Goal: Information Seeking & Learning: Learn about a topic

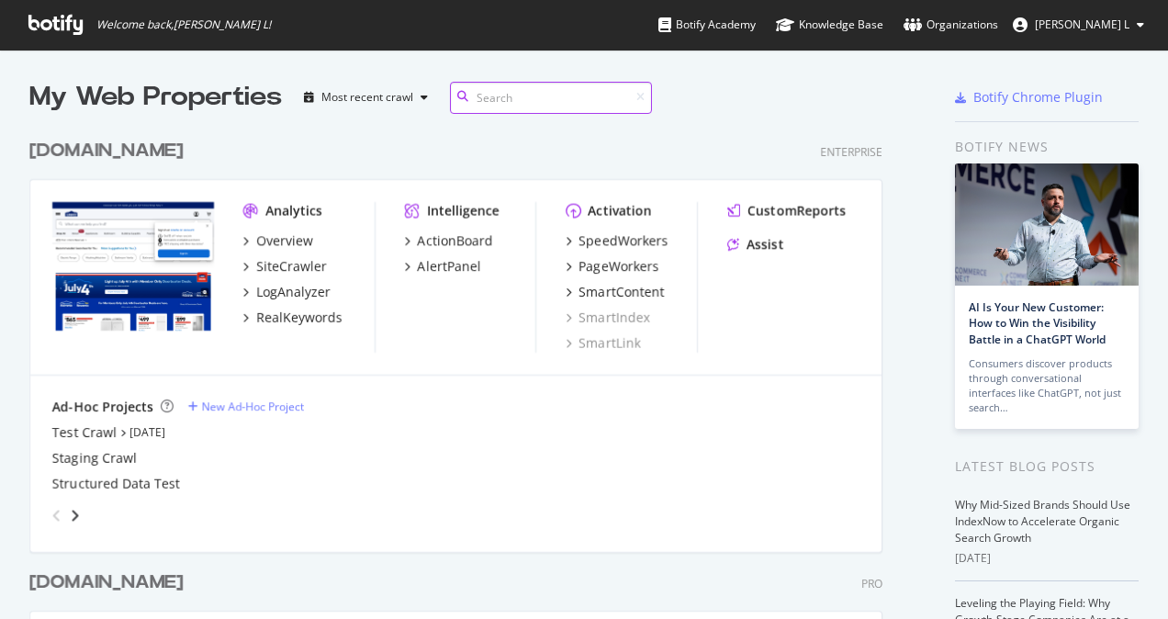
scroll to position [738, 853]
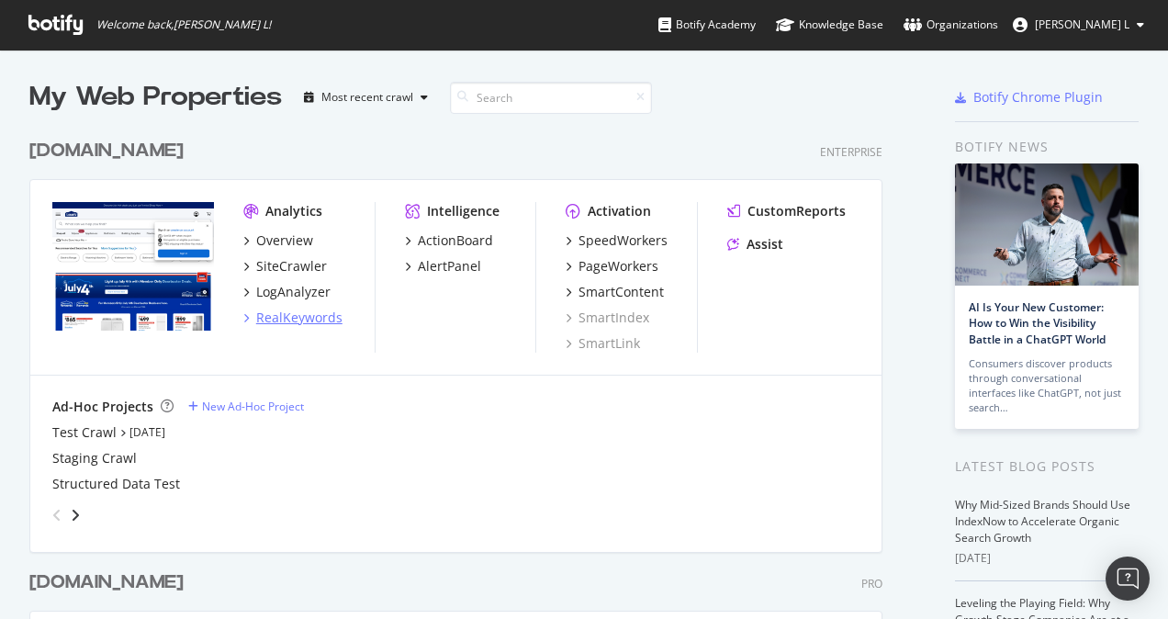
click at [277, 318] on div "RealKeywords" at bounding box center [299, 318] width 86 height 18
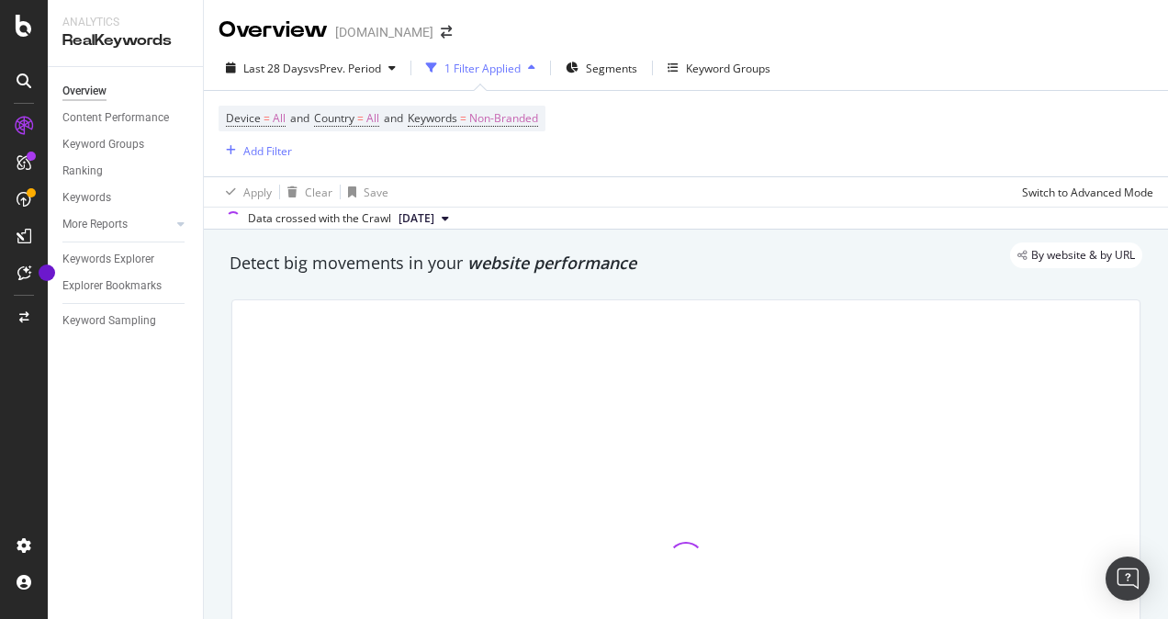
click at [519, 64] on div "1 Filter Applied" at bounding box center [482, 69] width 76 height 16
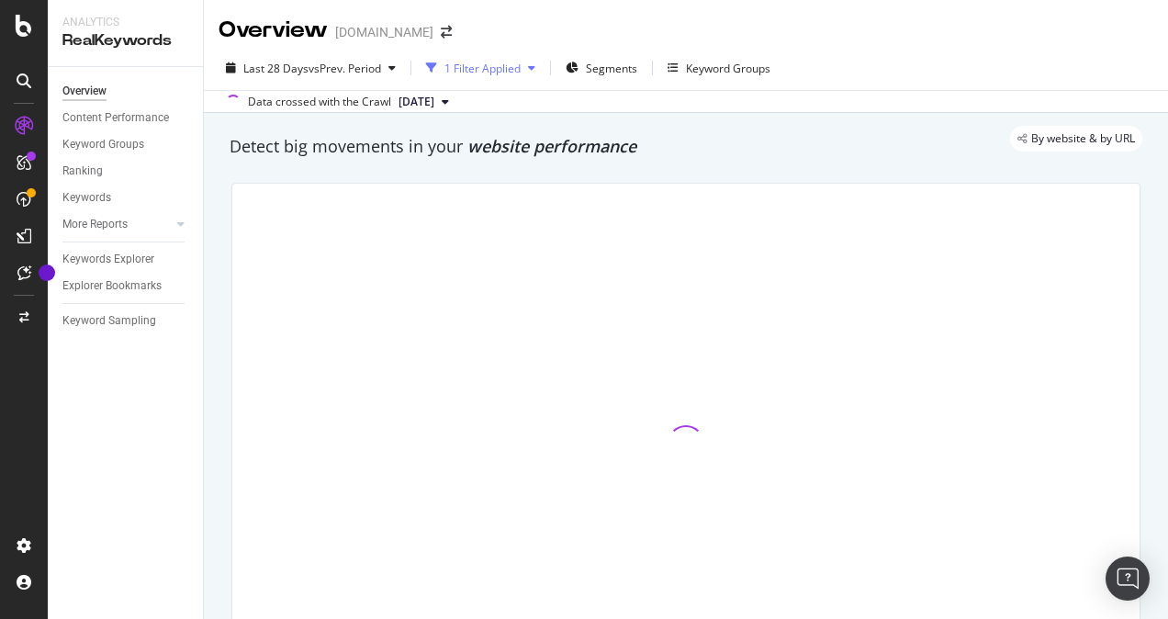
click at [502, 66] on div "1 Filter Applied" at bounding box center [482, 69] width 76 height 16
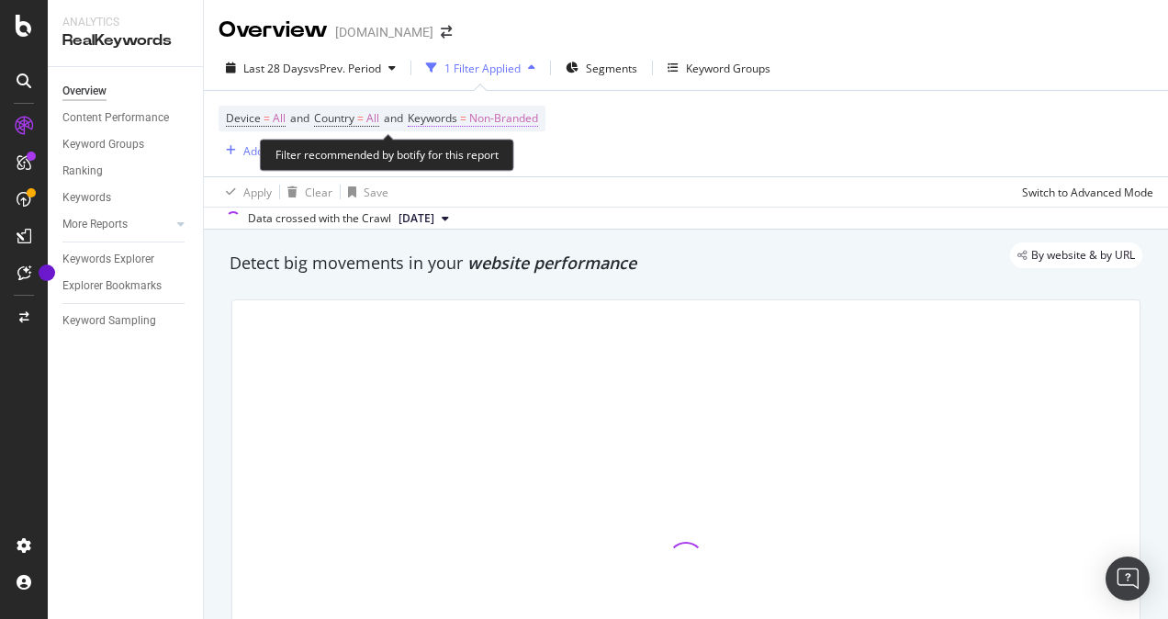
click at [494, 118] on span "Non-Branded" at bounding box center [503, 119] width 69 height 26
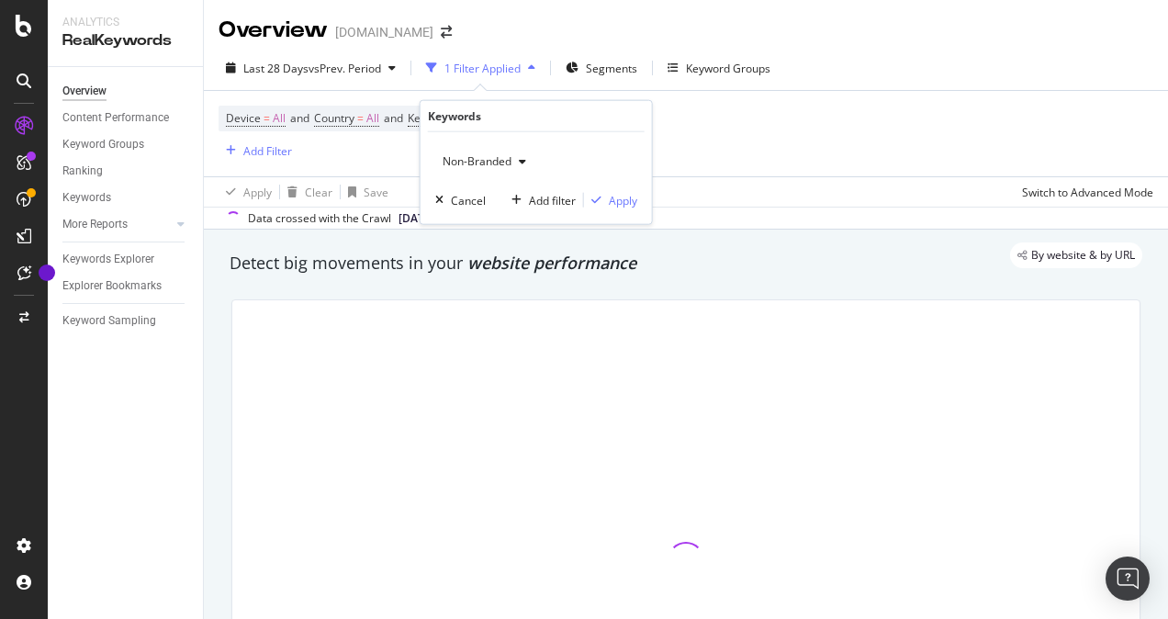
click at [522, 152] on div "Non-Branded" at bounding box center [484, 162] width 98 height 28
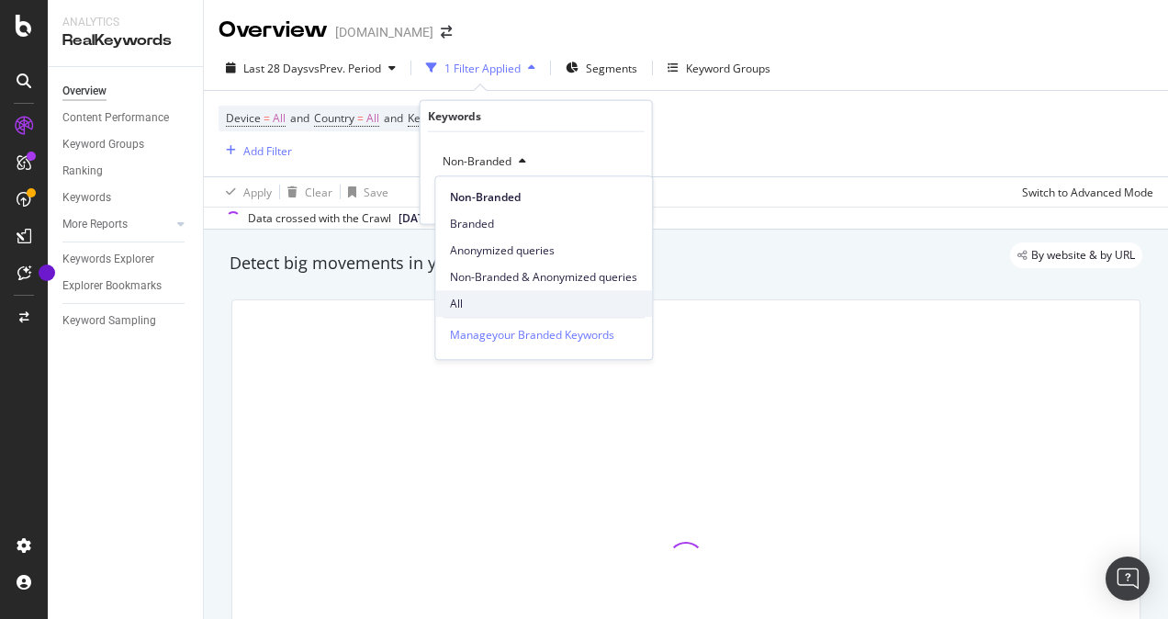
click at [455, 300] on span "All" at bounding box center [543, 304] width 187 height 17
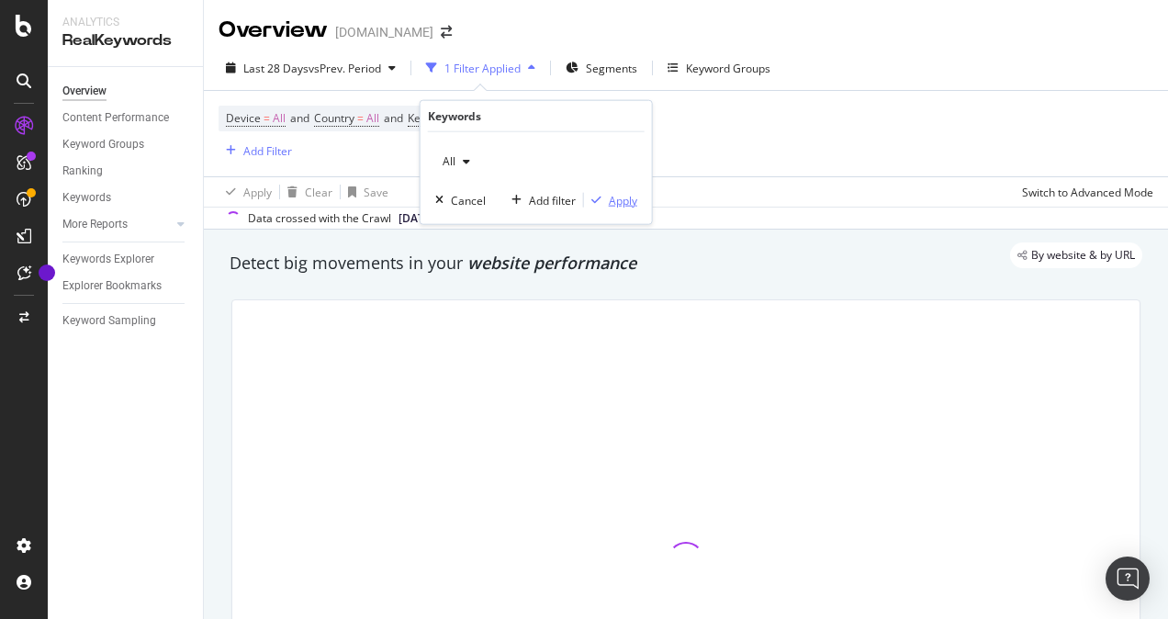
click at [619, 200] on div "Apply" at bounding box center [623, 200] width 28 height 16
click at [259, 152] on div "Add Filter" at bounding box center [267, 151] width 49 height 16
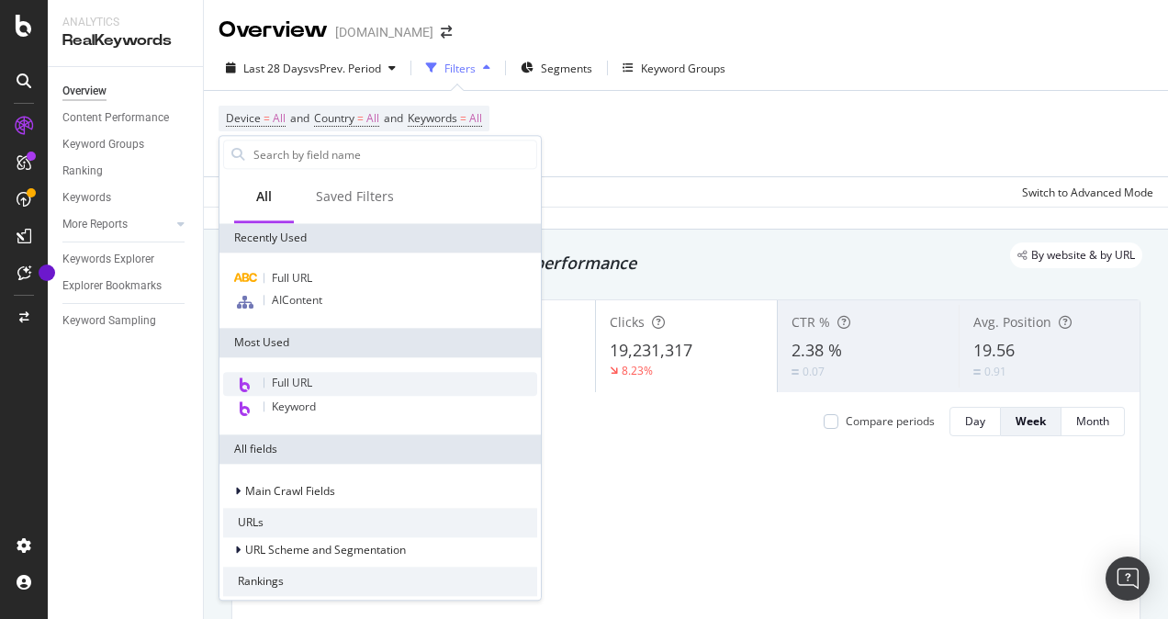
click at [298, 384] on span "Full URL" at bounding box center [292, 383] width 40 height 16
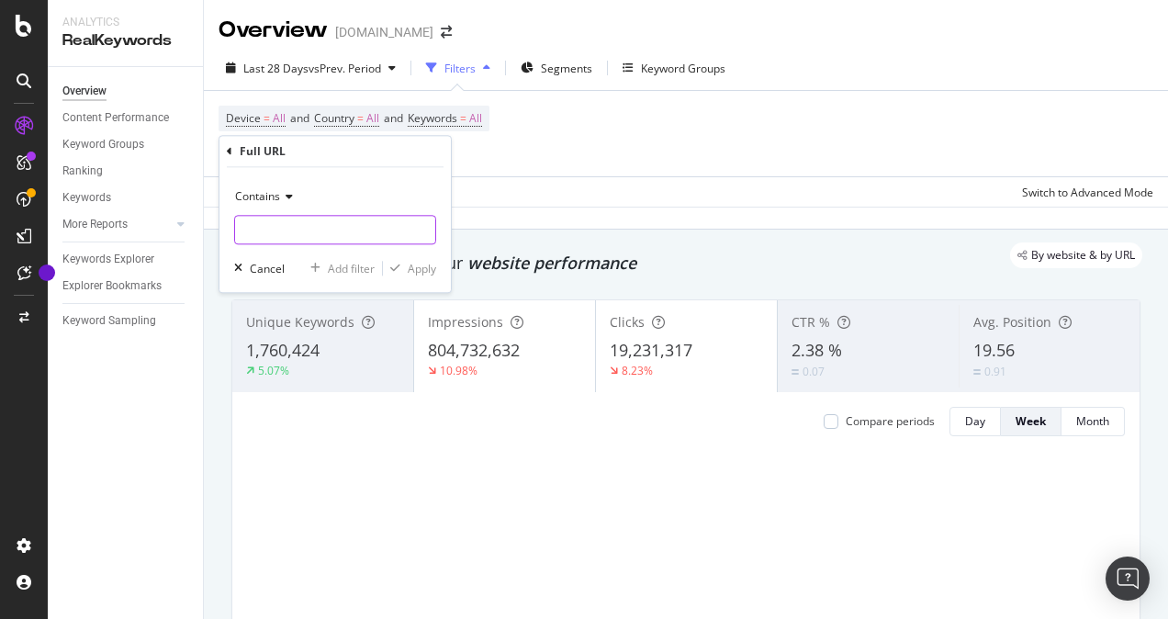
click at [283, 231] on input "text" at bounding box center [335, 229] width 200 height 29
type input "fencing"
click at [422, 270] on div "Apply" at bounding box center [422, 269] width 28 height 16
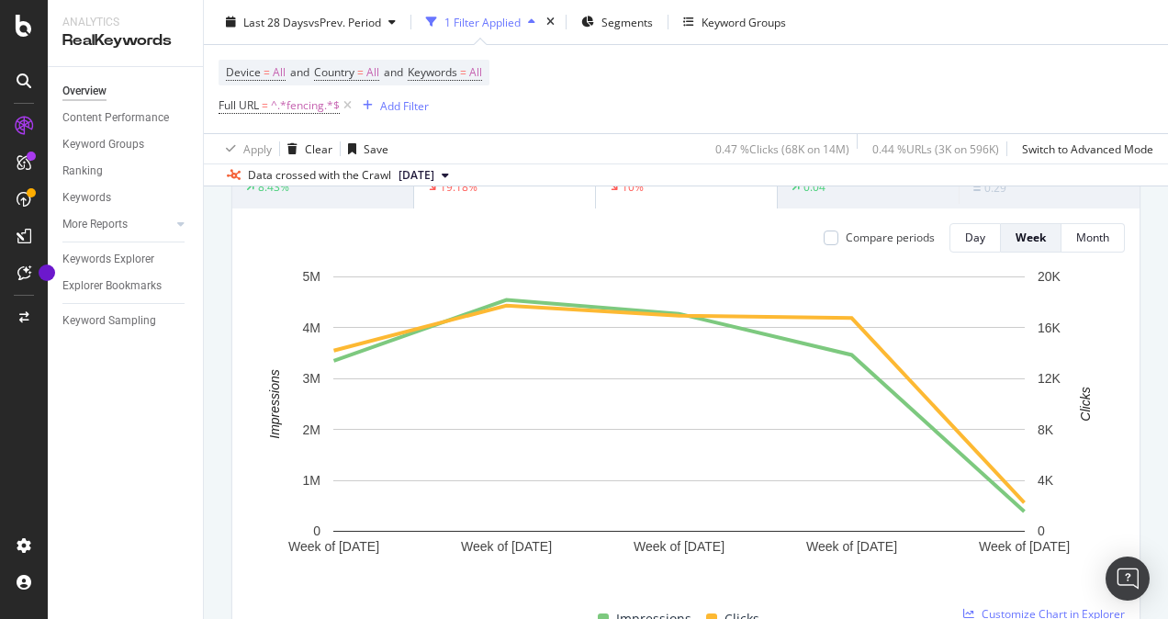
scroll to position [184, 0]
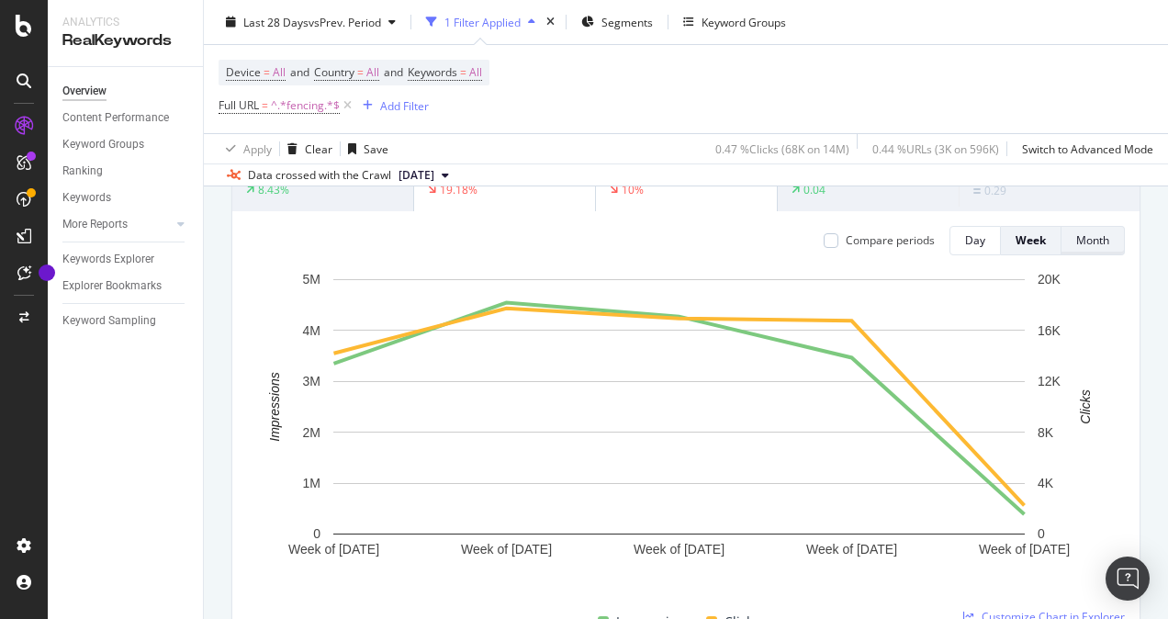
click at [1088, 232] on div "Month" at bounding box center [1092, 240] width 33 height 16
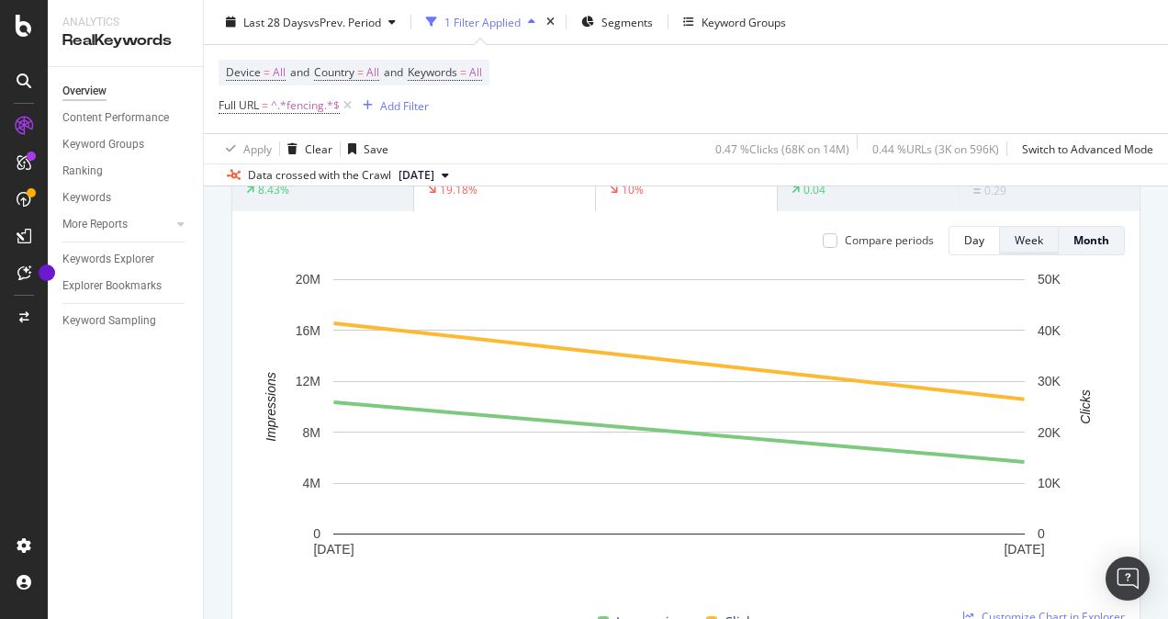
click at [1031, 245] on button "Week" at bounding box center [1029, 240] width 59 height 29
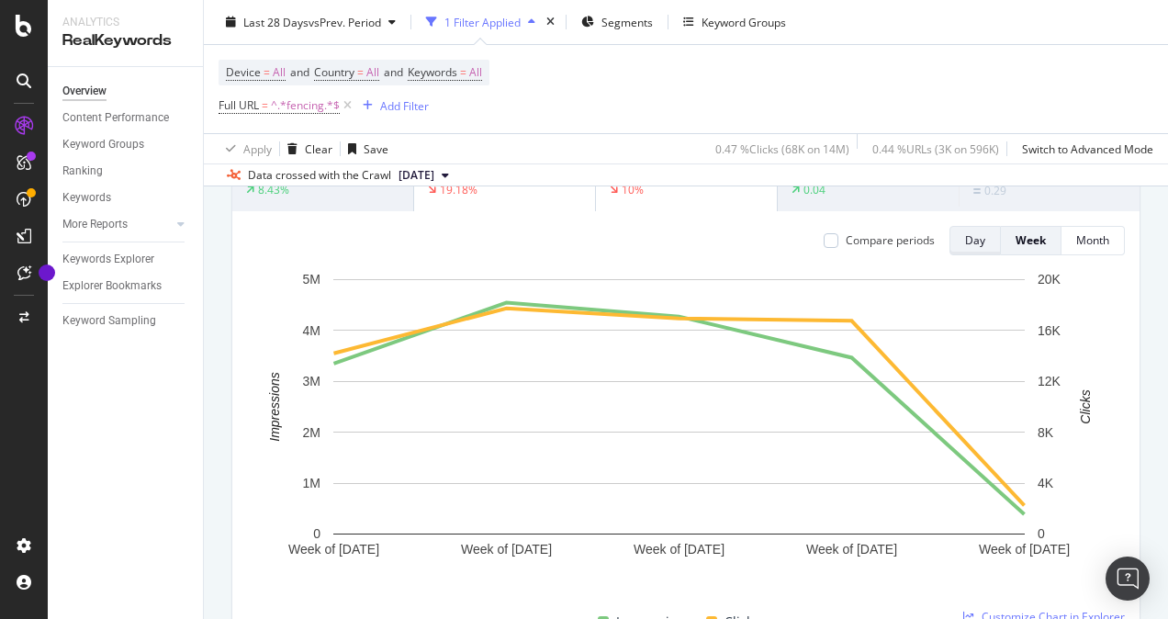
click at [965, 230] on div "Day" at bounding box center [975, 241] width 20 height 26
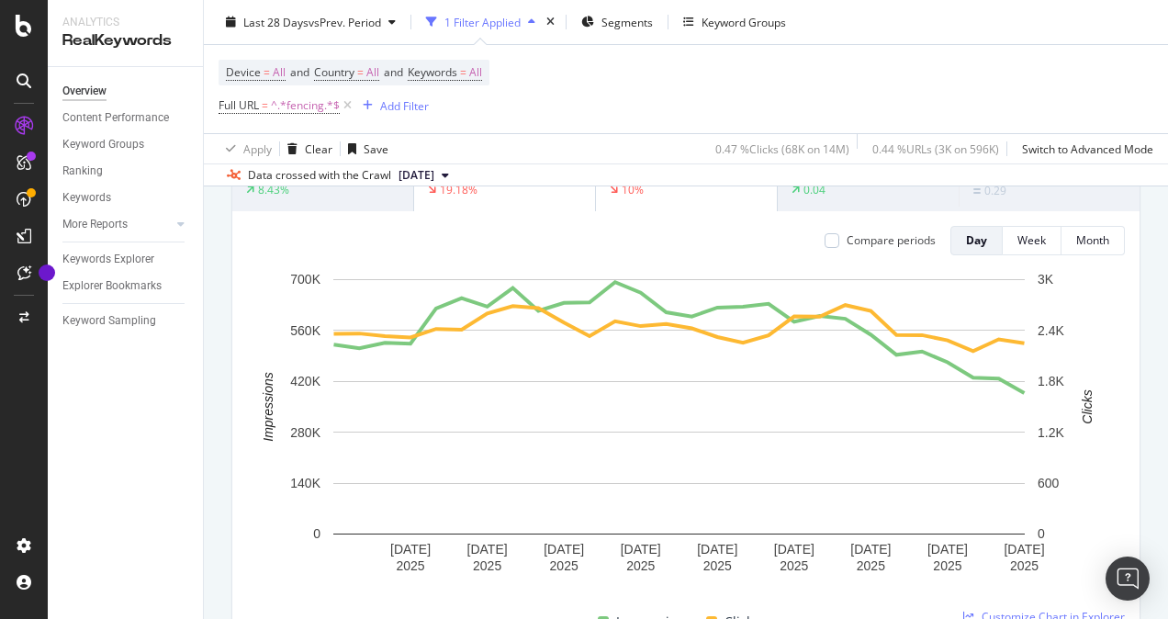
scroll to position [0, 0]
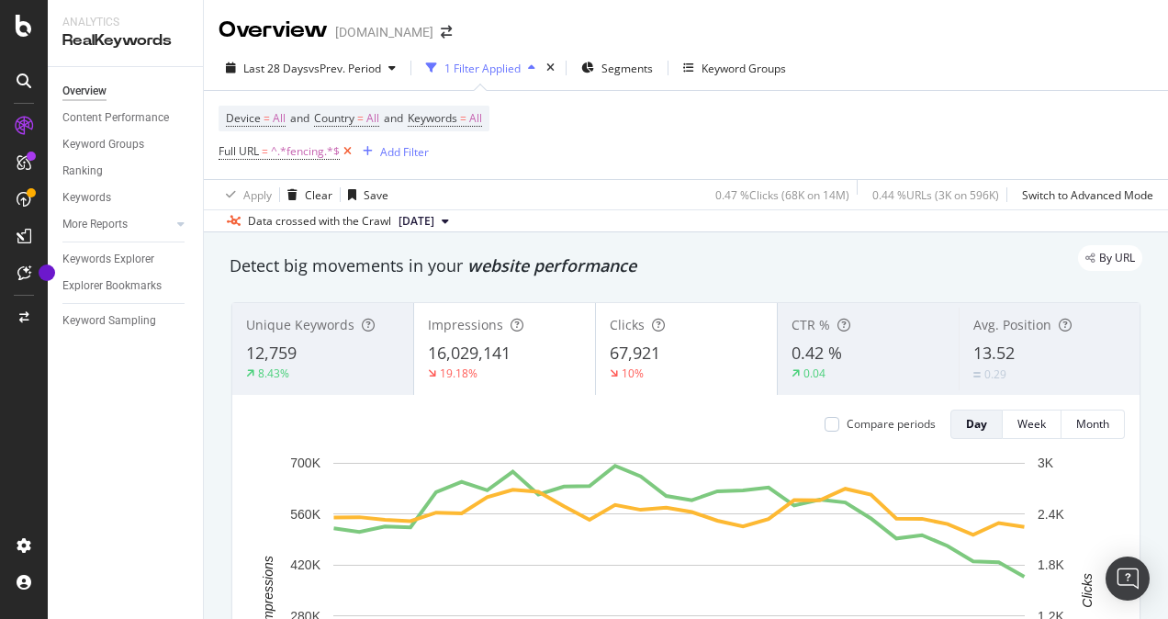
click at [347, 147] on icon at bounding box center [348, 151] width 16 height 18
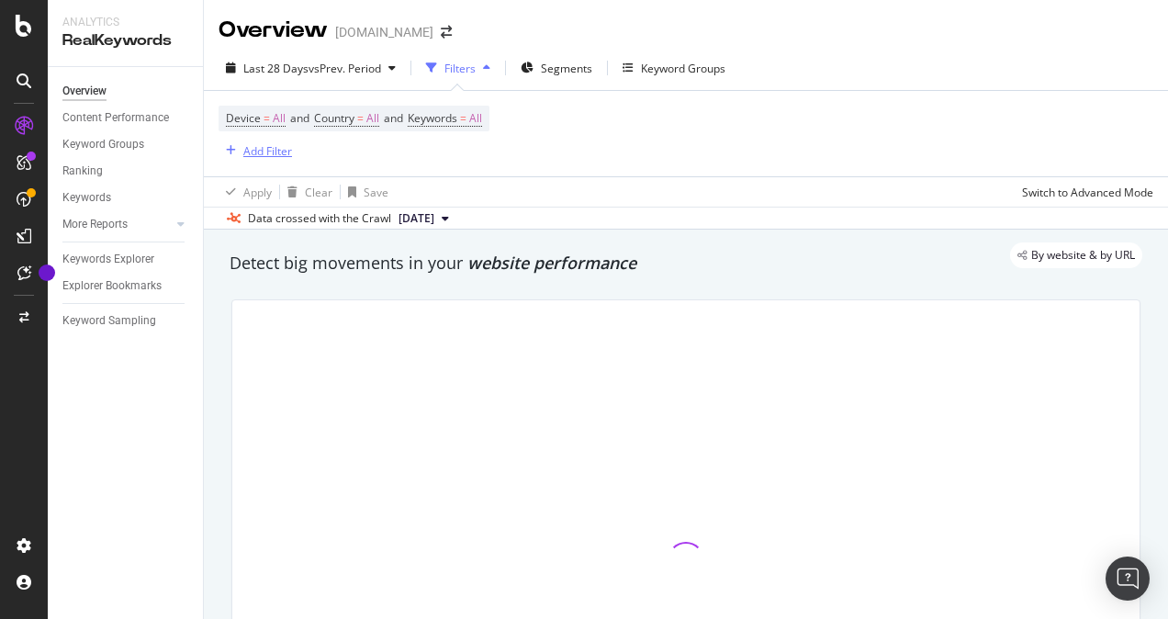
click at [266, 148] on div "Add Filter" at bounding box center [267, 151] width 49 height 16
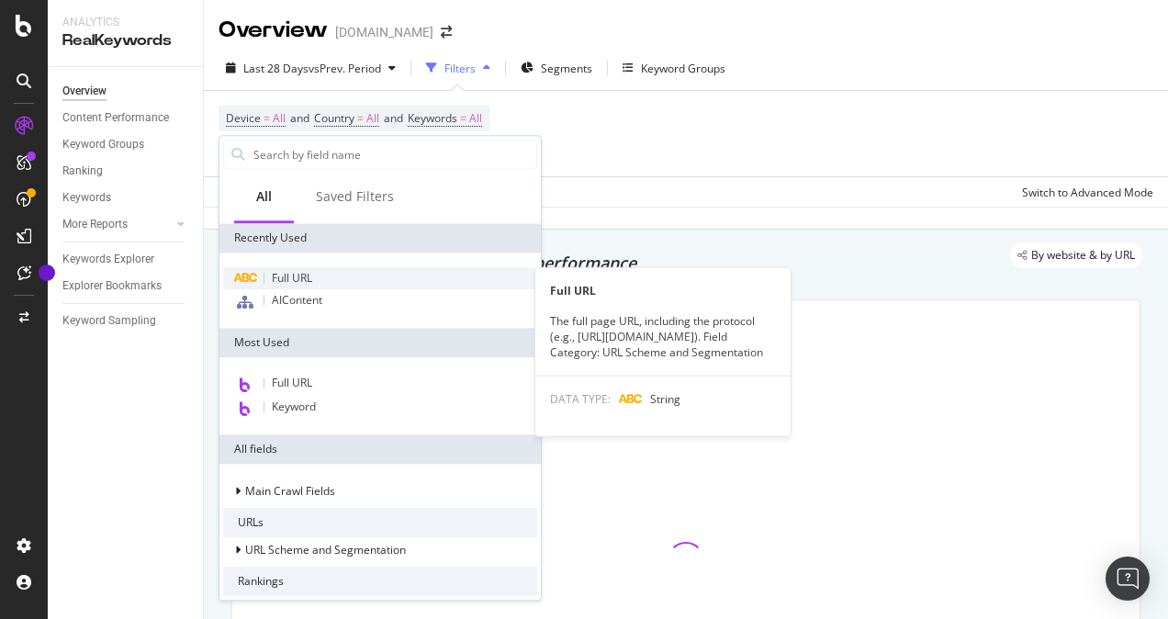
click at [296, 275] on span "Full URL" at bounding box center [292, 278] width 40 height 16
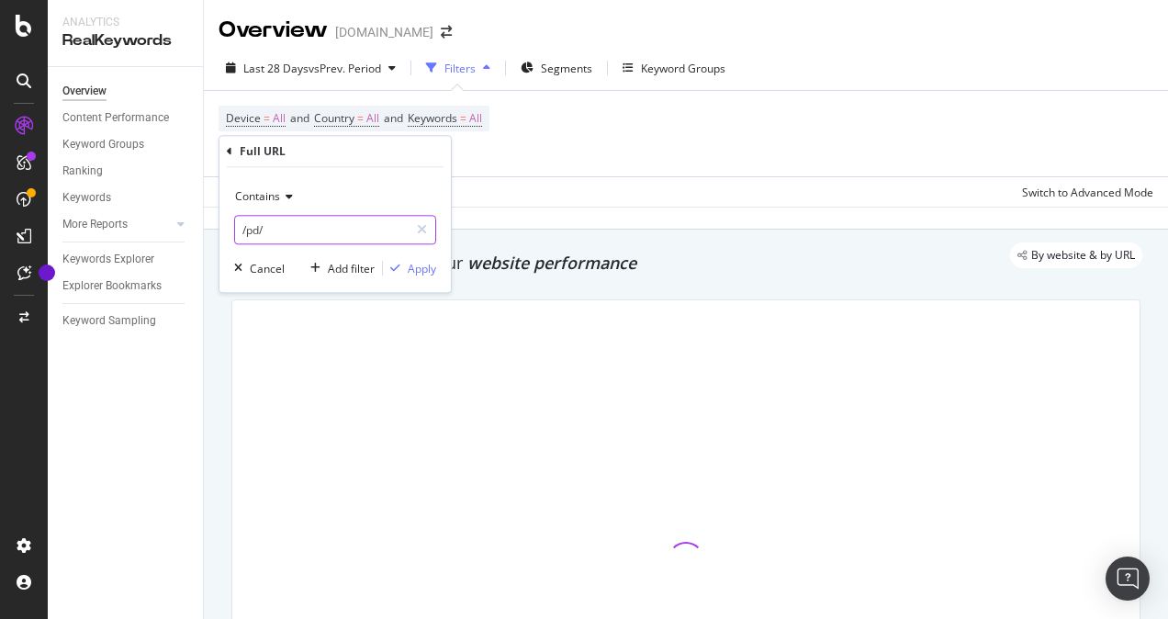
click at [258, 224] on input "/pd/" at bounding box center [322, 229] width 174 height 29
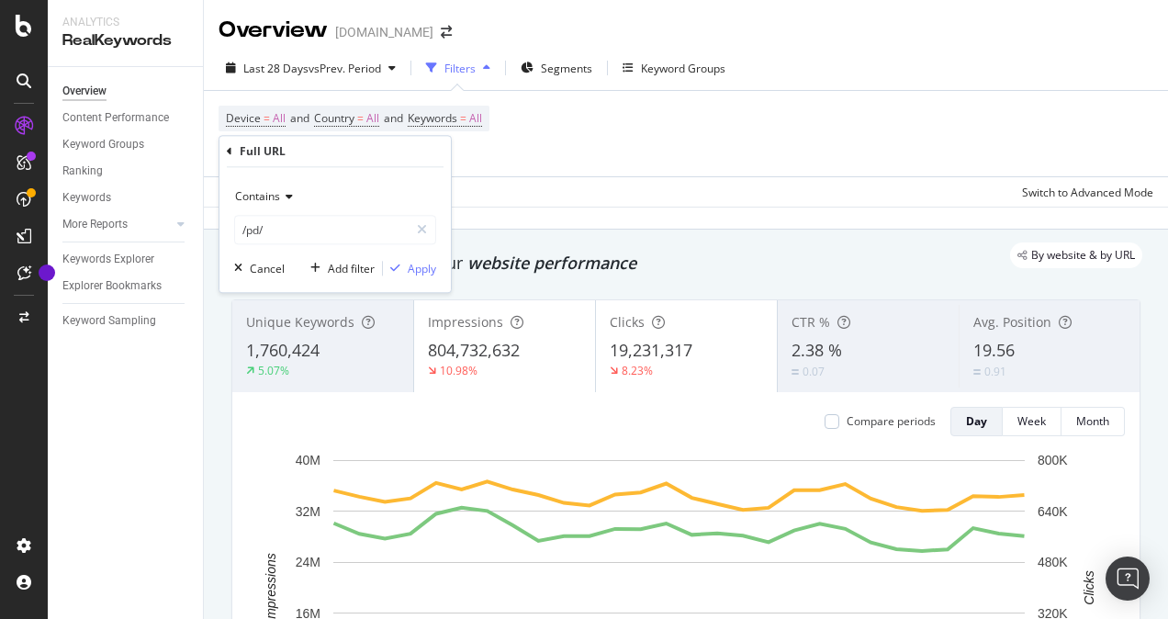
click at [282, 199] on icon at bounding box center [286, 196] width 13 height 11
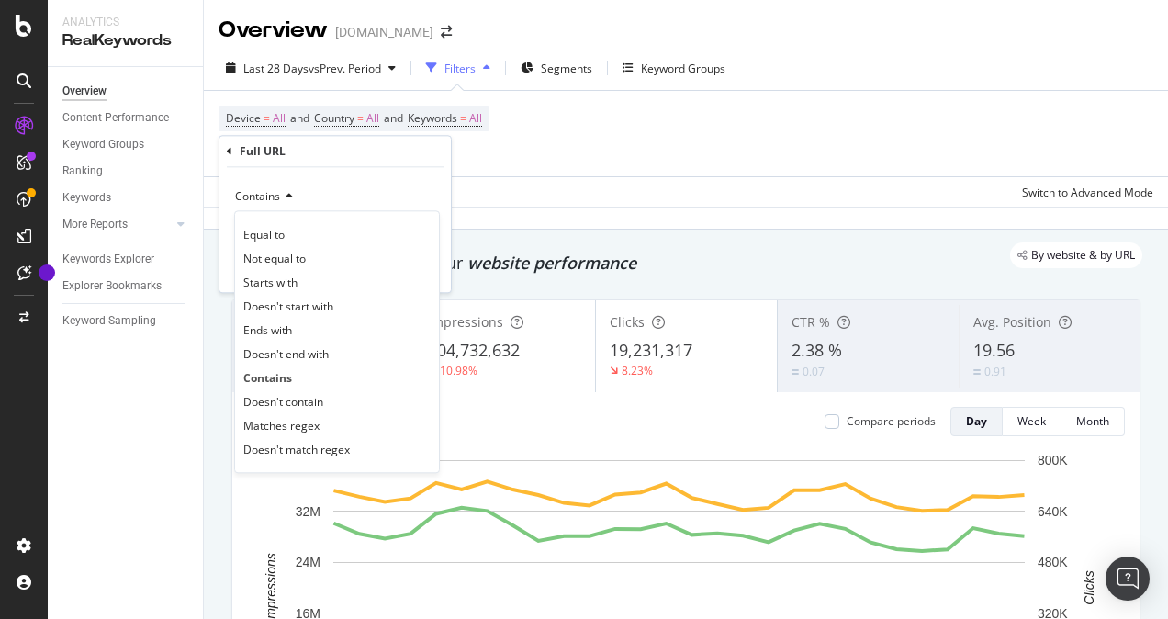
click at [391, 180] on div "Contains Equal to Not equal to Starts with Doesn't start with Ends with Doesn't…" at bounding box center [334, 229] width 231 height 125
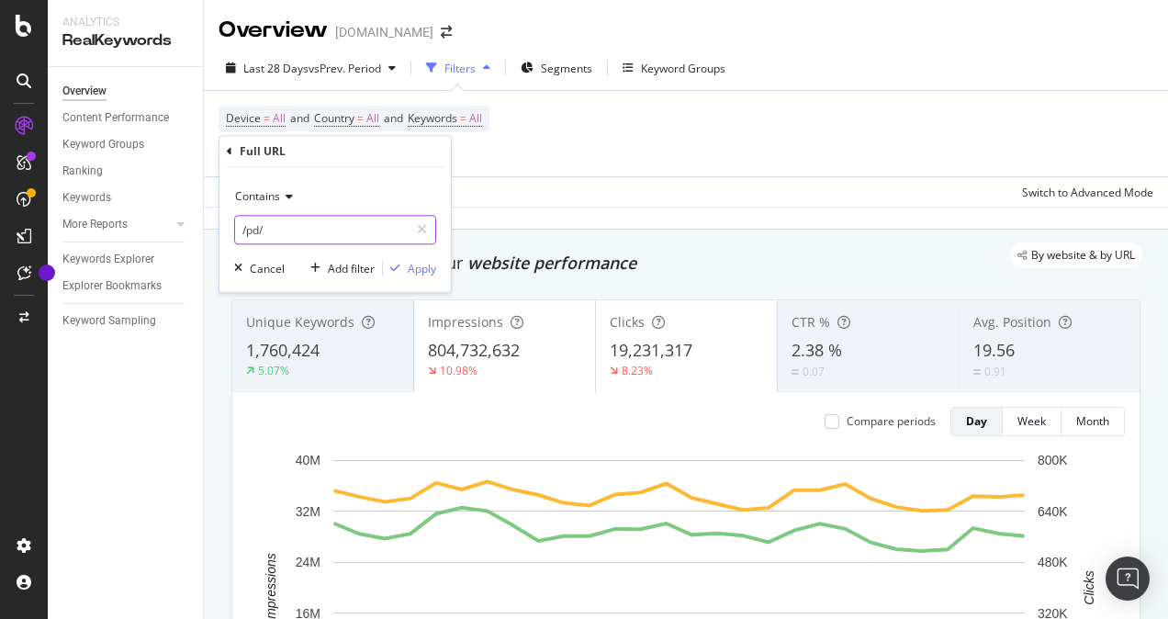
click at [288, 232] on input "/pd/" at bounding box center [322, 229] width 174 height 29
type input "treated-lumber"
click at [428, 264] on div "Apply" at bounding box center [422, 269] width 28 height 16
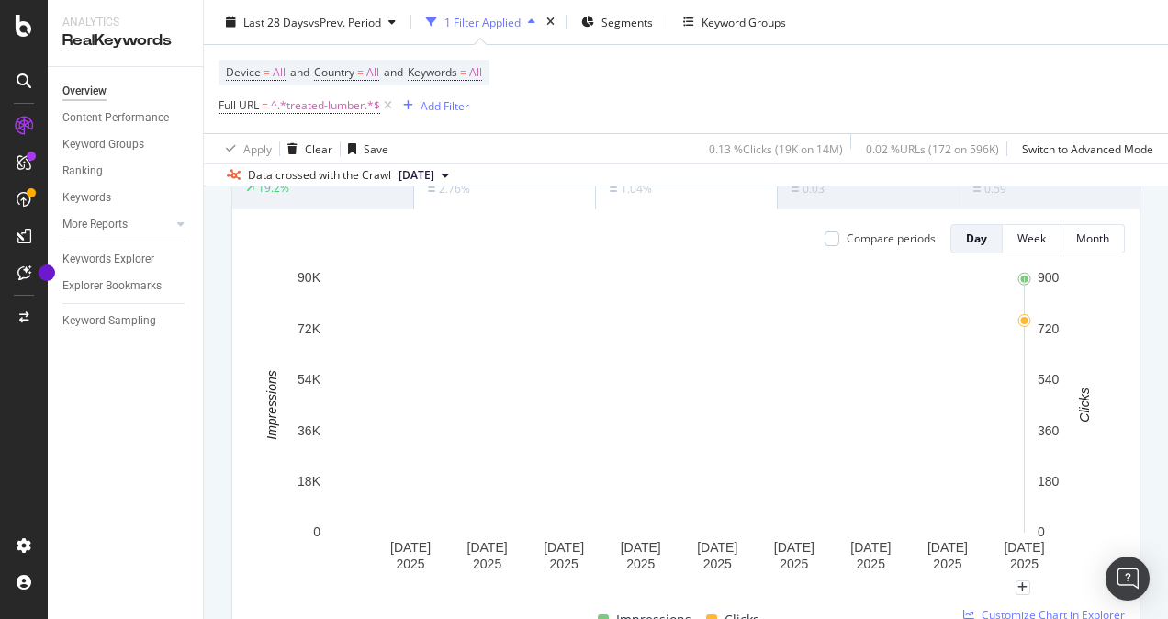
scroll to position [184, 0]
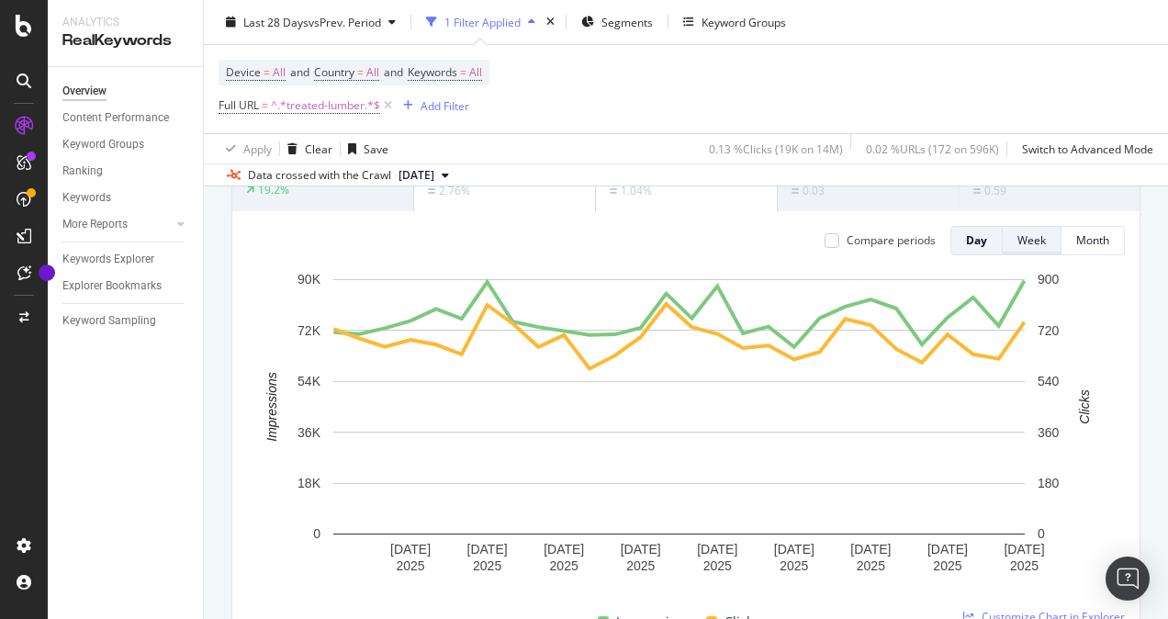
click at [1017, 241] on div "Week" at bounding box center [1031, 240] width 28 height 16
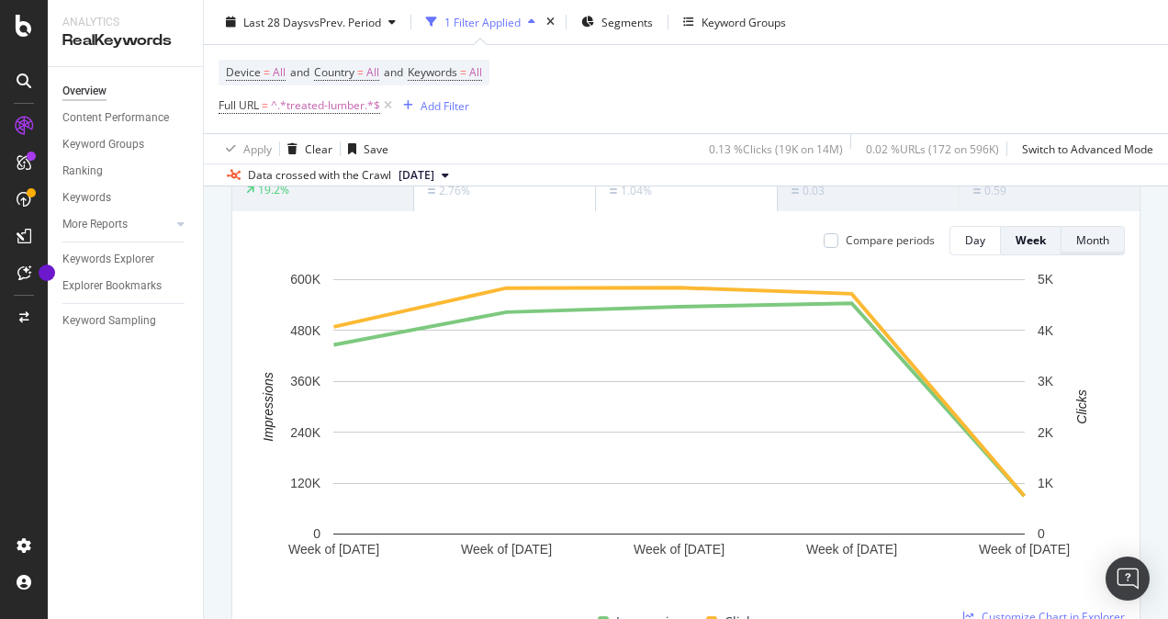
click at [1100, 242] on button "Month" at bounding box center [1093, 240] width 63 height 29
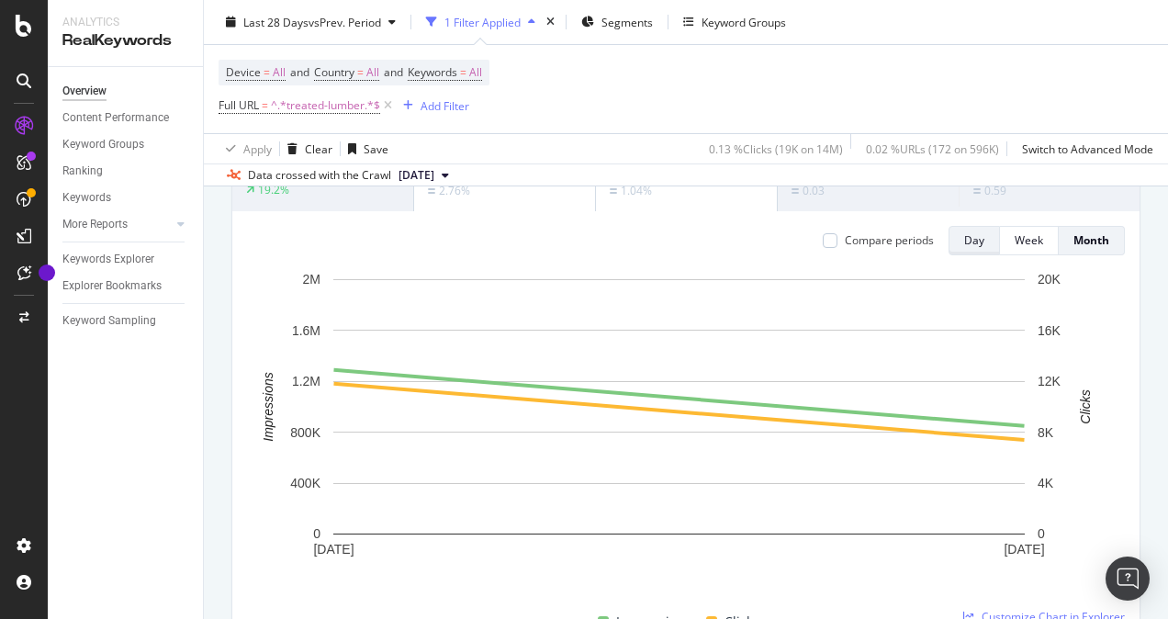
click at [977, 244] on button "Day" at bounding box center [974, 240] width 51 height 29
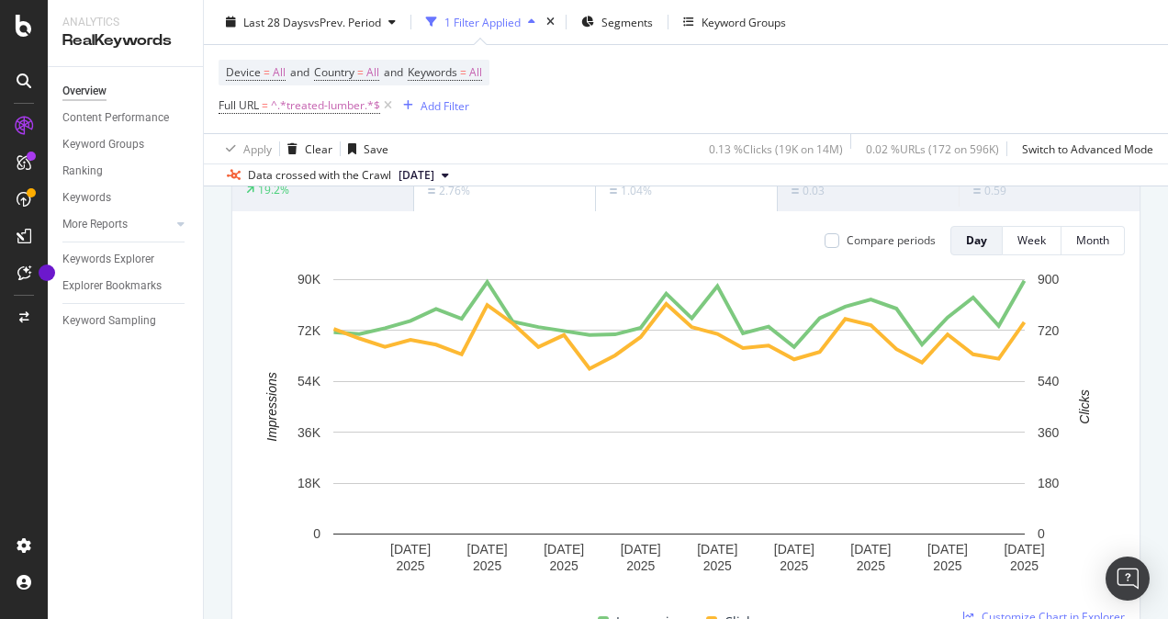
scroll to position [0, 0]
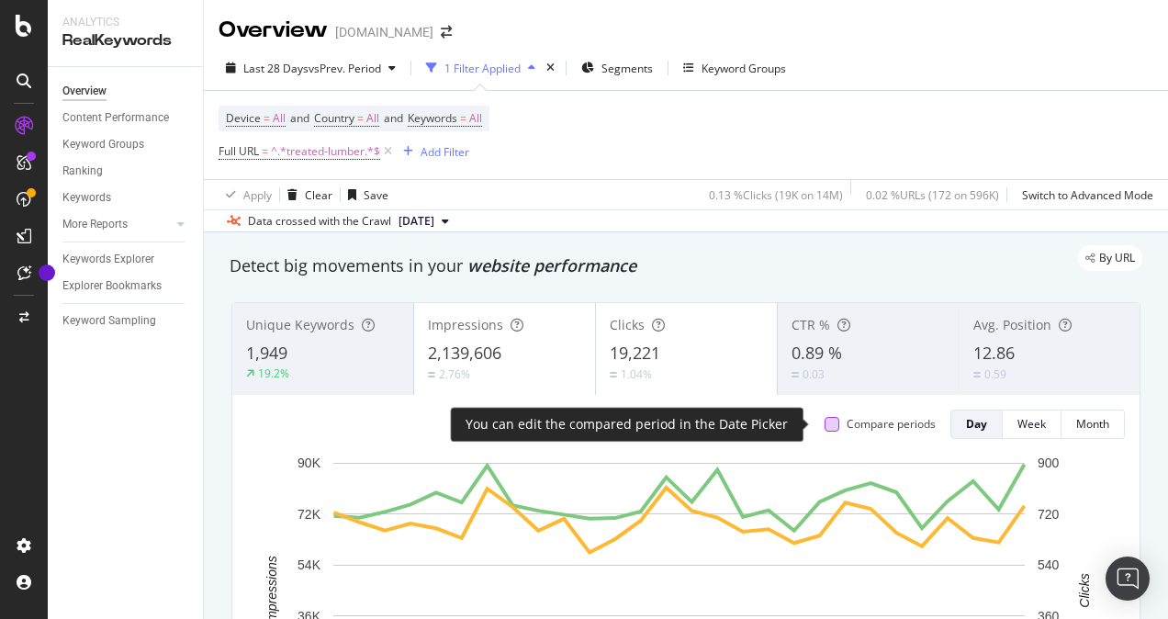
click at [825, 430] on div at bounding box center [832, 424] width 15 height 15
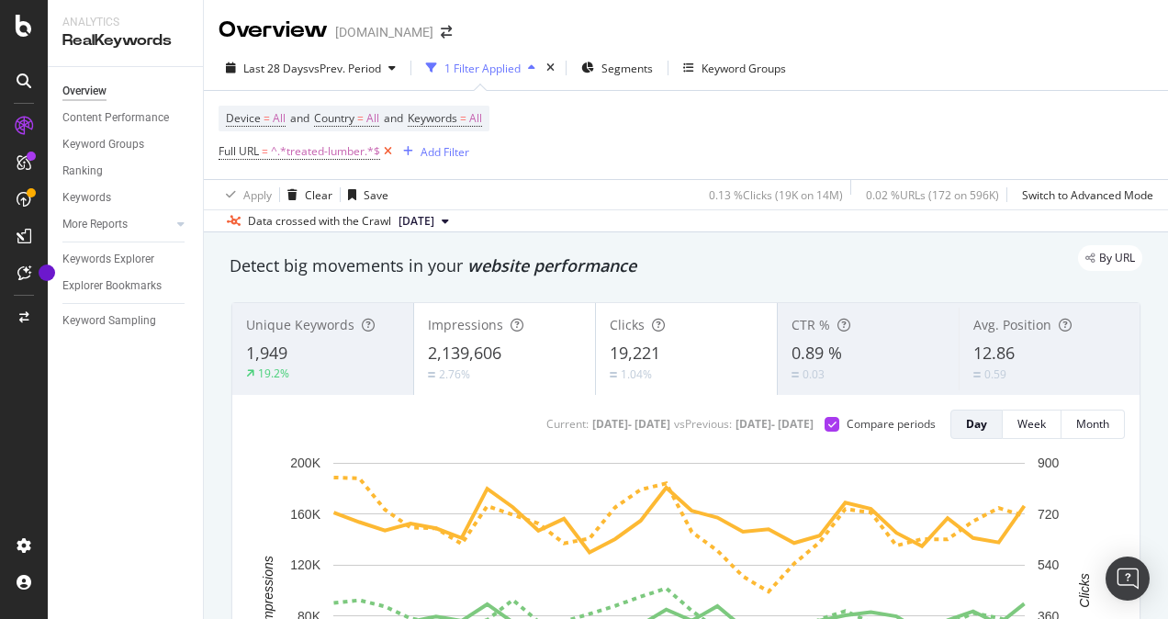
click at [391, 151] on icon at bounding box center [388, 151] width 16 height 18
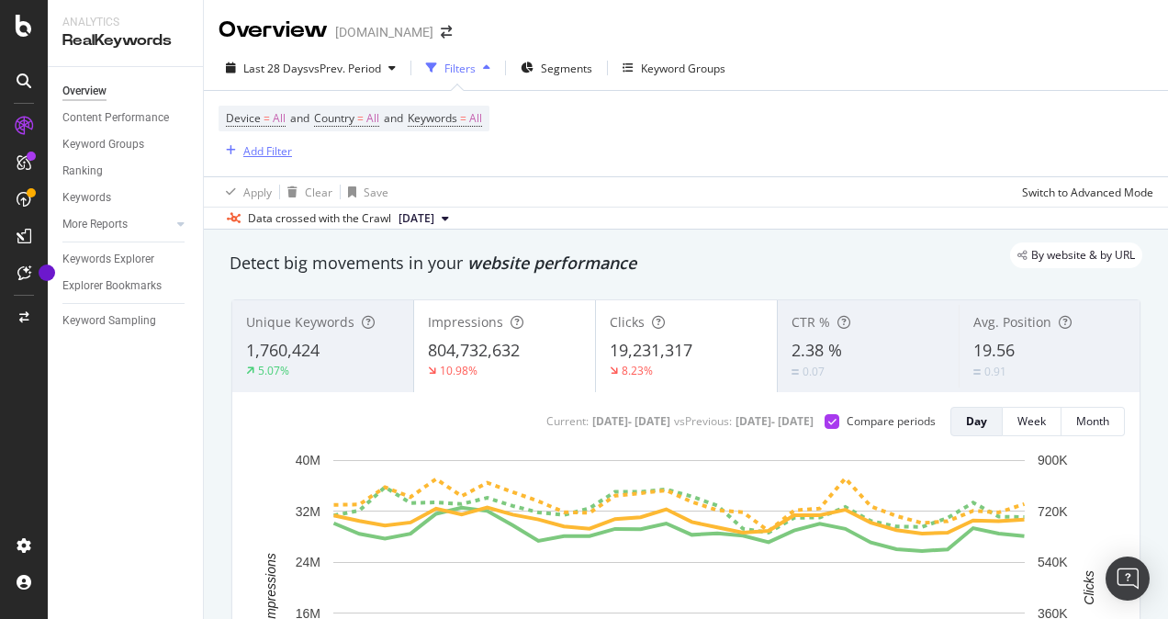
click at [250, 145] on div "Add Filter" at bounding box center [267, 151] width 49 height 16
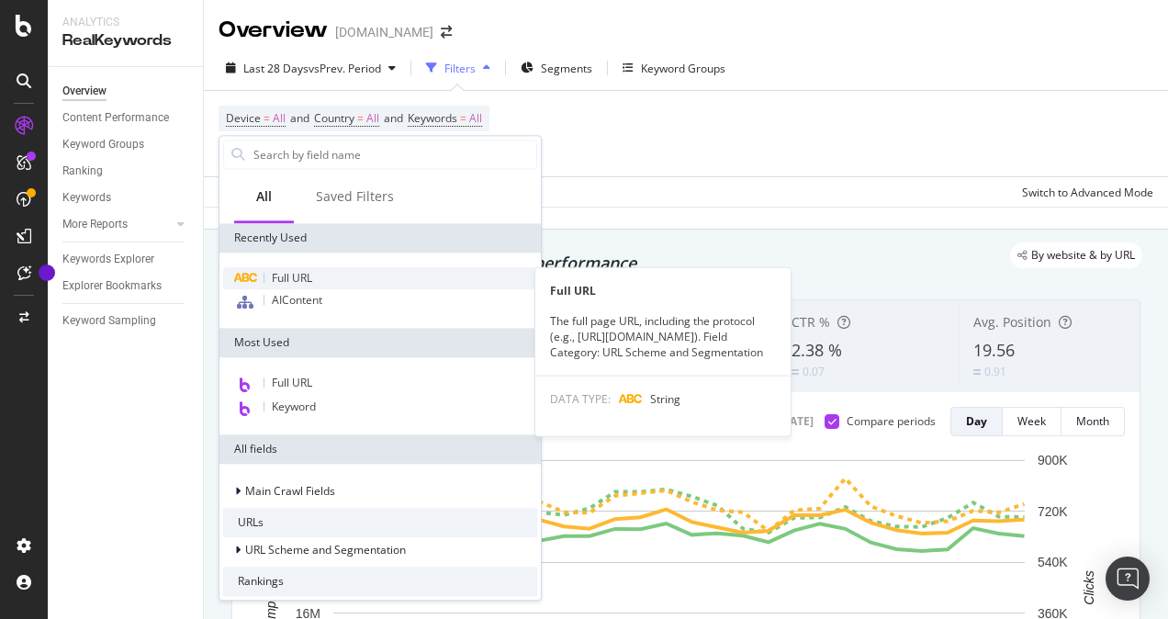
click at [305, 281] on span "Full URL" at bounding box center [292, 278] width 40 height 16
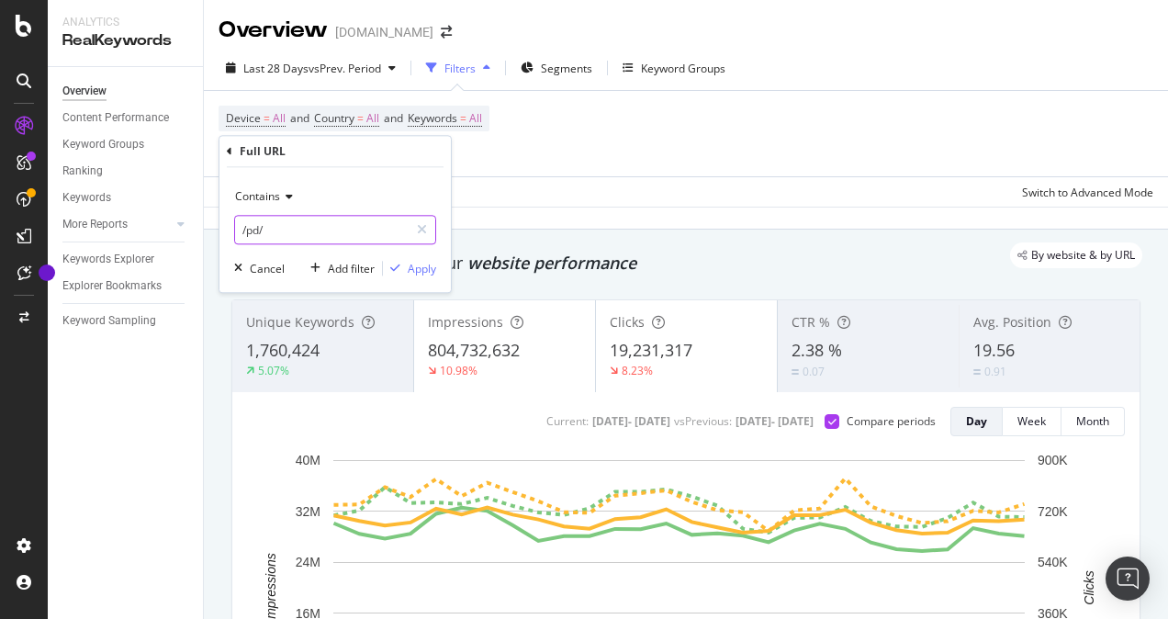
click at [311, 226] on input "/pd/" at bounding box center [322, 229] width 174 height 29
paste input "[URL][DOMAIN_NAME]"
type input "[URL][DOMAIN_NAME]"
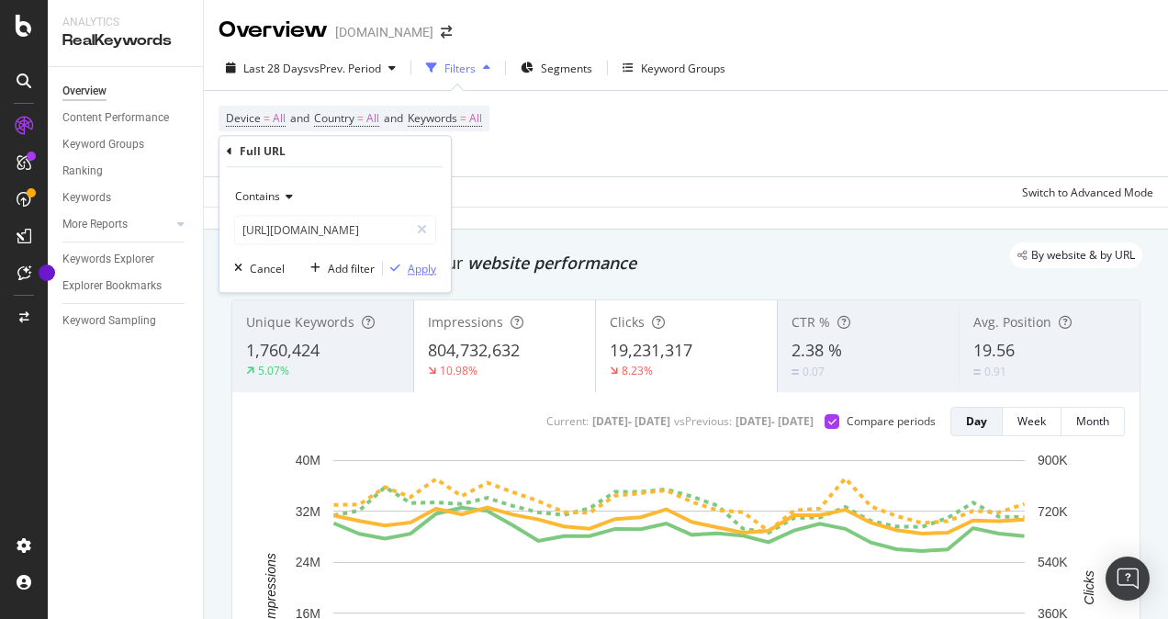
click at [421, 266] on div "Apply" at bounding box center [422, 269] width 28 height 16
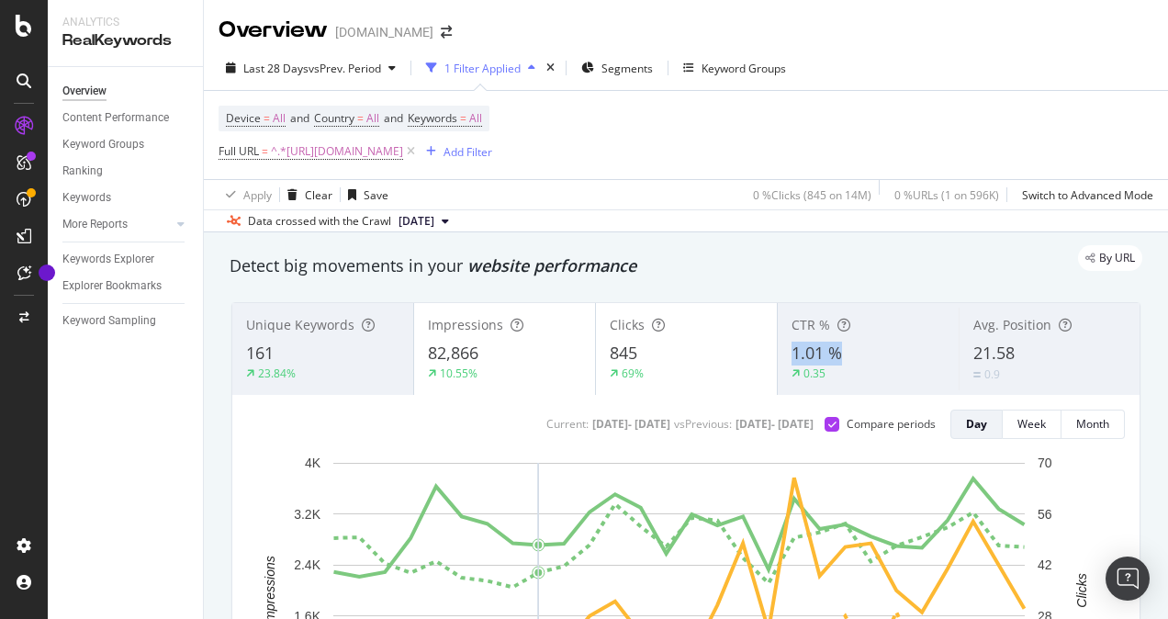
copy span "1.01 %"
drag, startPoint x: 784, startPoint y: 354, endPoint x: 832, endPoint y: 353, distance: 47.8
click at [832, 353] on div "CTR % 1.01 % 0.35" at bounding box center [868, 349] width 181 height 83
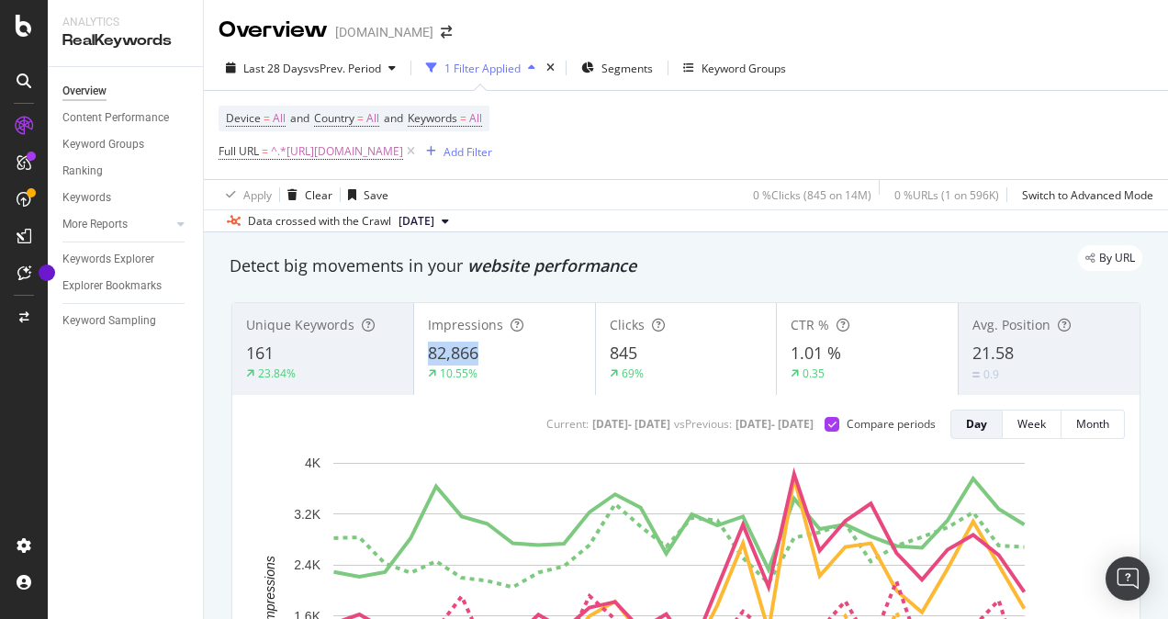
copy span "82,866"
drag, startPoint x: 428, startPoint y: 352, endPoint x: 486, endPoint y: 354, distance: 57.9
click at [486, 354] on div "82,866" at bounding box center [504, 354] width 153 height 24
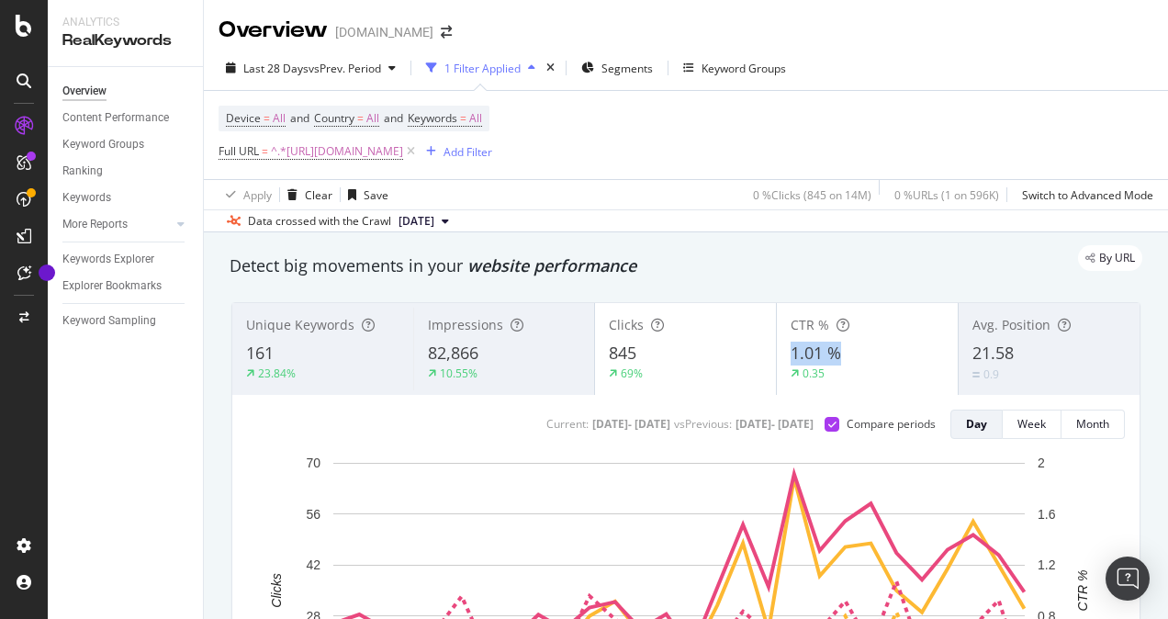
copy span "1.01 %"
drag, startPoint x: 778, startPoint y: 354, endPoint x: 837, endPoint y: 356, distance: 58.8
click at [837, 356] on div "CTR % 1.01 % 0.35" at bounding box center [867, 349] width 181 height 83
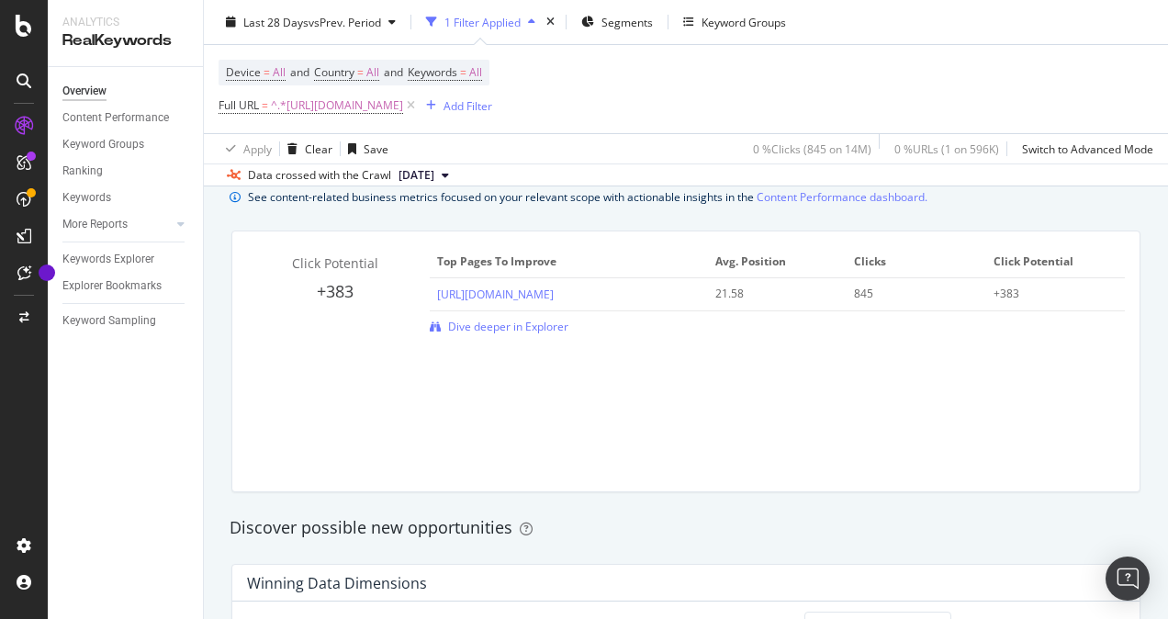
scroll to position [1194, 0]
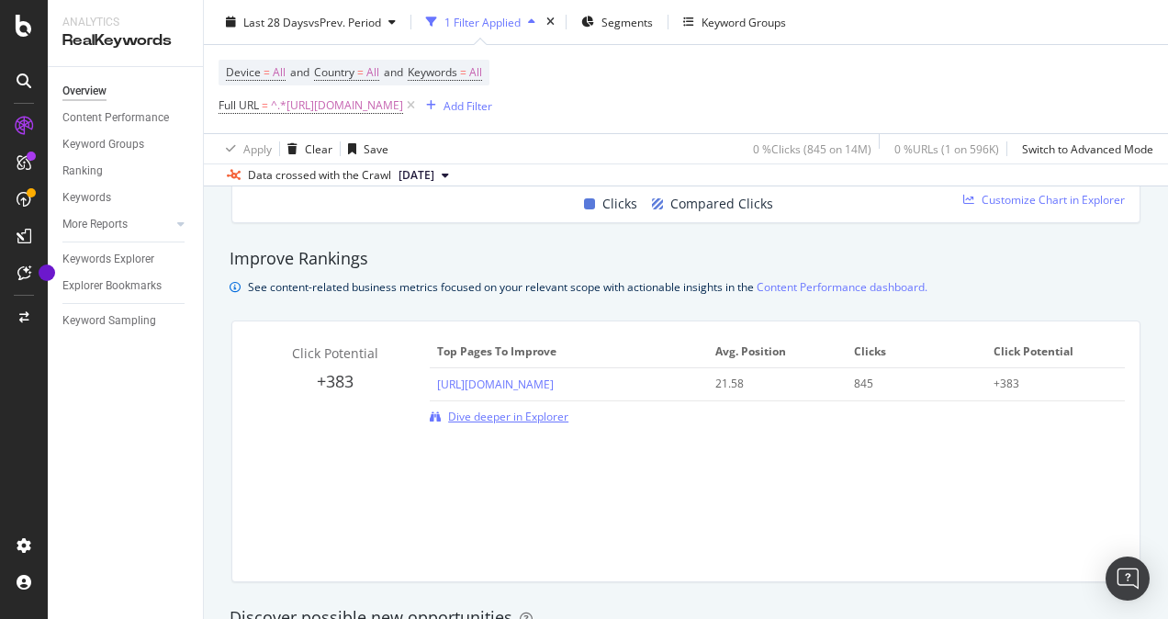
click at [509, 412] on span "Dive deeper in Explorer" at bounding box center [508, 417] width 120 height 16
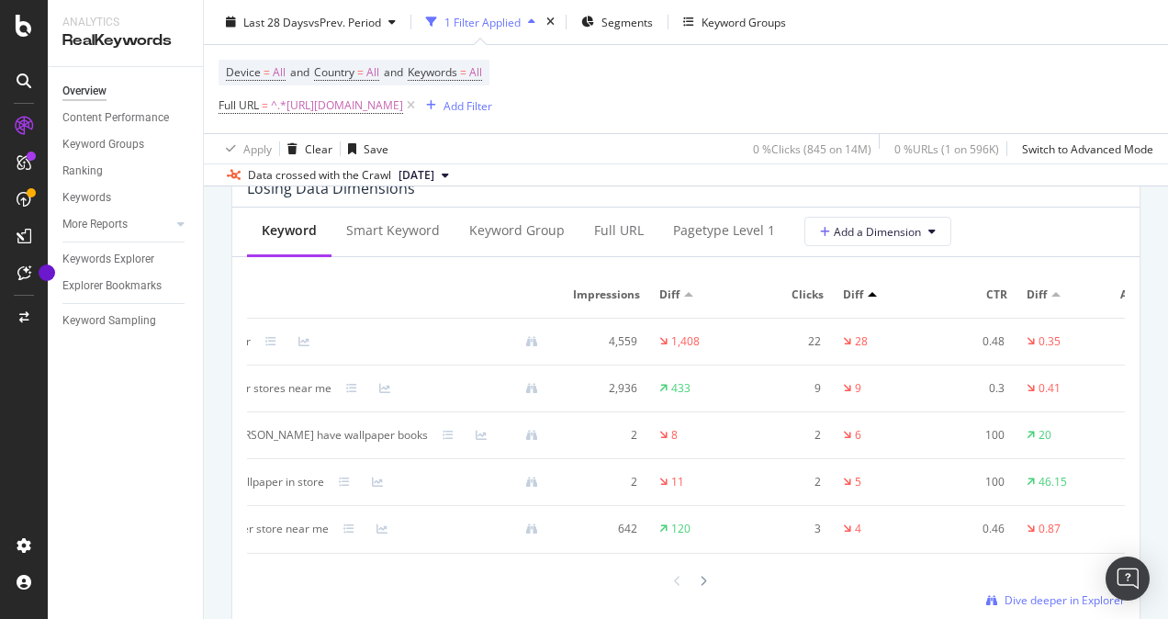
scroll to position [0, 0]
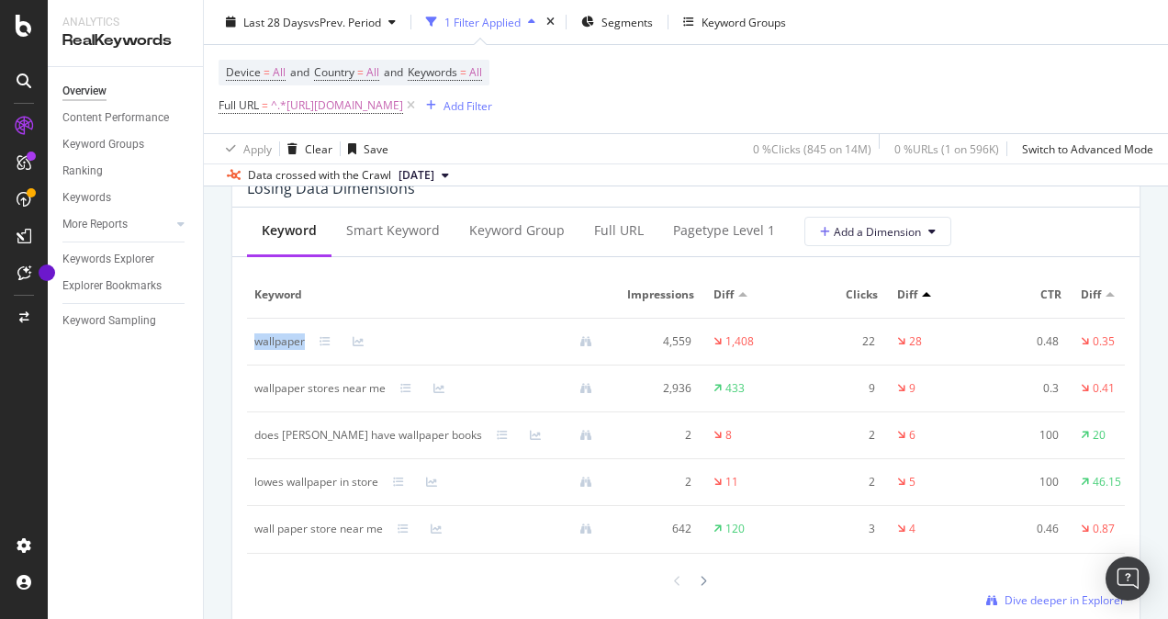
copy div "wallpaper"
drag, startPoint x: 252, startPoint y: 358, endPoint x: 303, endPoint y: 360, distance: 51.5
click at [303, 360] on td "wallpaper" at bounding box center [430, 342] width 367 height 47
copy div "4,559"
drag, startPoint x: 656, startPoint y: 349, endPoint x: 691, endPoint y: 355, distance: 35.5
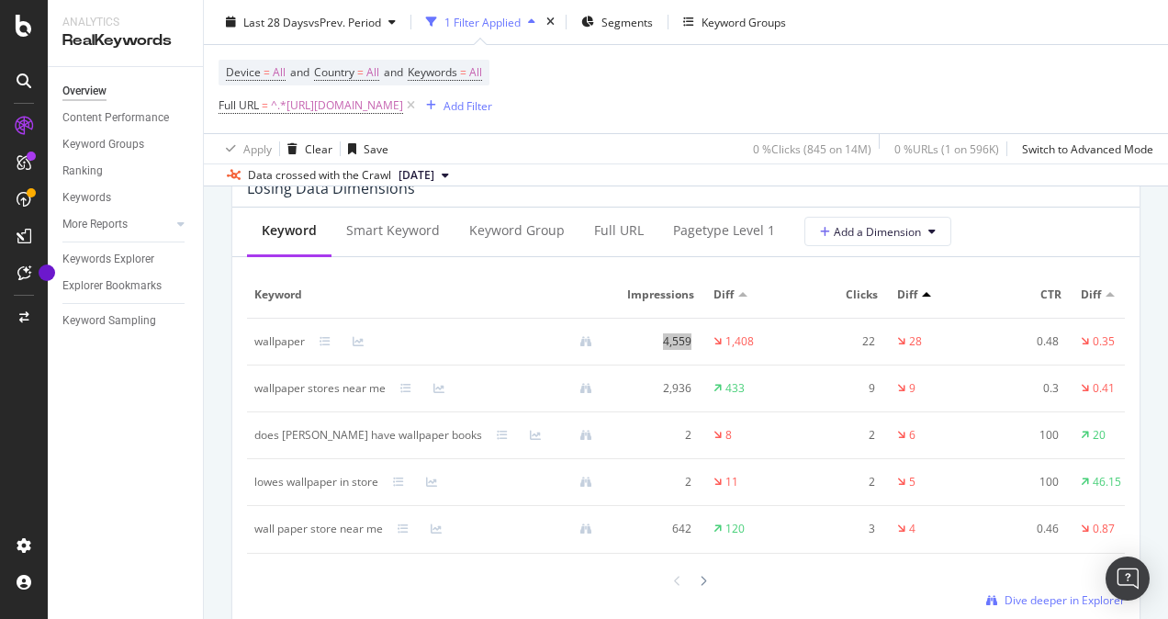
click at [691, 350] on div "4,559" at bounding box center [657, 341] width 70 height 17
copy div "22"
drag, startPoint x: 861, startPoint y: 351, endPoint x: 871, endPoint y: 354, distance: 10.7
click at [871, 350] on div "22" at bounding box center [840, 341] width 70 height 17
copy div "0.48"
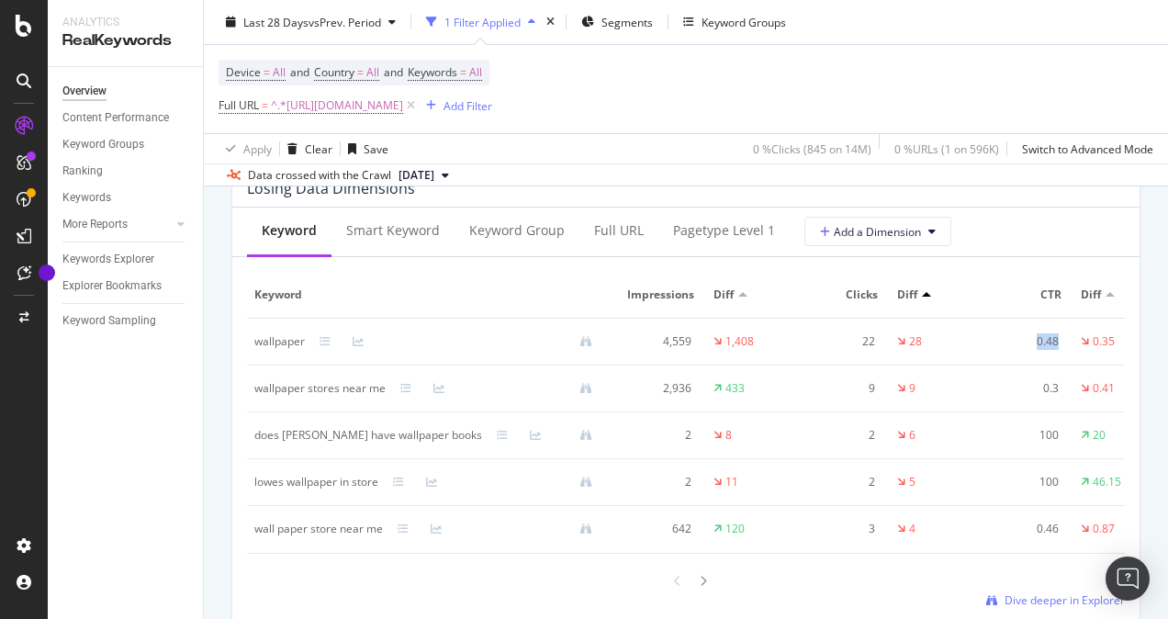
drag, startPoint x: 1038, startPoint y: 356, endPoint x: 1058, endPoint y: 359, distance: 20.4
click at [1058, 350] on div "0.48" at bounding box center [1024, 341] width 70 height 17
copy div "0.48"
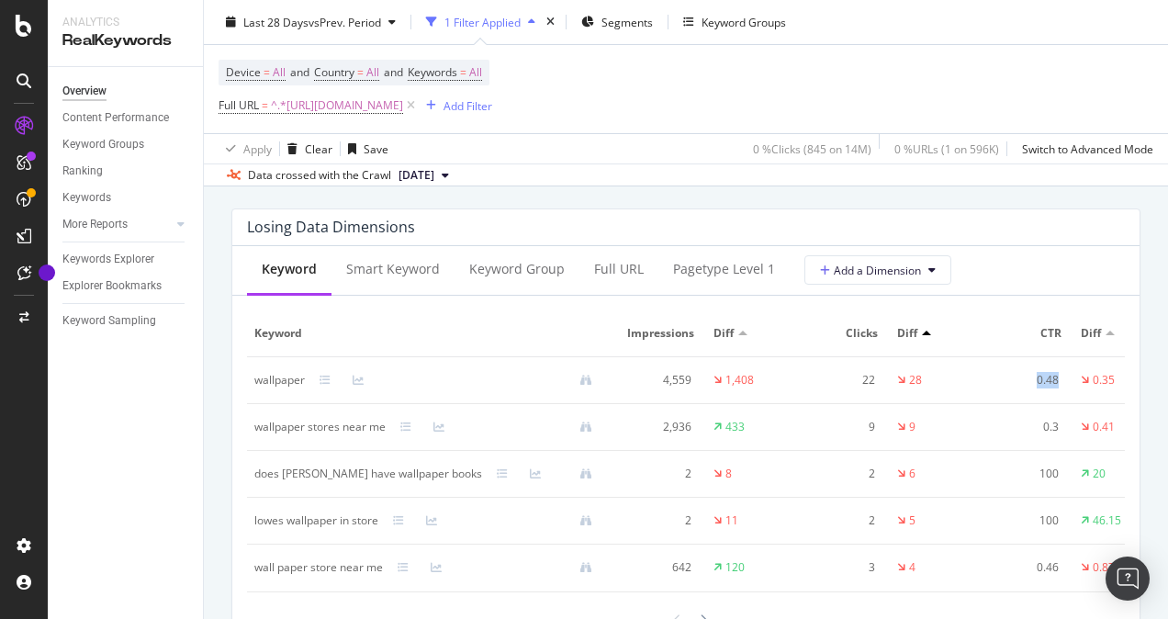
scroll to position [2112, 0]
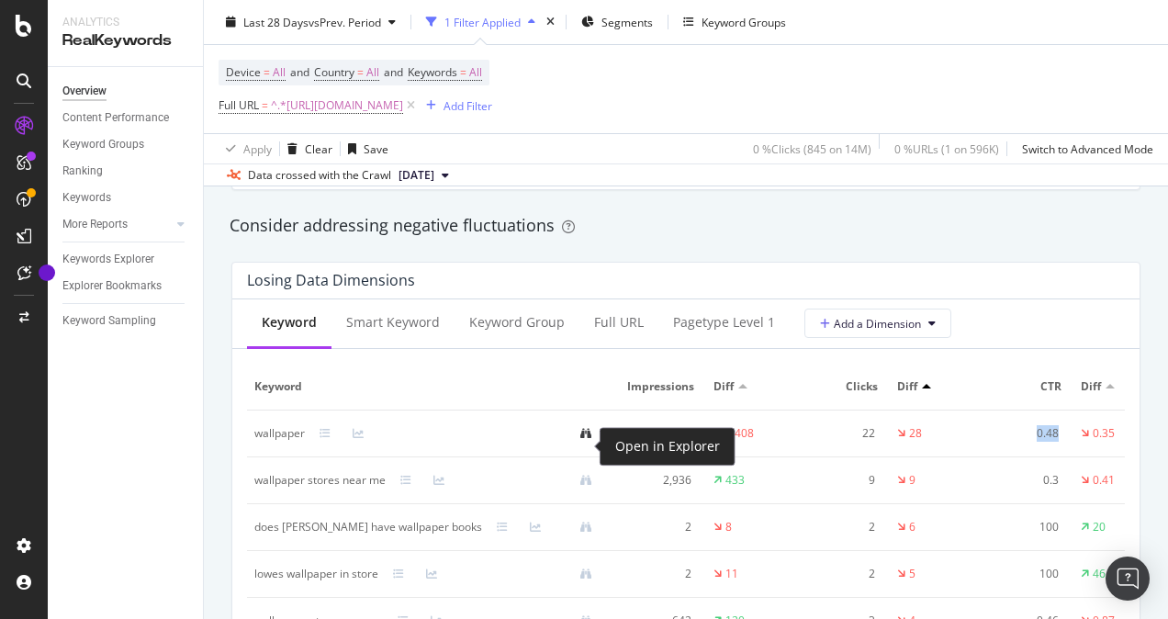
click at [586, 439] on icon at bounding box center [585, 433] width 11 height 11
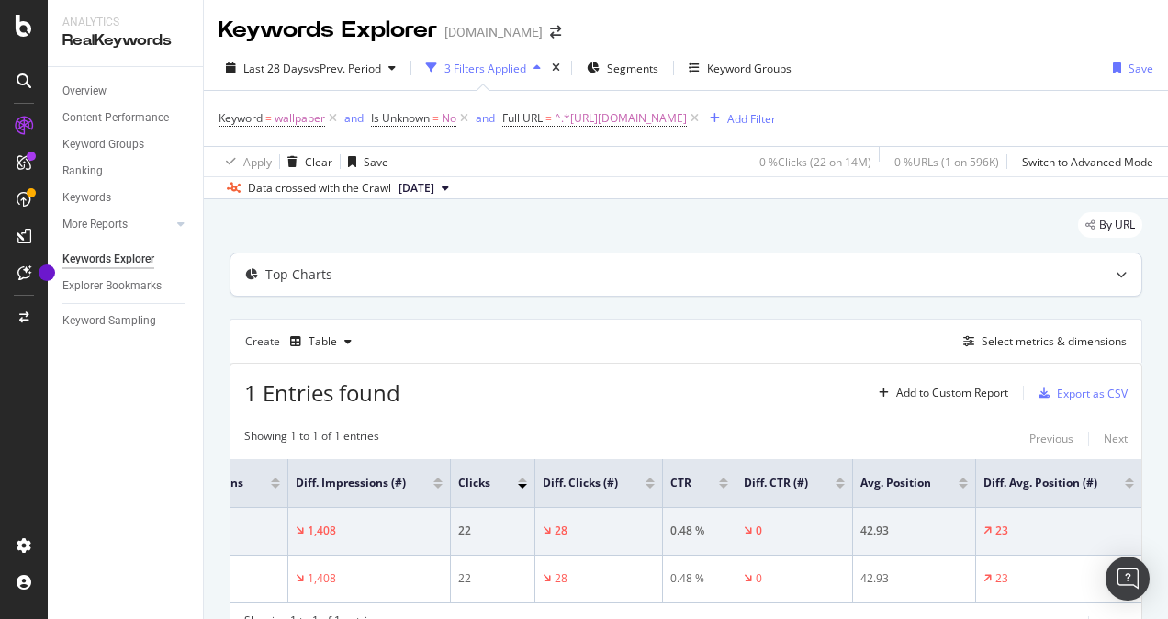
click at [319, 273] on div "Top Charts" at bounding box center [298, 274] width 67 height 18
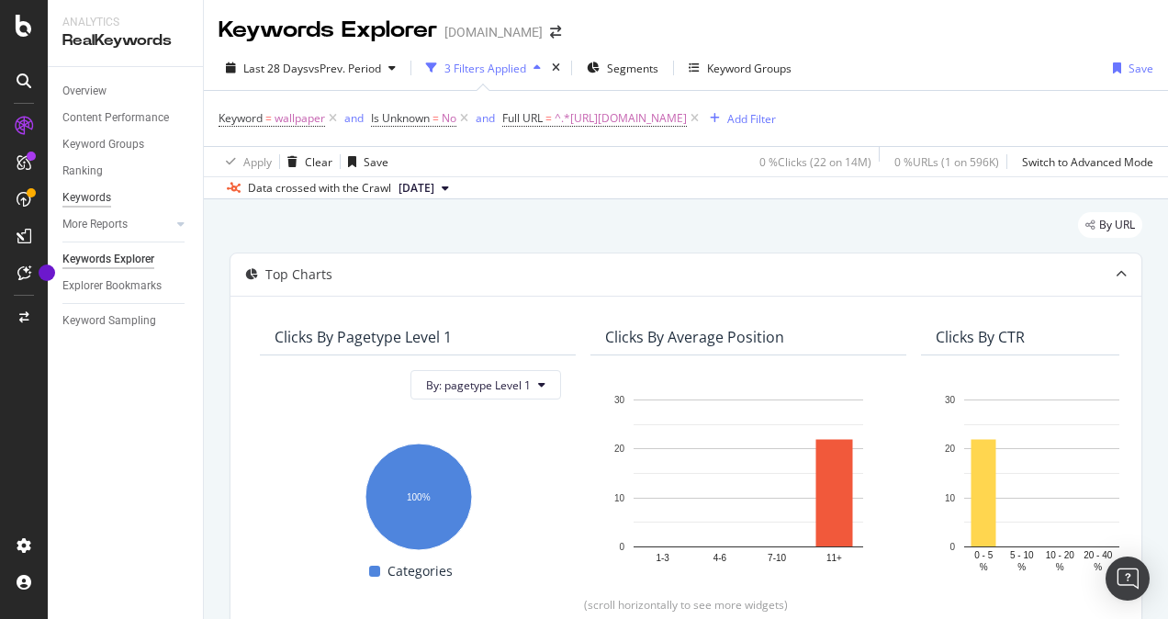
click at [105, 194] on div "Keywords" at bounding box center [86, 197] width 49 height 19
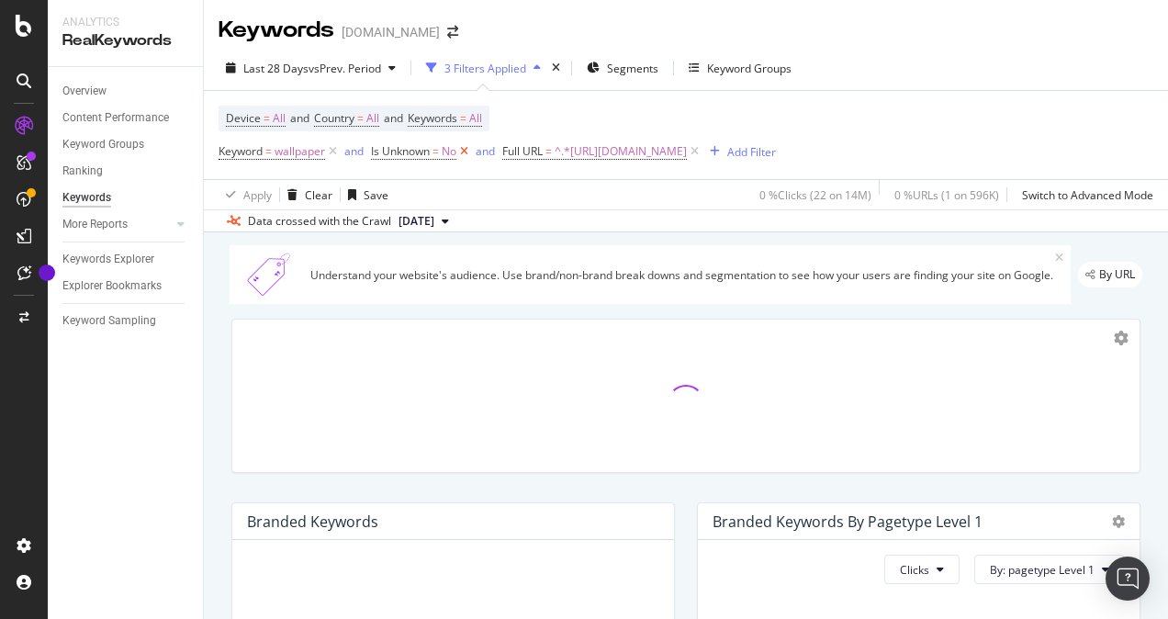
click at [466, 152] on icon at bounding box center [464, 151] width 16 height 18
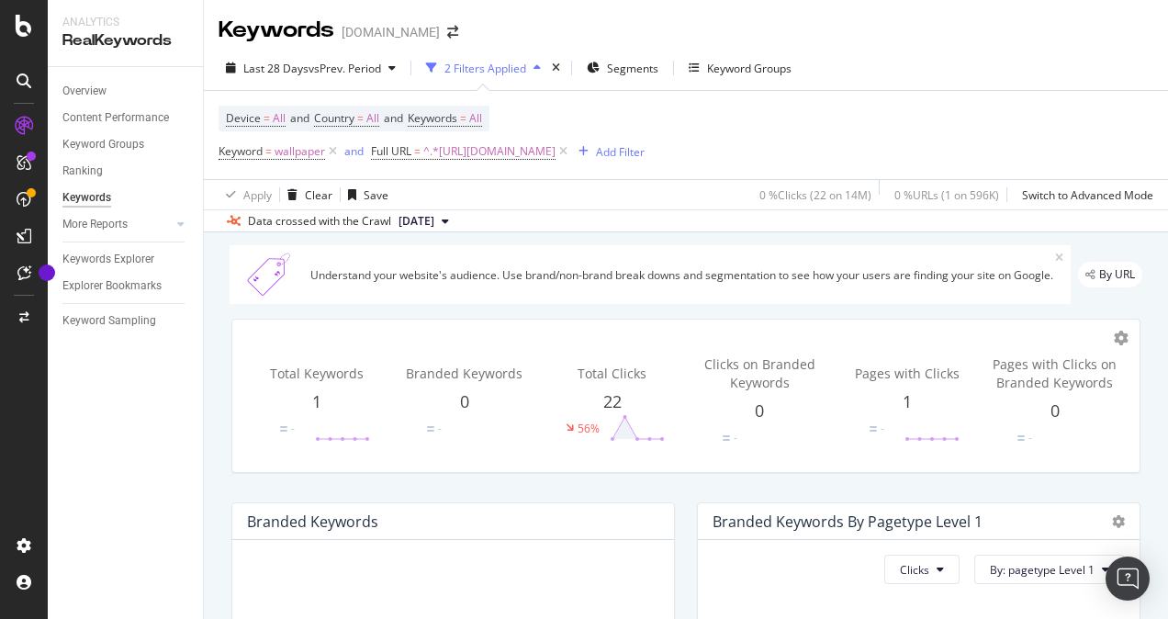
click at [608, 401] on span "22" at bounding box center [612, 401] width 18 height 22
click at [1095, 191] on div "Switch to Advanced Mode" at bounding box center [1087, 195] width 131 height 16
click at [30, 28] on icon at bounding box center [24, 26] width 17 height 22
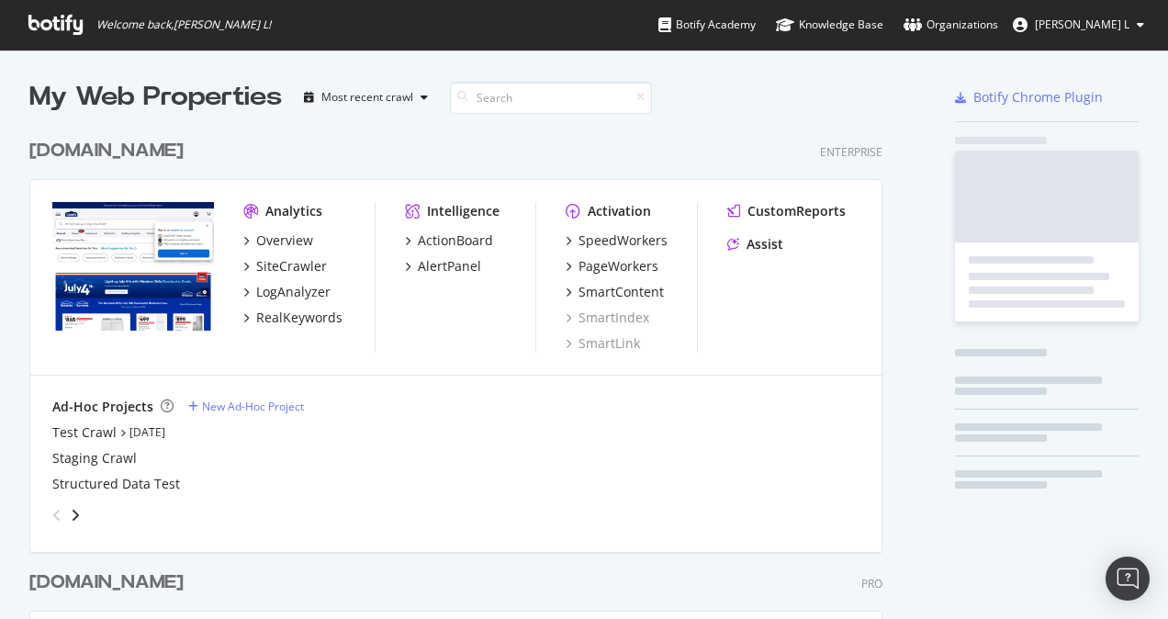
scroll to position [604, 1140]
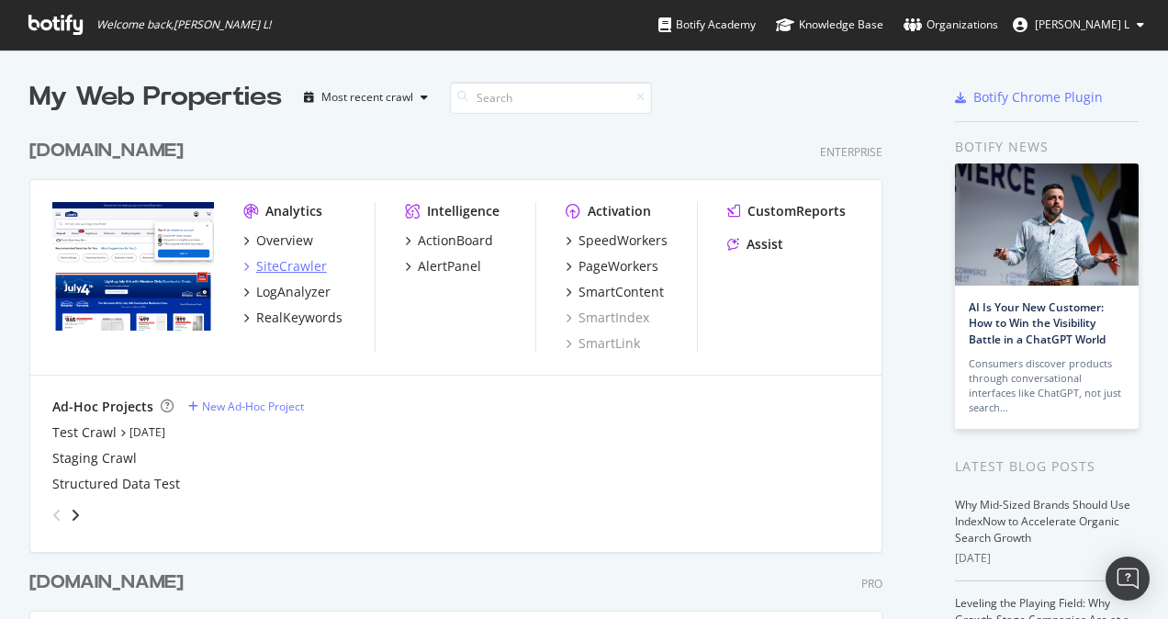
click at [298, 264] on div "SiteCrawler" at bounding box center [291, 266] width 71 height 18
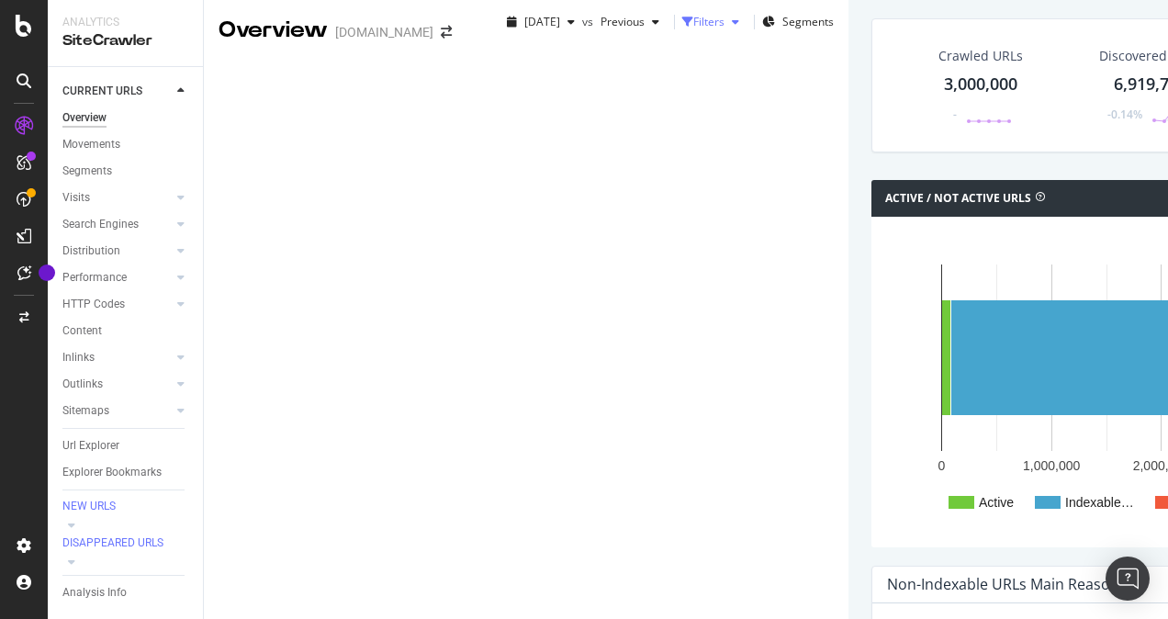
click at [693, 29] on div "Filters" at bounding box center [708, 22] width 31 height 16
click at [524, 79] on div "Add Filter" at bounding box center [548, 71] width 49 height 16
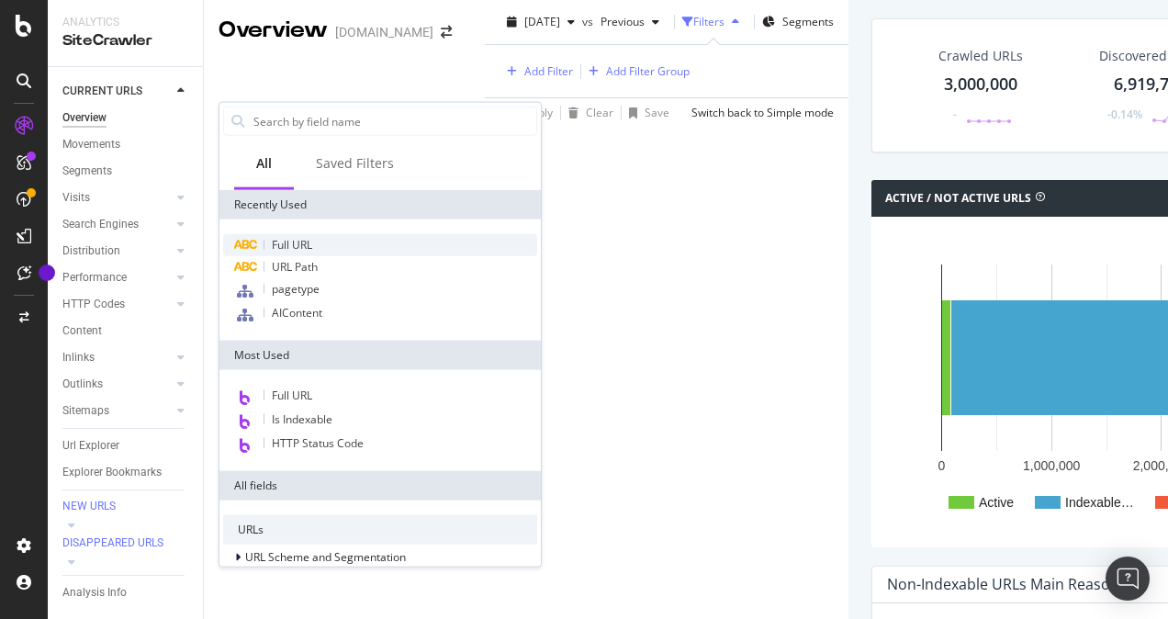
click at [288, 244] on span "Full URL" at bounding box center [292, 245] width 40 height 16
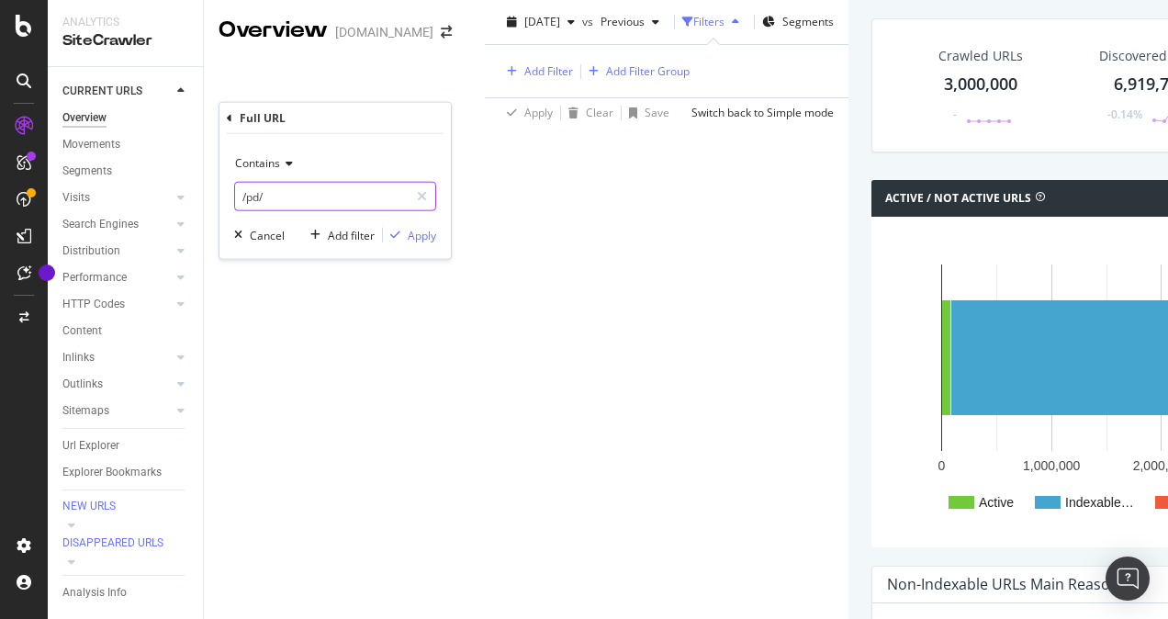
click at [314, 191] on input "/pd/" at bounding box center [322, 196] width 174 height 29
paste input "[URL][DOMAIN_NAME]"
type input "[URL][DOMAIN_NAME]"
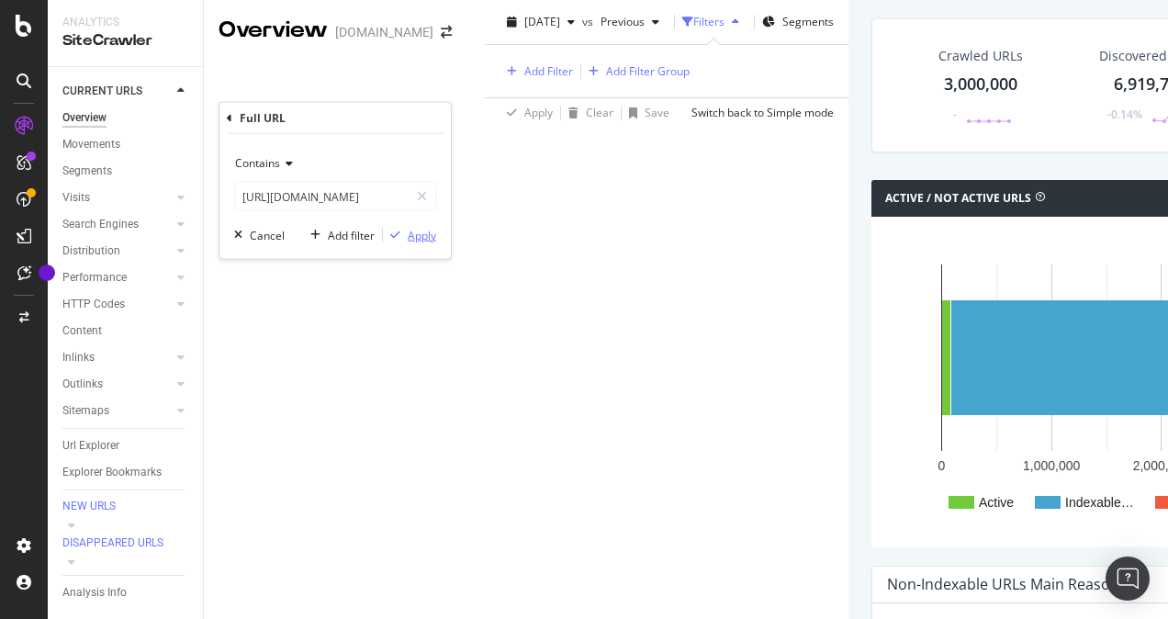
click at [406, 231] on div "button" at bounding box center [395, 235] width 25 height 11
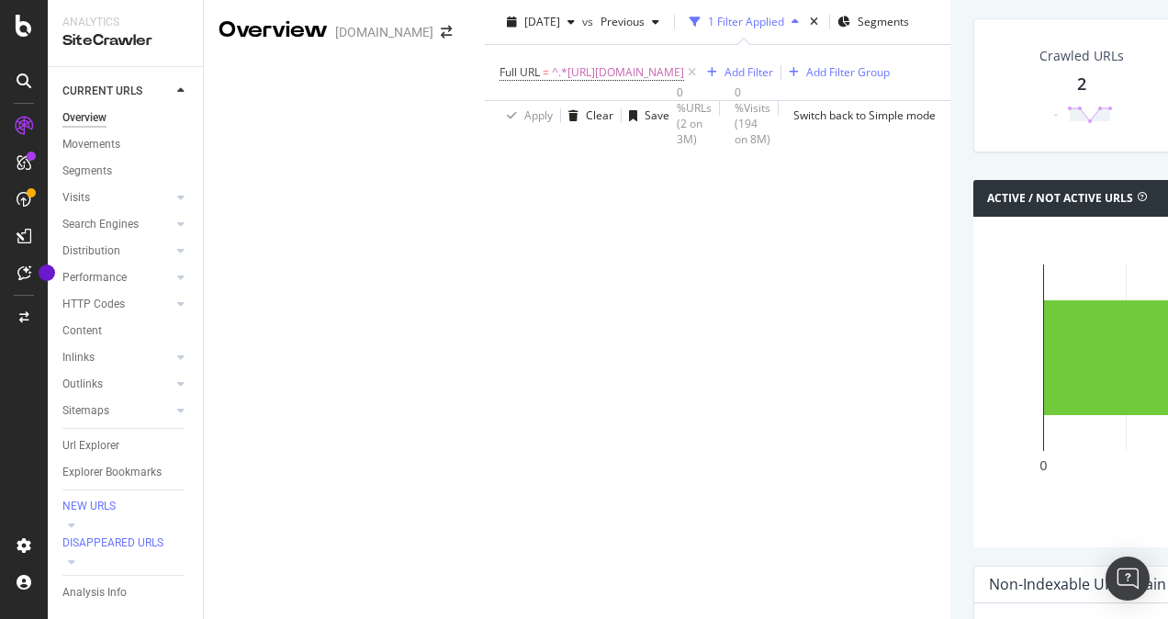
click at [1077, 96] on div "2" at bounding box center [1081, 85] width 9 height 24
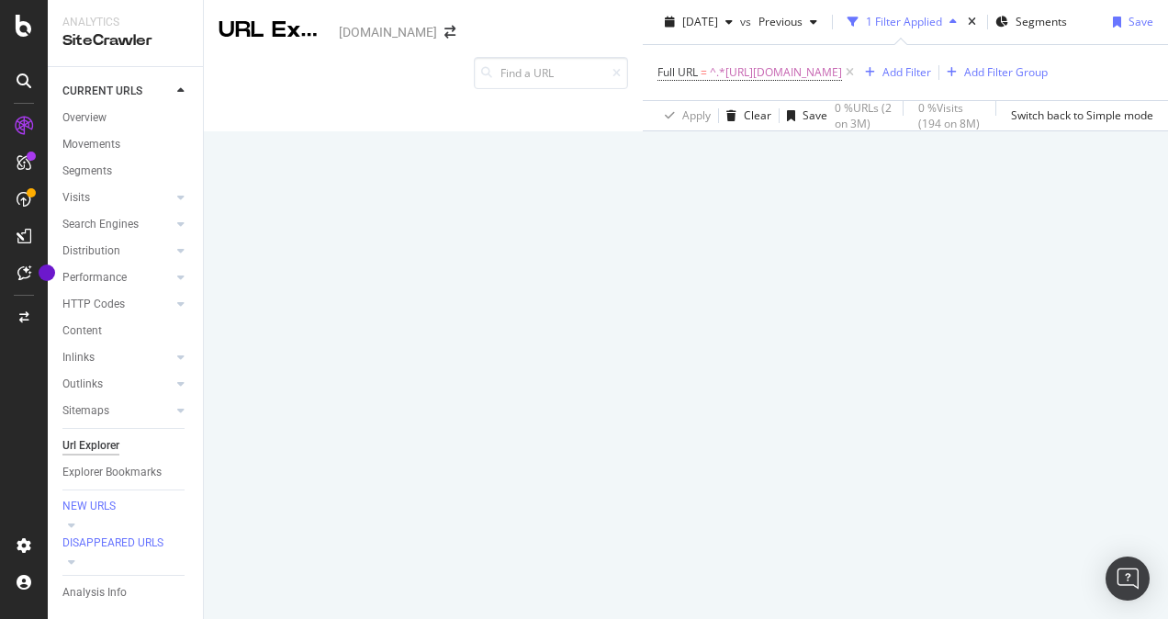
scroll to position [237, 0]
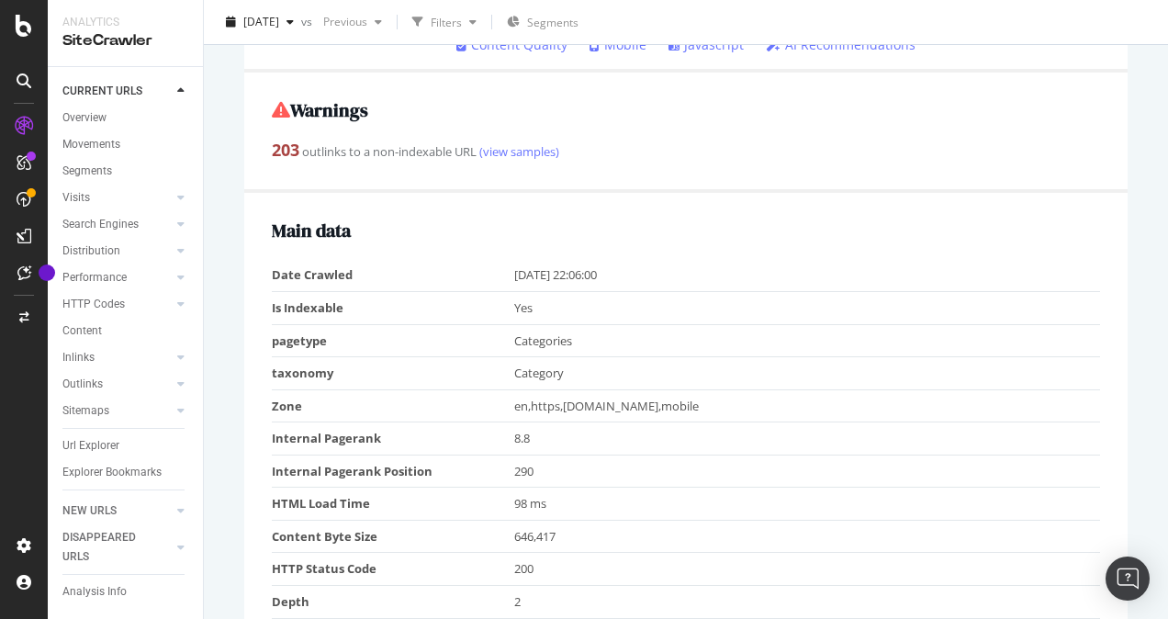
scroll to position [352, 0]
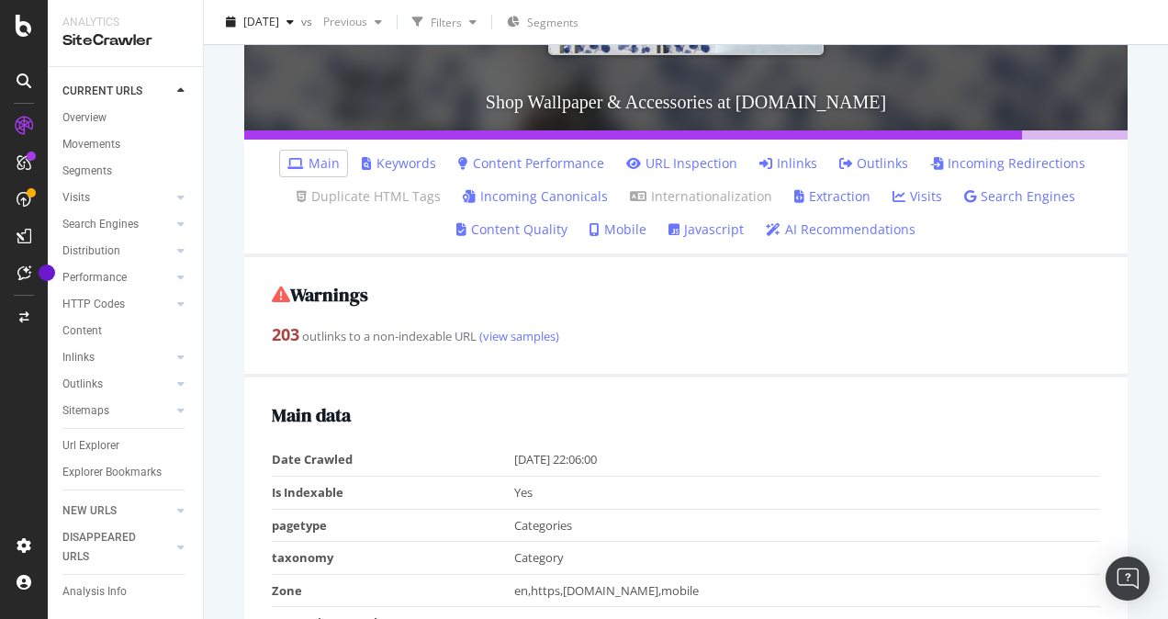
click at [410, 159] on link "Keywords" at bounding box center [399, 163] width 74 height 18
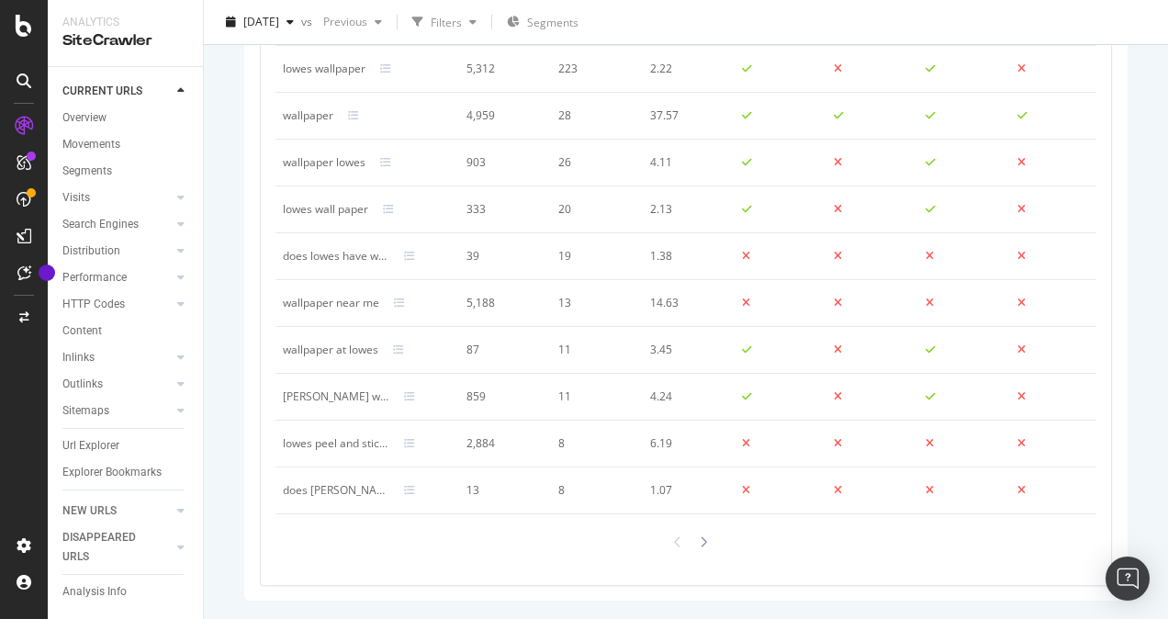
scroll to position [1323, 0]
click at [700, 546] on icon at bounding box center [703, 542] width 7 height 12
click at [674, 544] on icon at bounding box center [677, 542] width 7 height 12
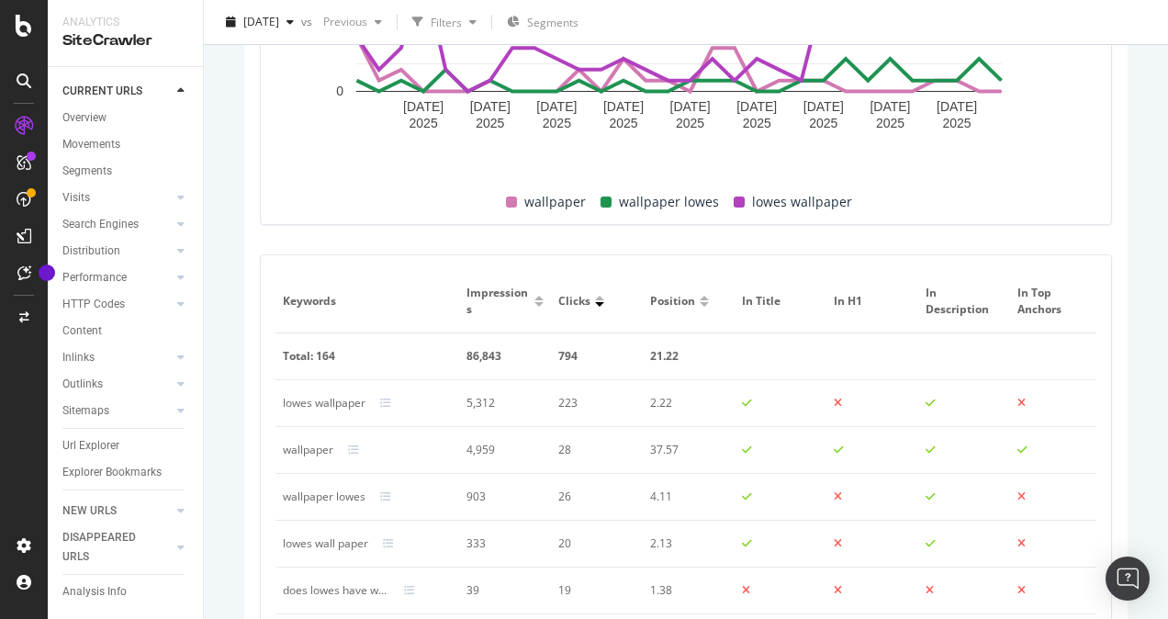
scroll to position [956, 0]
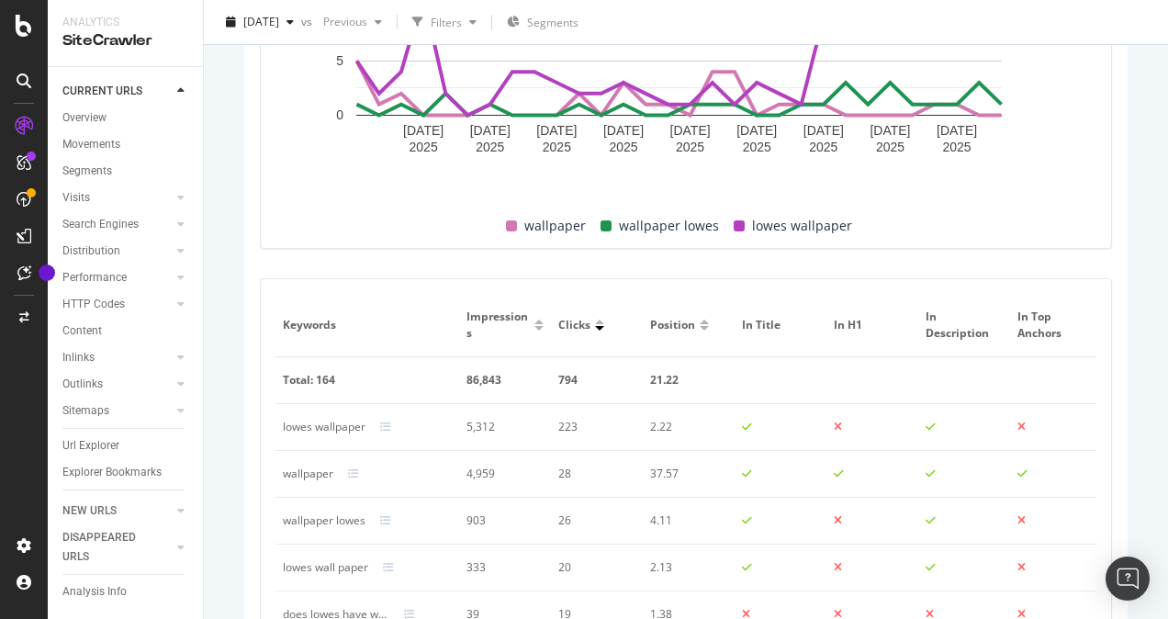
click at [759, 475] on div at bounding box center [777, 474] width 70 height 17
click at [284, 474] on div "wallpaper" at bounding box center [308, 474] width 51 height 17
drag, startPoint x: 465, startPoint y: 468, endPoint x: 492, endPoint y: 472, distance: 27.8
click at [492, 472] on td "4,959" at bounding box center [505, 474] width 92 height 47
copy div "4,959"
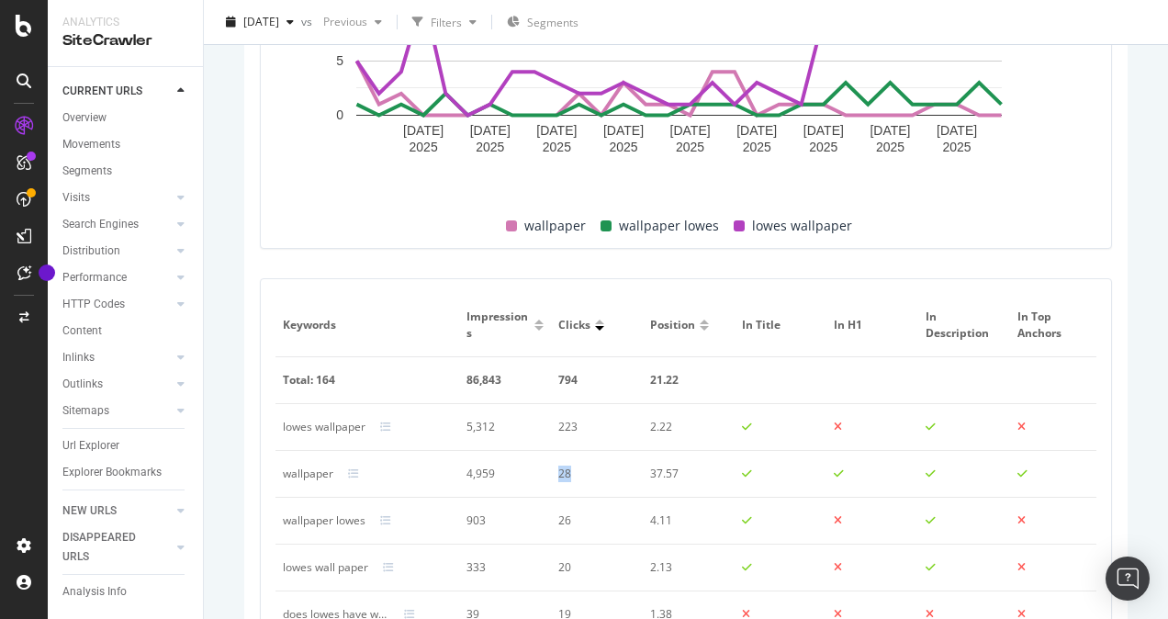
drag, startPoint x: 555, startPoint y: 474, endPoint x: 569, endPoint y: 478, distance: 15.1
click at [569, 478] on td "28" at bounding box center [597, 474] width 92 height 47
copy div "28"
copy div "37.57"
drag, startPoint x: 650, startPoint y: 474, endPoint x: 680, endPoint y: 477, distance: 29.5
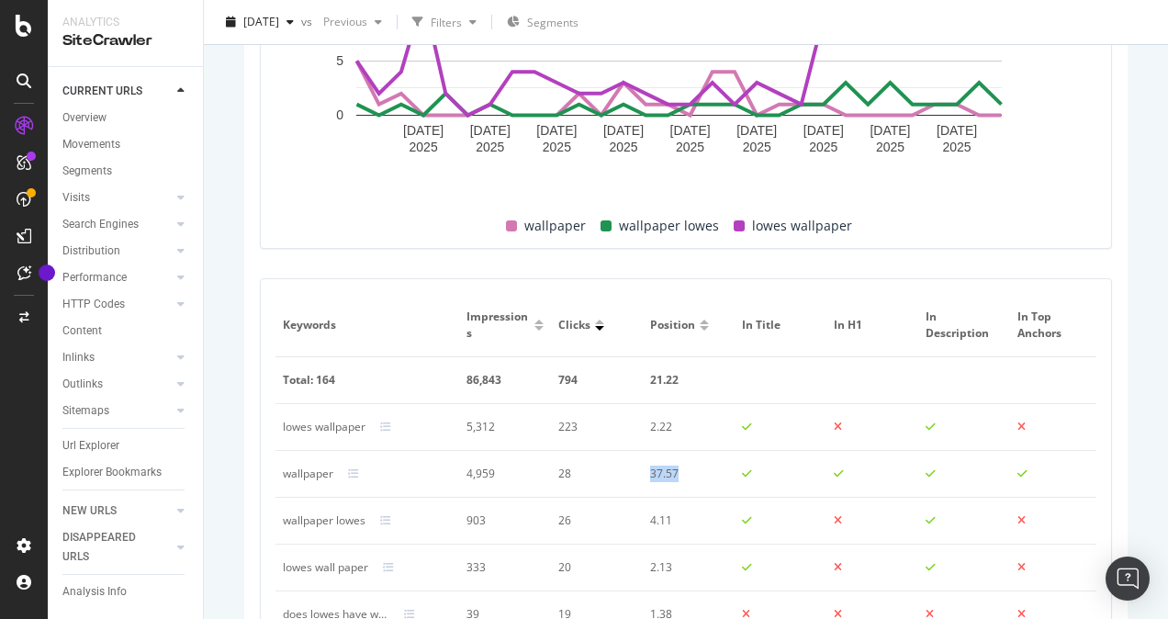
click at [680, 477] on div "37.57" at bounding box center [685, 474] width 70 height 17
drag, startPoint x: 680, startPoint y: 477, endPoint x: 709, endPoint y: 481, distance: 29.7
click at [709, 481] on td "37.57" at bounding box center [689, 474] width 92 height 47
drag, startPoint x: 757, startPoint y: 424, endPoint x: 733, endPoint y: 425, distance: 23.9
click at [733, 425] on tr "lowes wallpaper 5,312 223 2.22" at bounding box center [688, 427] width 826 height 47
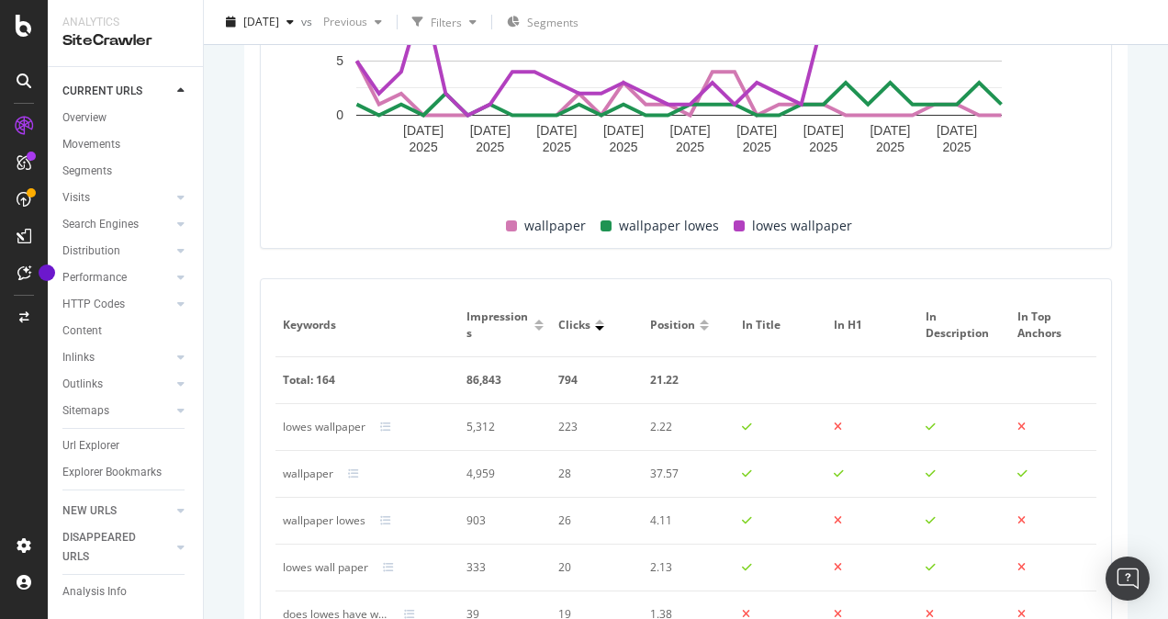
copy div
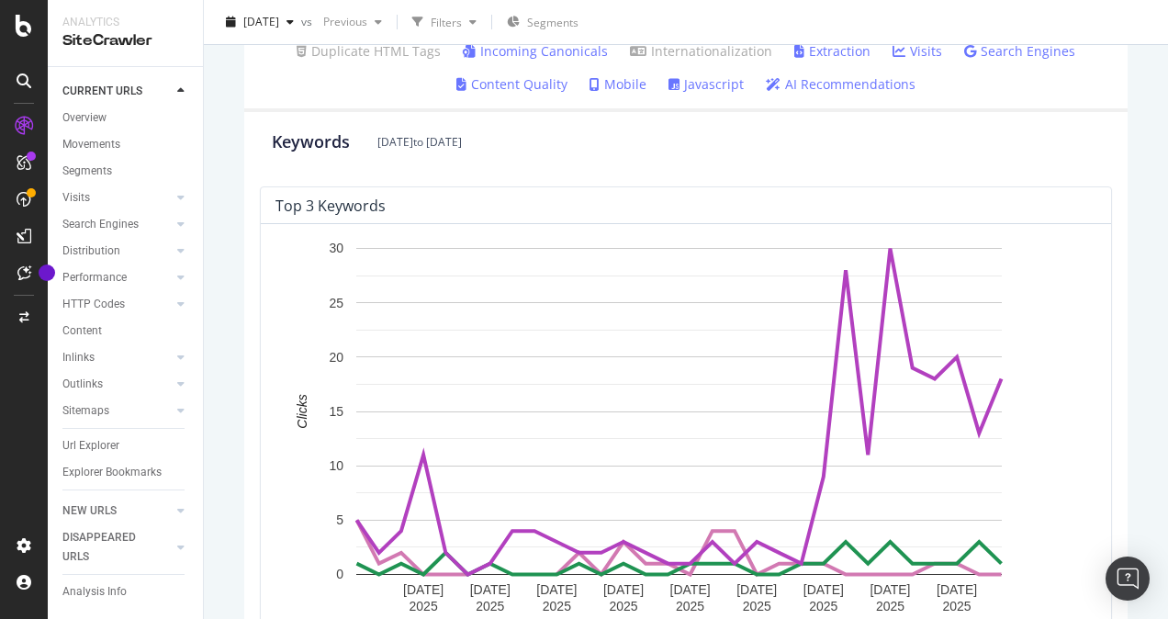
scroll to position [221, 0]
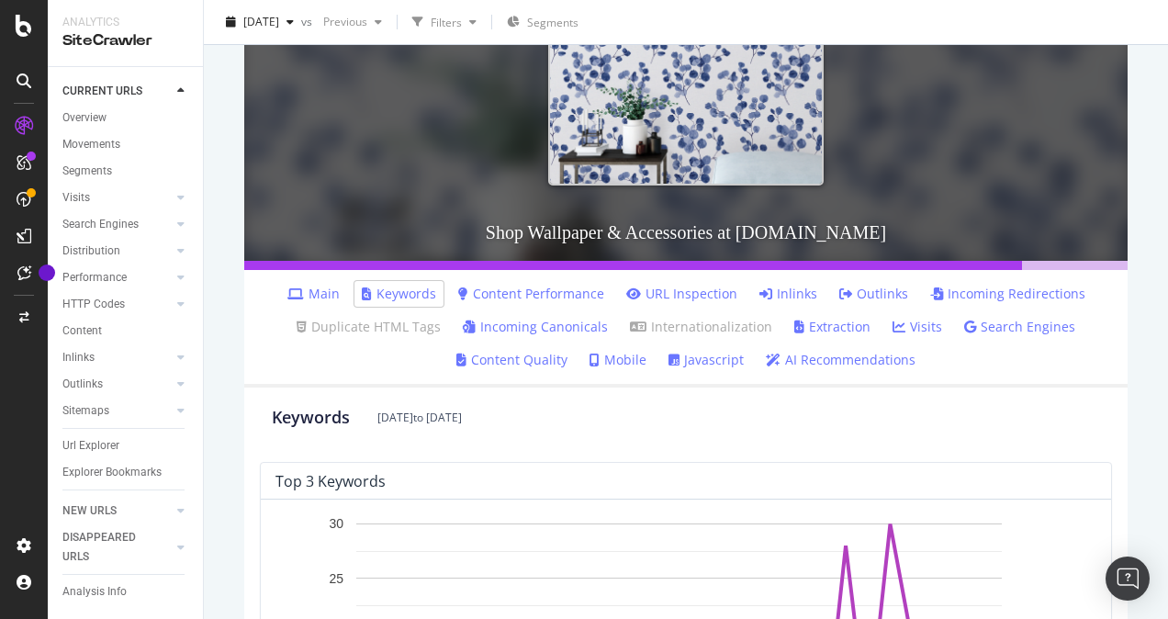
click at [583, 291] on link "Content Performance" at bounding box center [531, 294] width 146 height 18
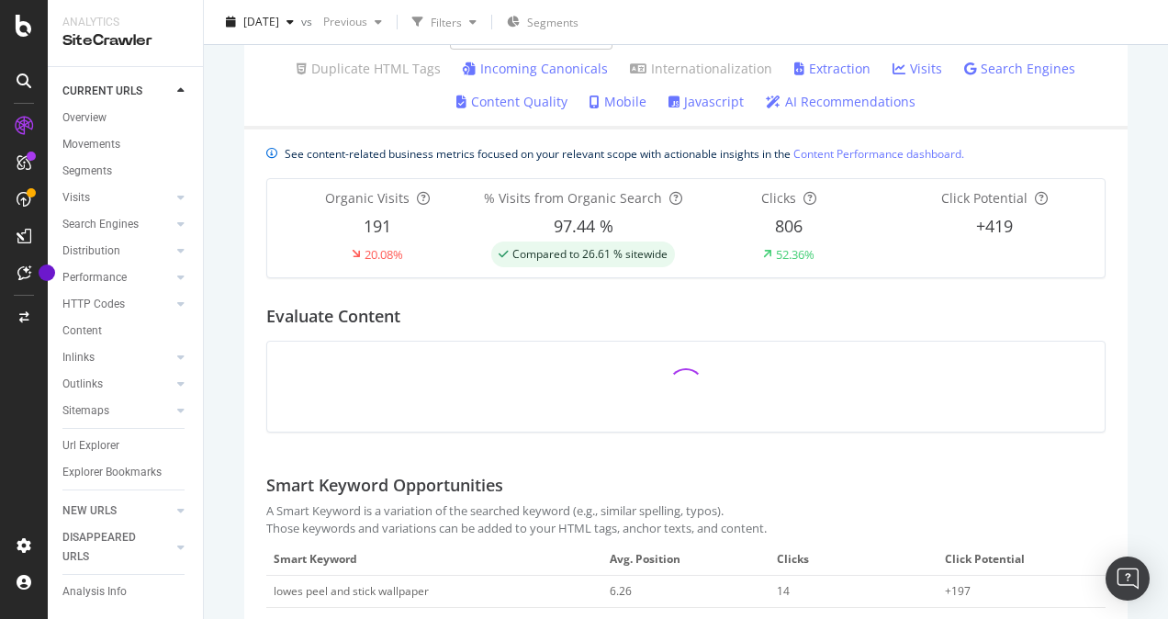
scroll to position [296, 0]
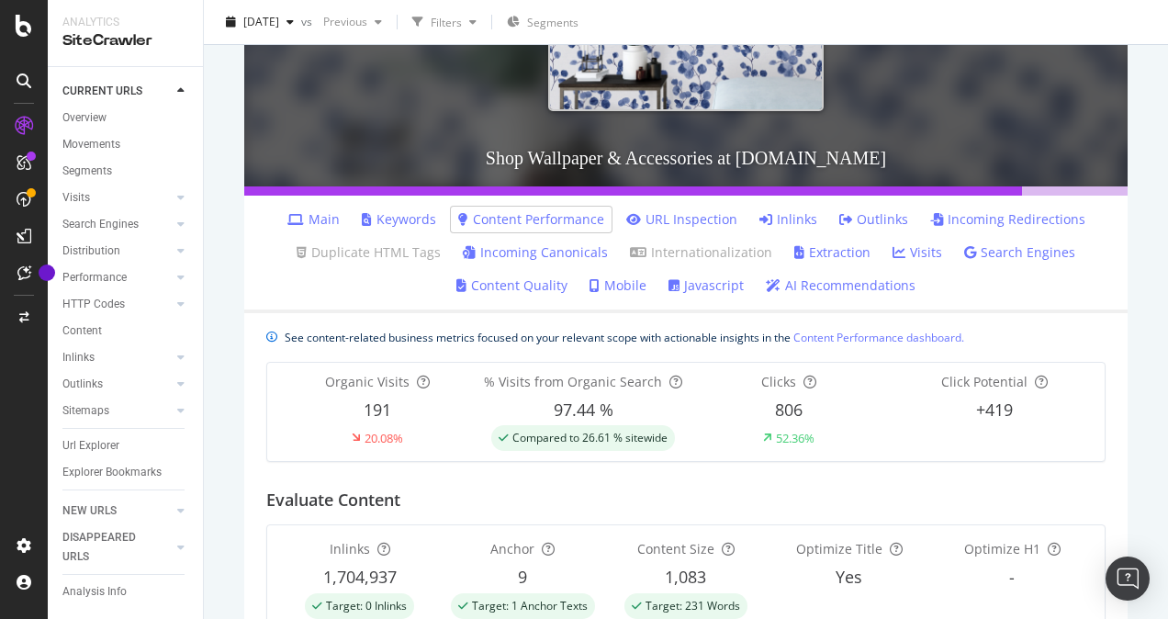
click at [683, 219] on link "URL Inspection" at bounding box center [681, 219] width 111 height 18
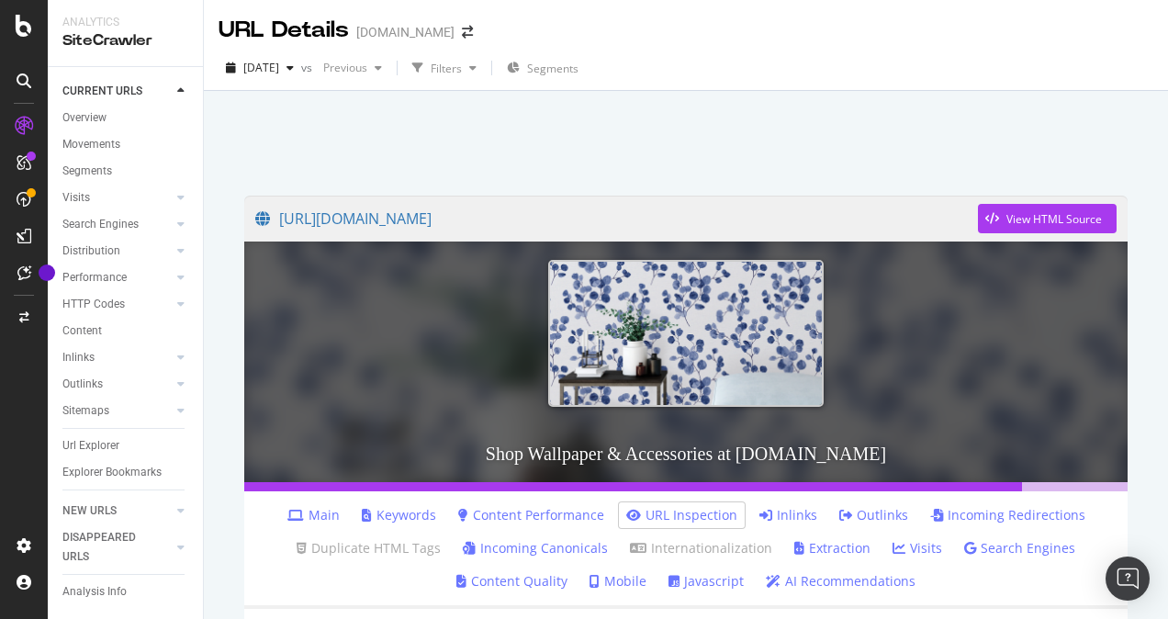
click at [1003, 516] on link "Incoming Redirections" at bounding box center [1007, 515] width 155 height 18
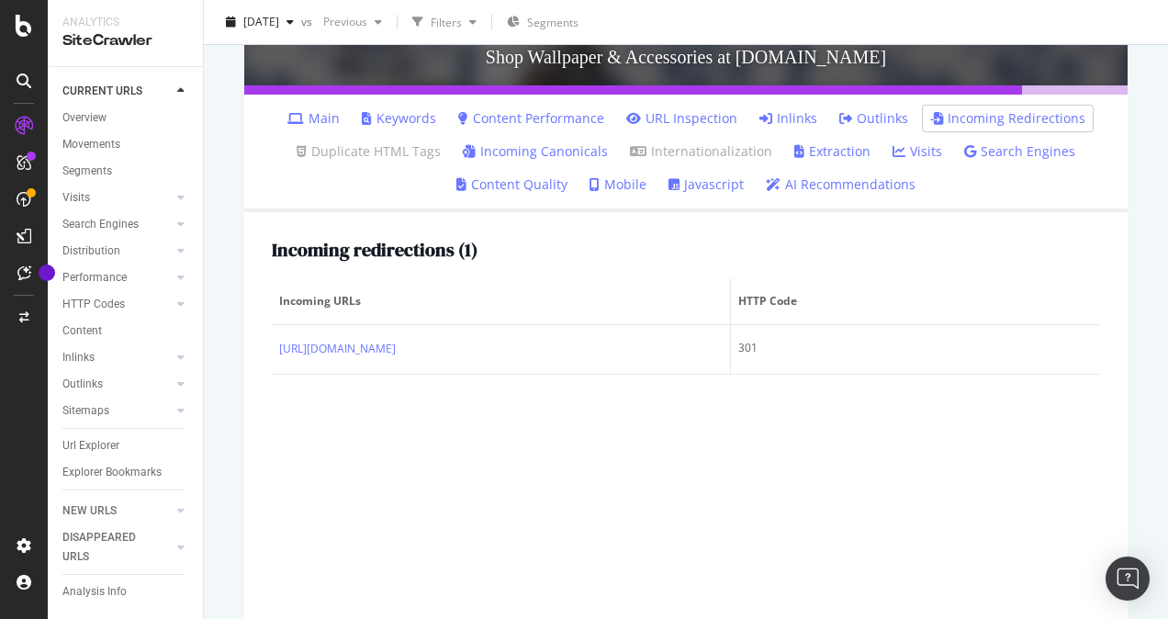
scroll to position [459, 0]
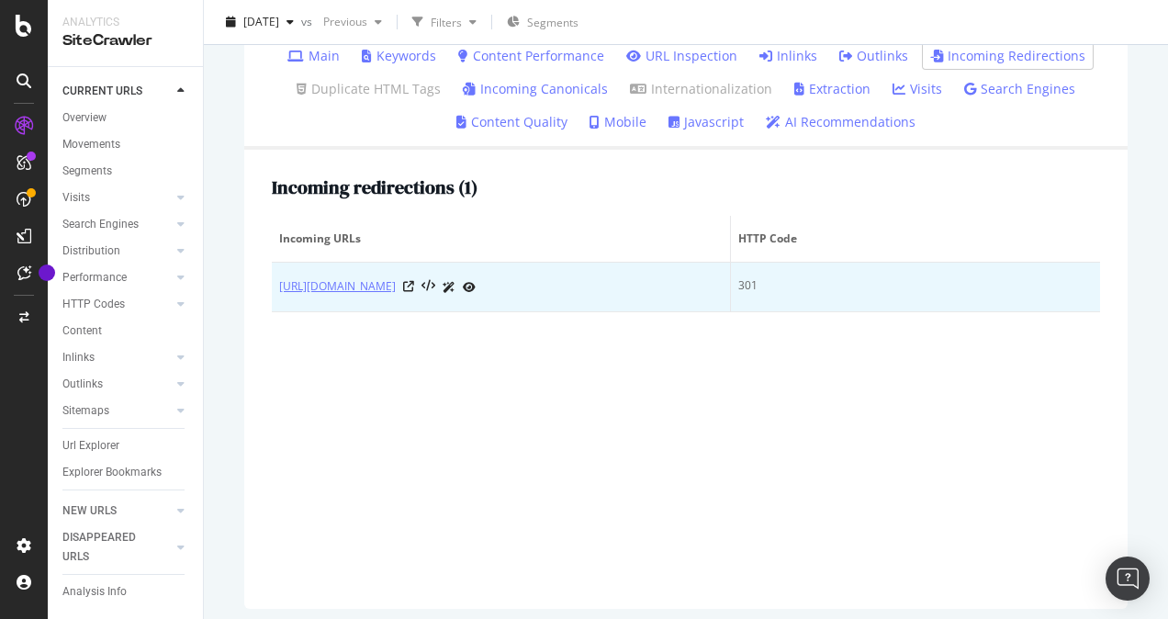
click at [396, 287] on link "https://www.lowes.com/pl/wallpaper-accessories/1742790734" at bounding box center [337, 286] width 117 height 18
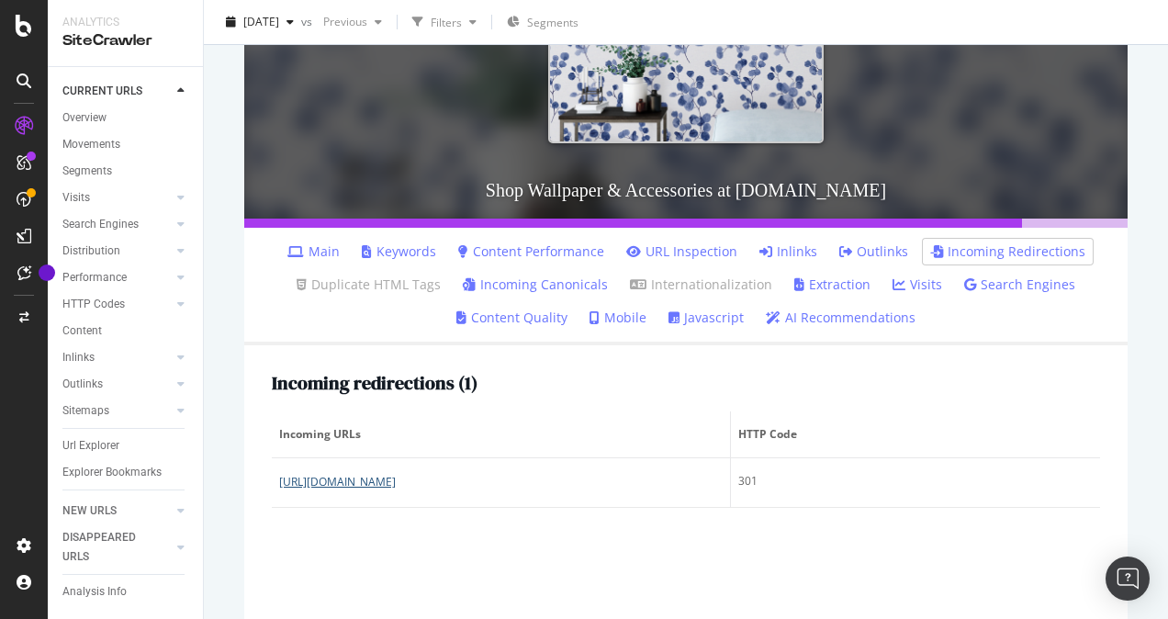
scroll to position [184, 0]
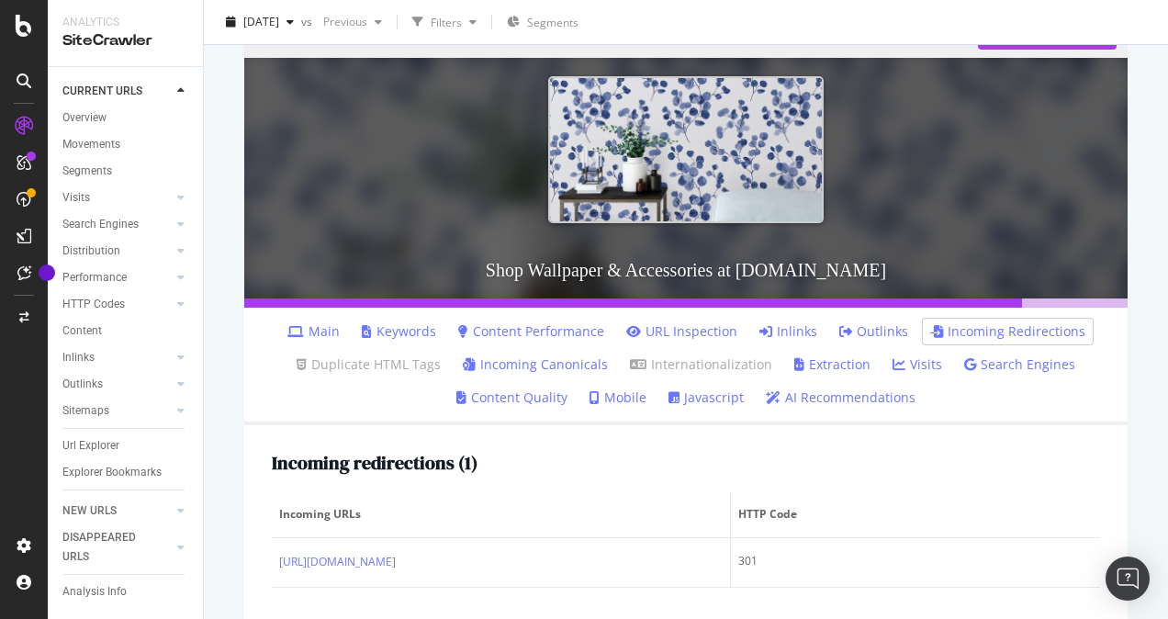
click at [1100, 336] on ul "Main Keywords Content Performance URL Inspection Inlinks Outlinks Incoming Redi…" at bounding box center [685, 367] width 883 height 118
click at [1113, 341] on div "https://www.lowes.com/c/Wallpaper-accessories-Home-decor View HTML Source Shop …" at bounding box center [686, 448] width 920 height 908
click at [327, 332] on link "Main" at bounding box center [313, 331] width 52 height 18
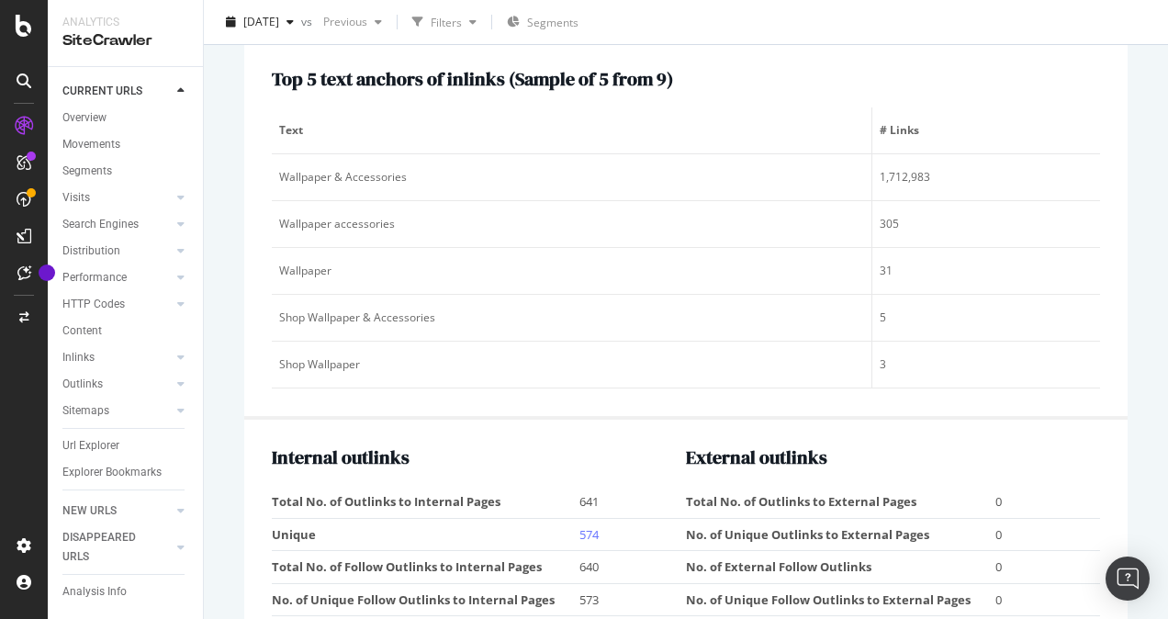
scroll to position [2296, 0]
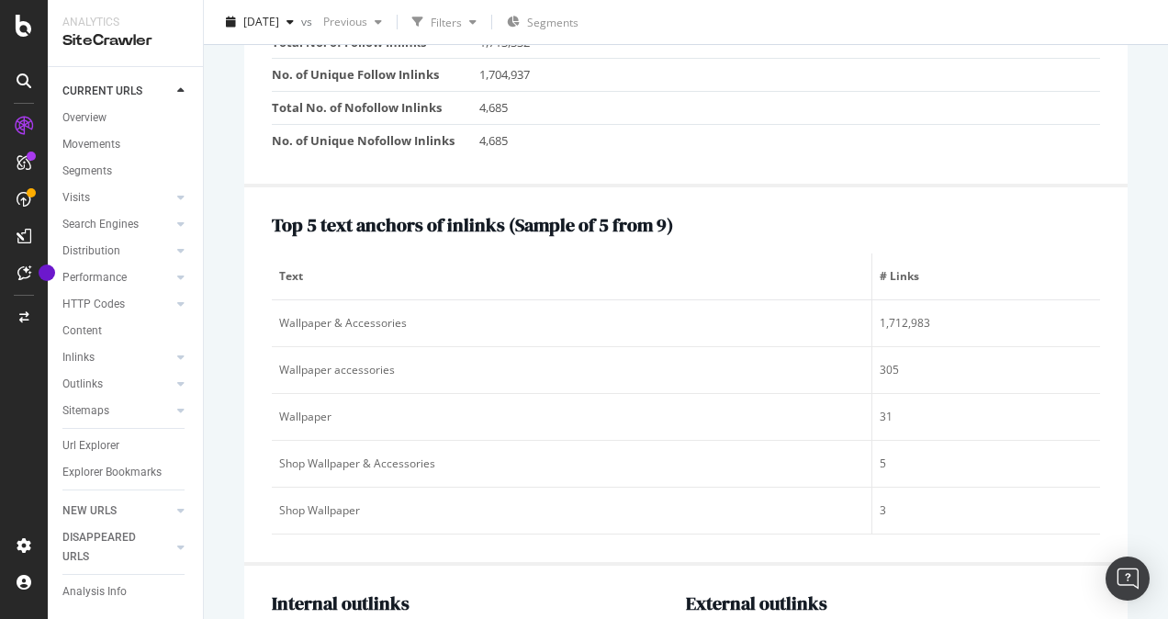
click at [457, 215] on h2 "Top 5 text anchors of inlinks ( Sample of 5 from 9 )" at bounding box center [686, 225] width 828 height 20
copy h2 "inlinks"
click at [279, 268] on span "Text" at bounding box center [569, 276] width 580 height 17
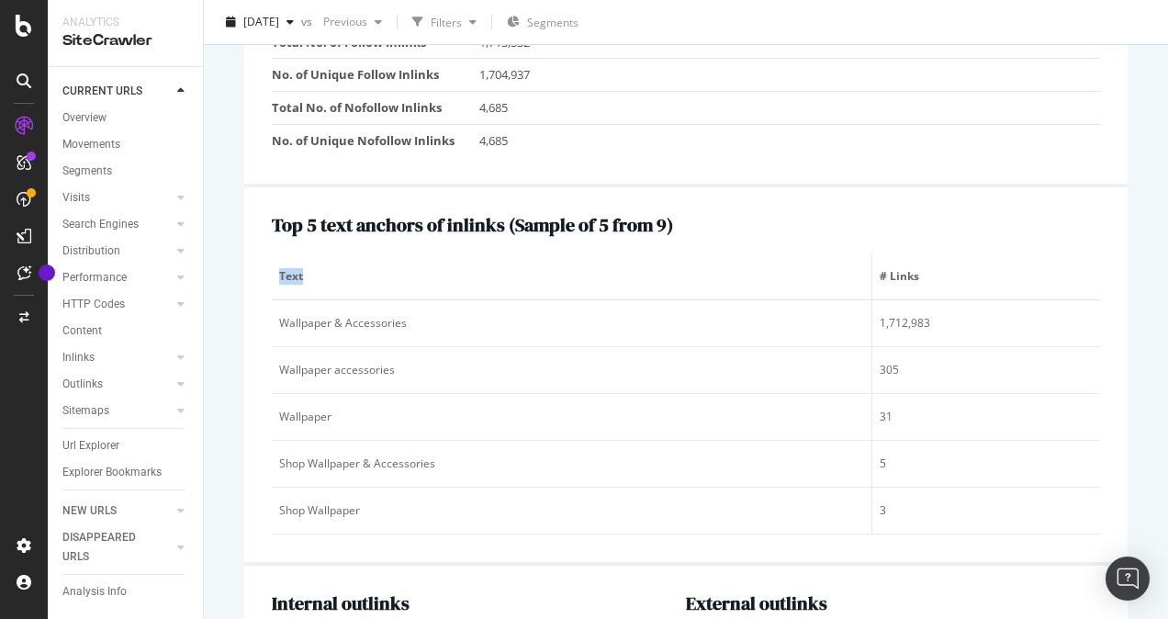
copy span "Text"
drag, startPoint x: 911, startPoint y: 266, endPoint x: 868, endPoint y: 261, distance: 43.5
click at [872, 261] on th "# Links" at bounding box center [986, 276] width 228 height 47
copy span "# Links"
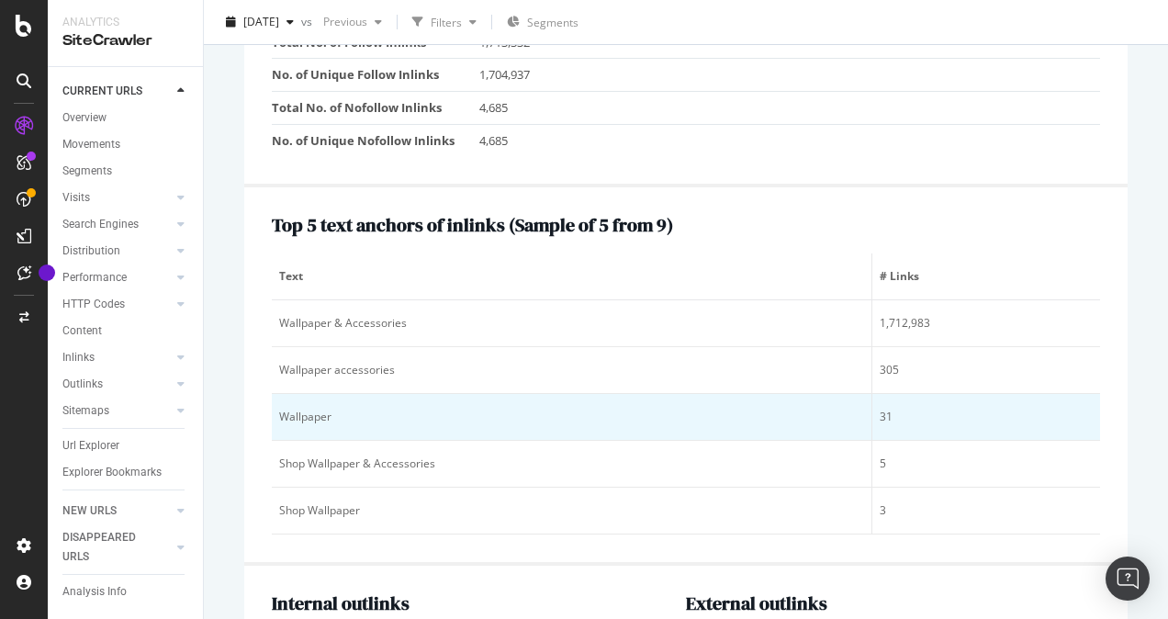
click at [307, 409] on div "Wallpaper" at bounding box center [571, 417] width 585 height 17
copy div "Wallpaper"
click at [880, 409] on div "31" at bounding box center [986, 417] width 213 height 17
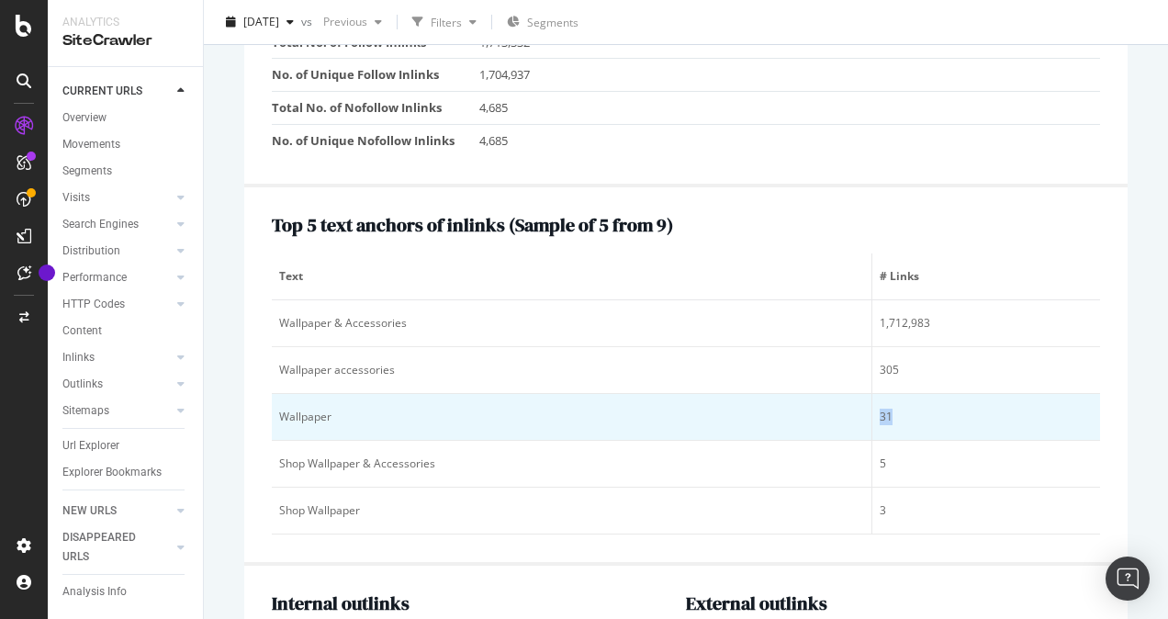
copy div "31"
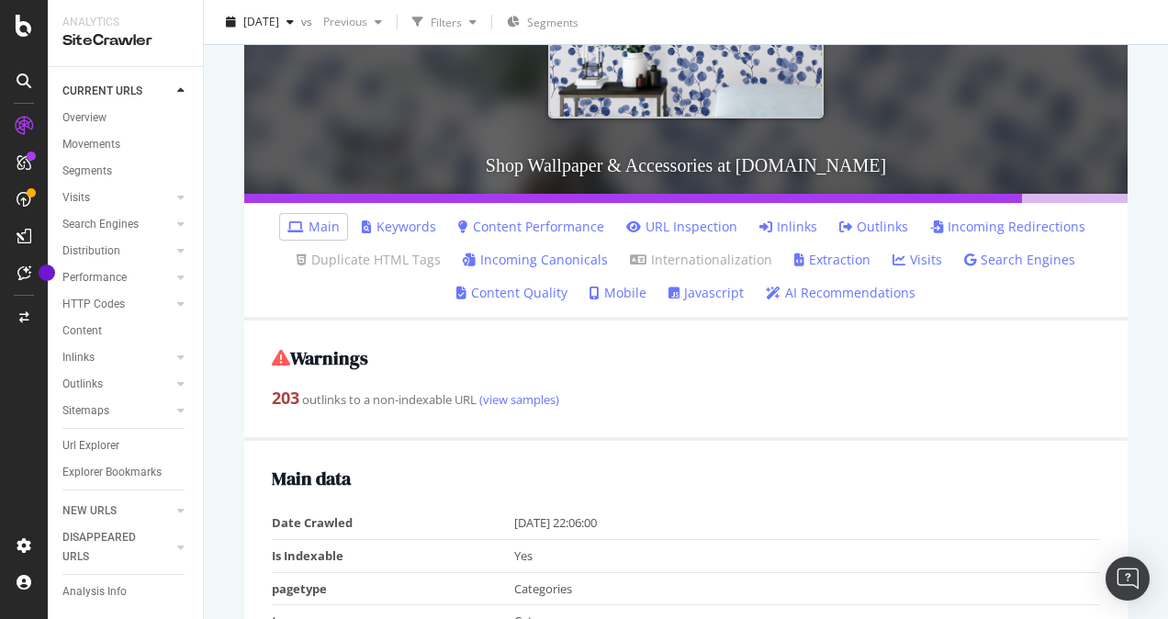
scroll to position [367, 0]
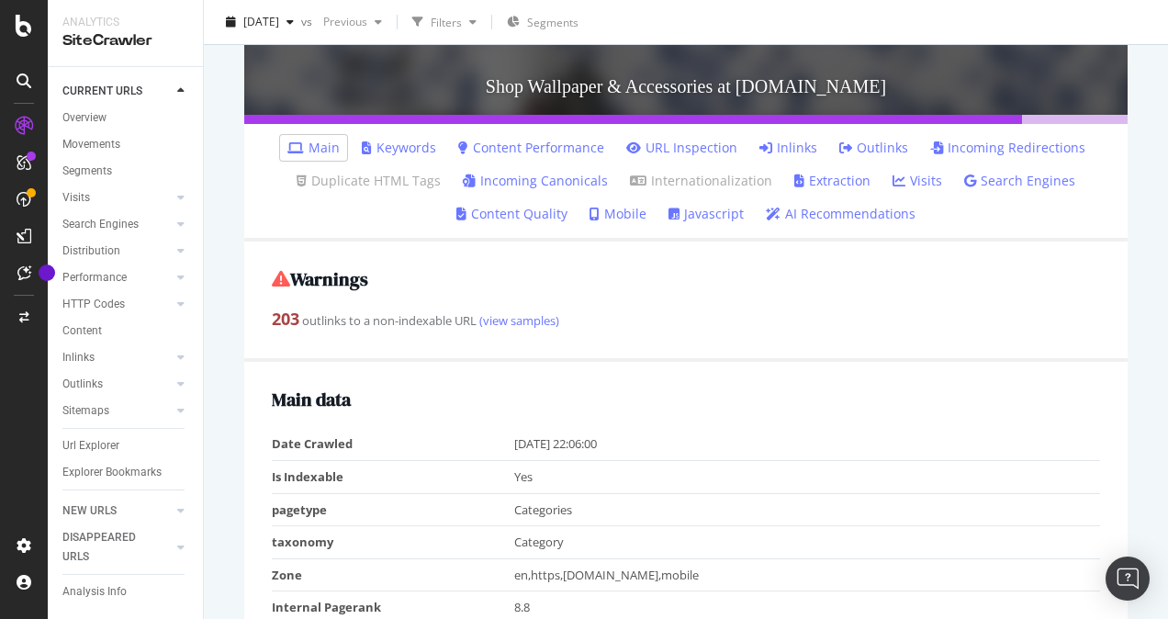
click at [532, 212] on link "Content Quality" at bounding box center [511, 214] width 111 height 18
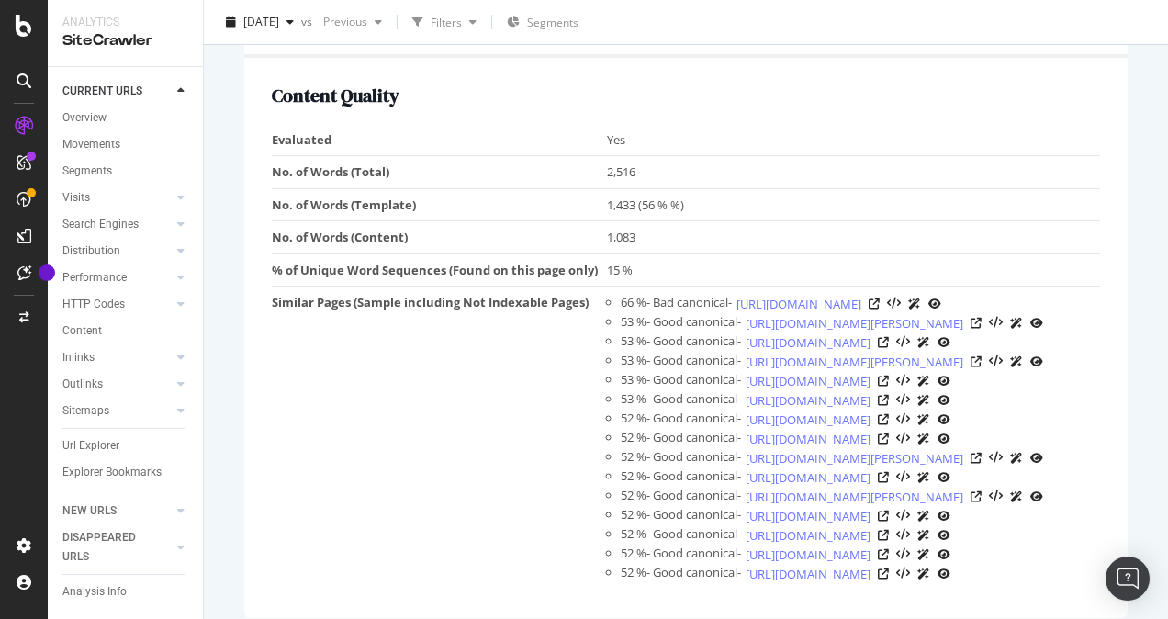
scroll to position [184, 0]
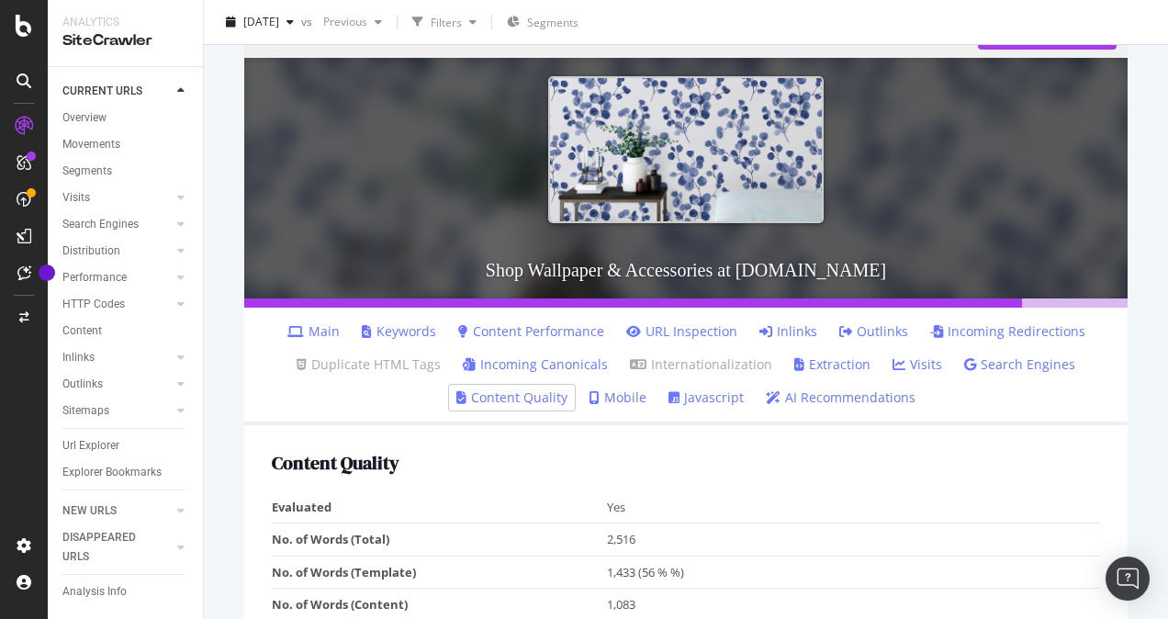
click at [916, 355] on link "Visits" at bounding box center [918, 364] width 50 height 18
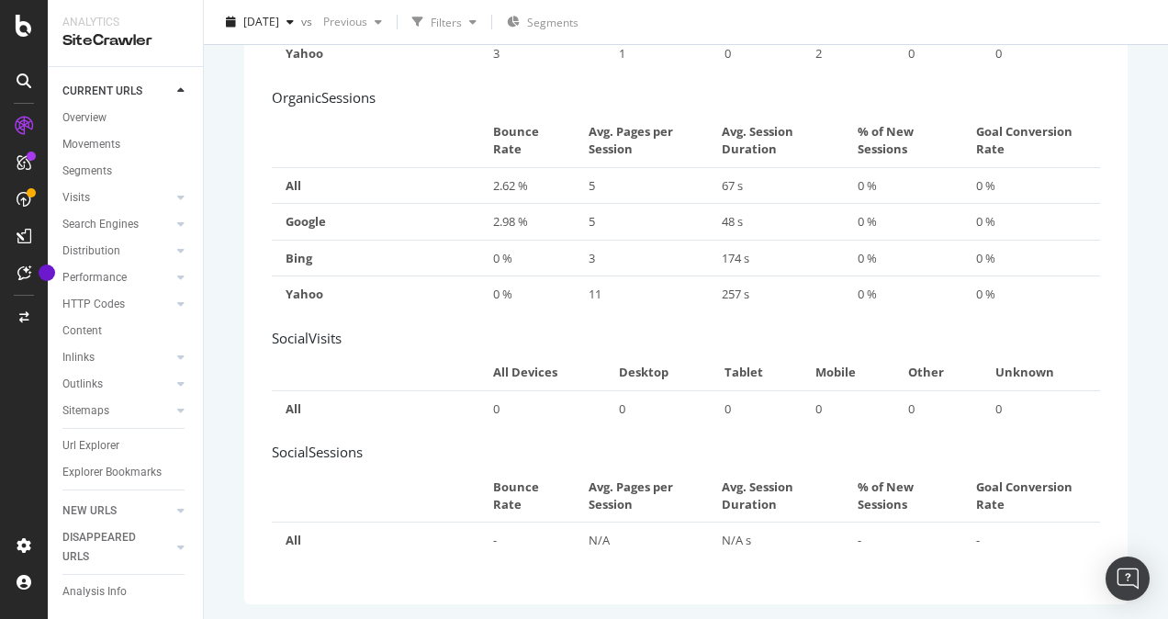
scroll to position [349, 0]
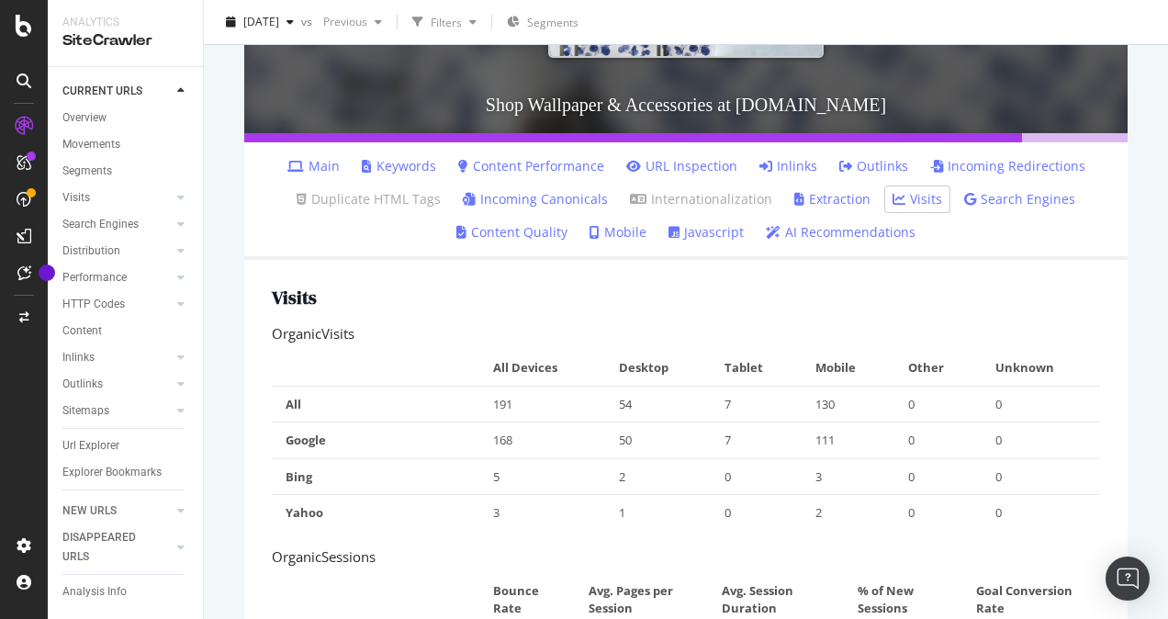
click at [499, 400] on td "191" at bounding box center [542, 404] width 126 height 37
copy td "191"
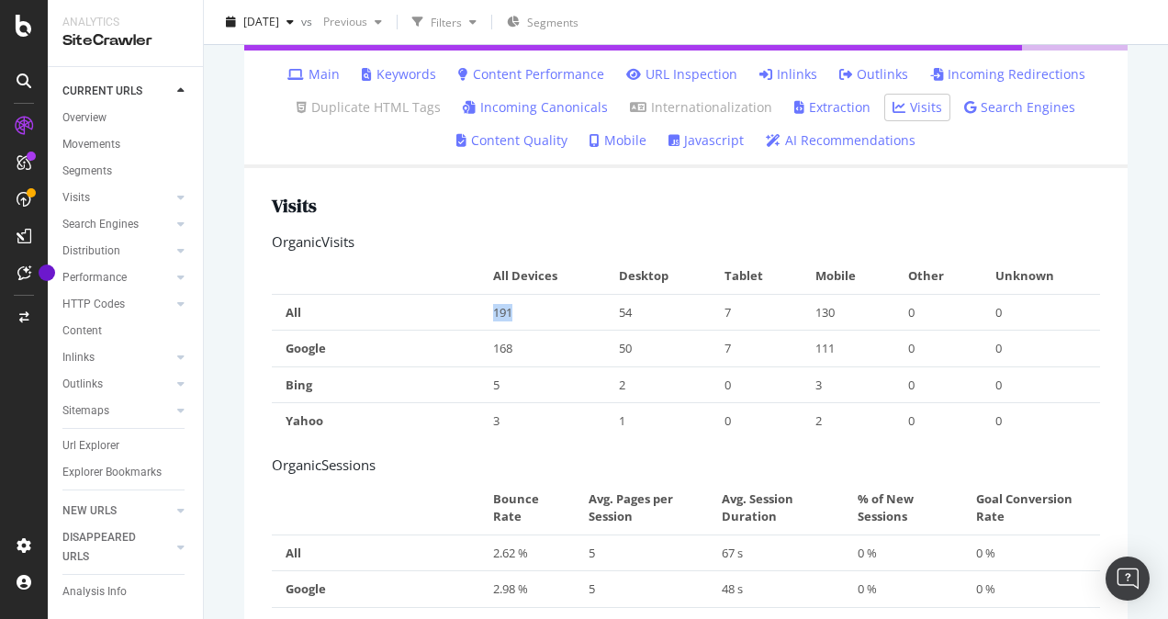
scroll to position [165, 0]
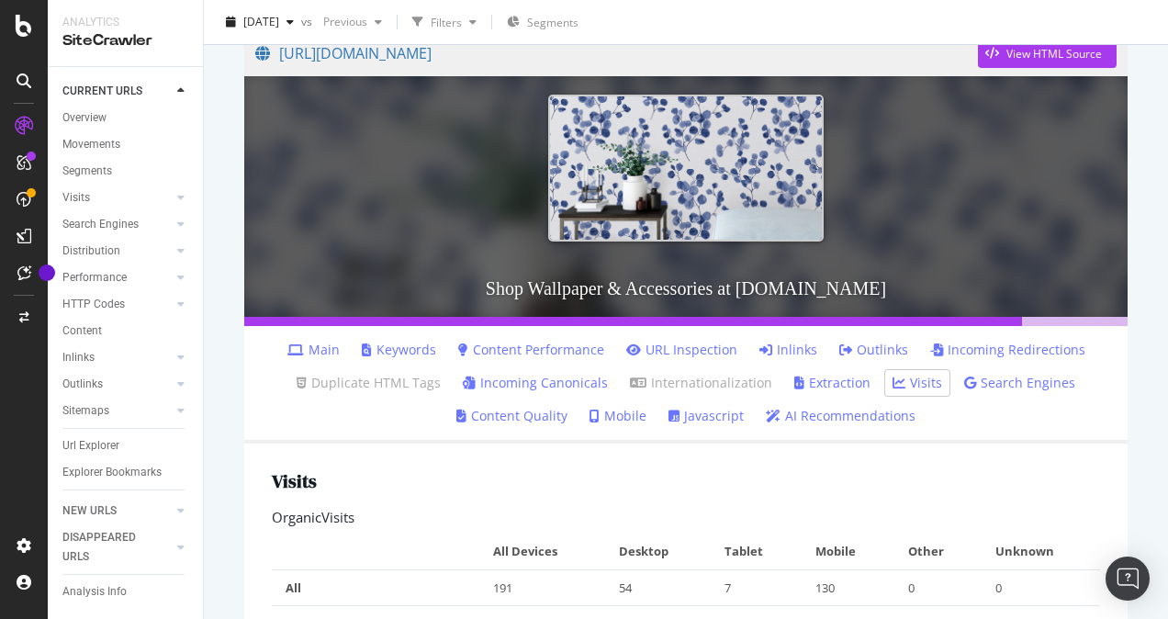
click at [819, 421] on link "AI Recommendations" at bounding box center [841, 416] width 150 height 18
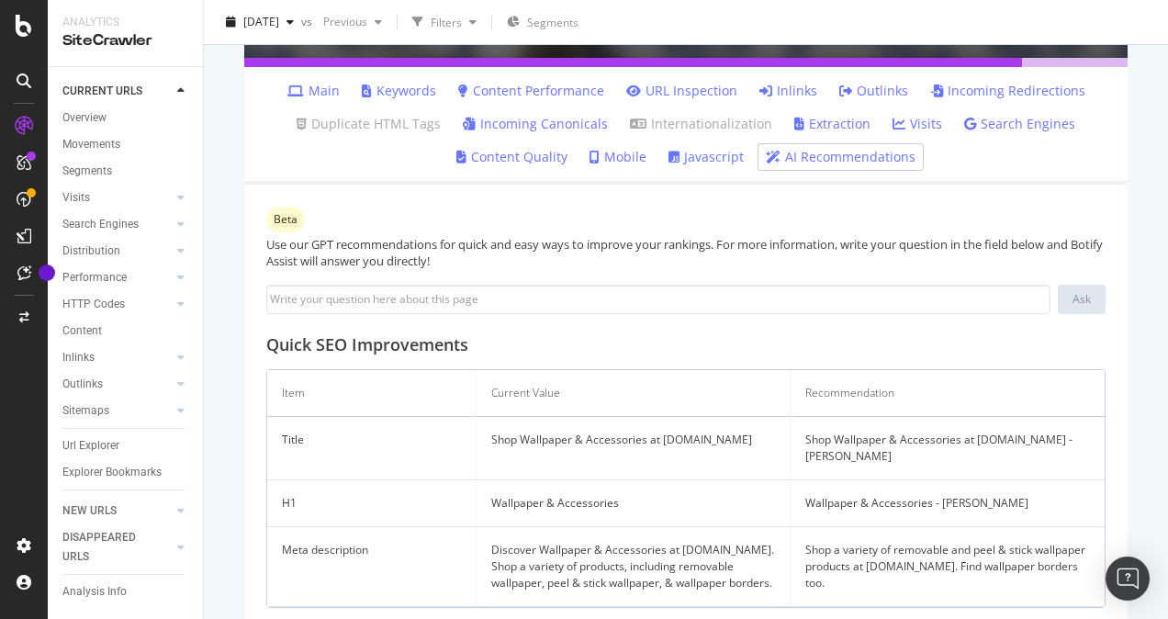
scroll to position [395, 0]
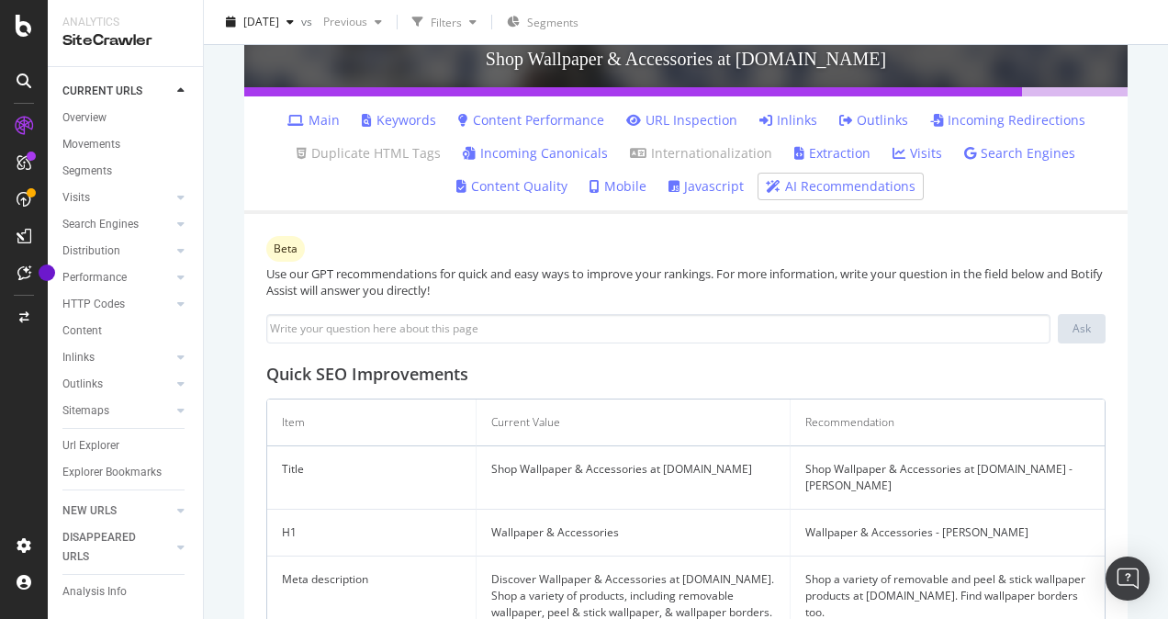
click at [836, 154] on link "Extraction" at bounding box center [832, 153] width 76 height 18
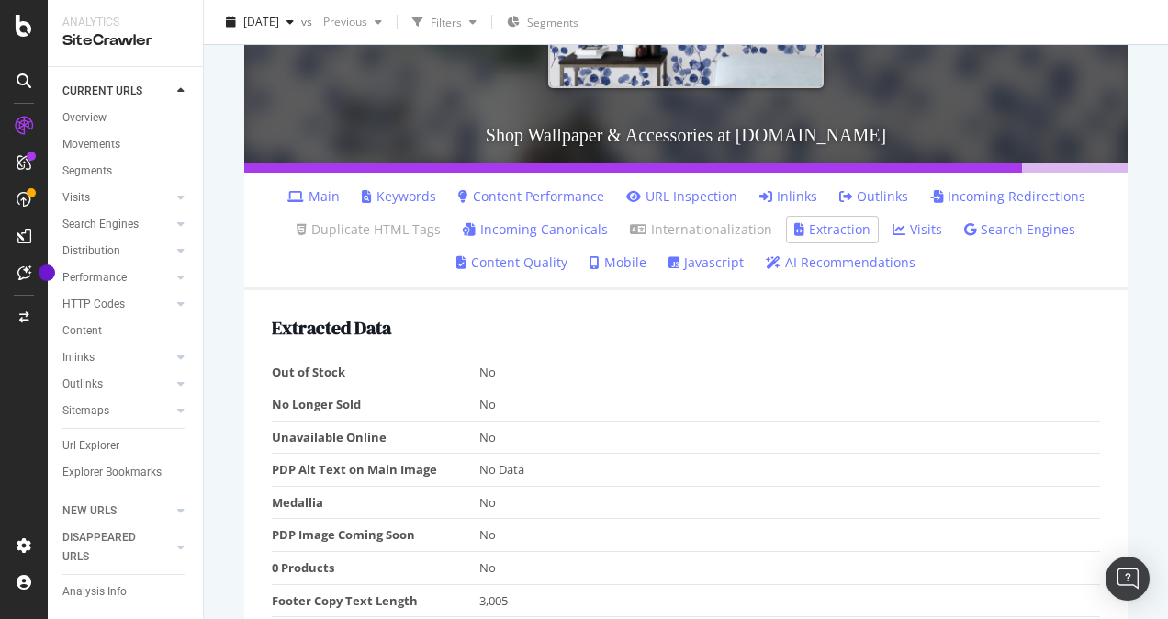
scroll to position [191, 0]
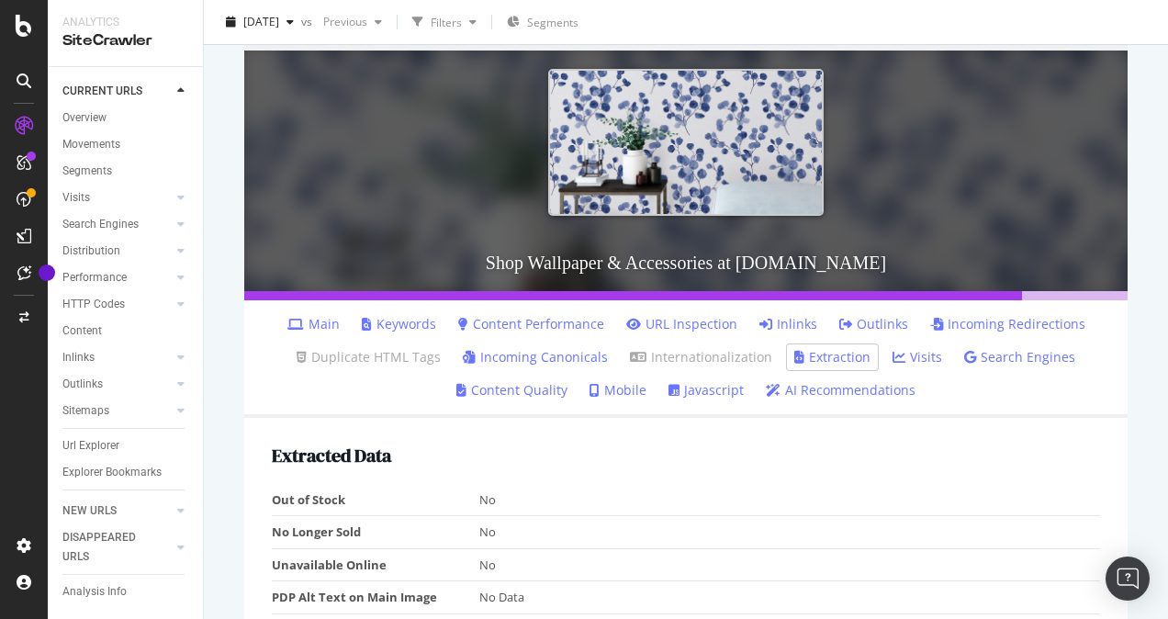
click at [527, 357] on link "Incoming Canonicals" at bounding box center [535, 357] width 145 height 18
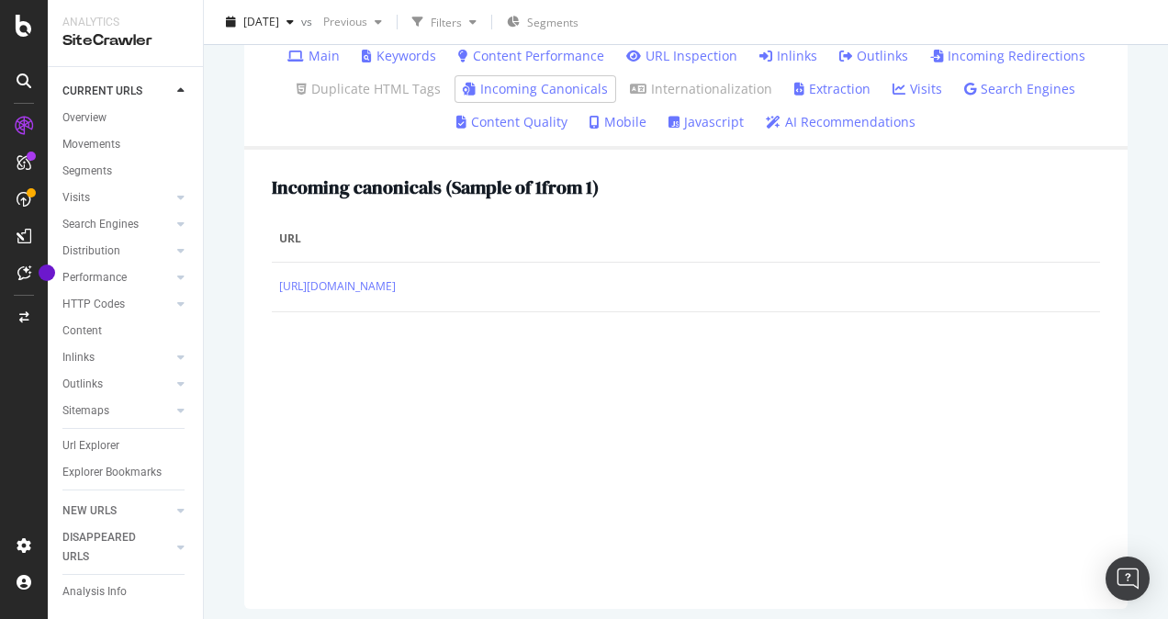
scroll to position [275, 0]
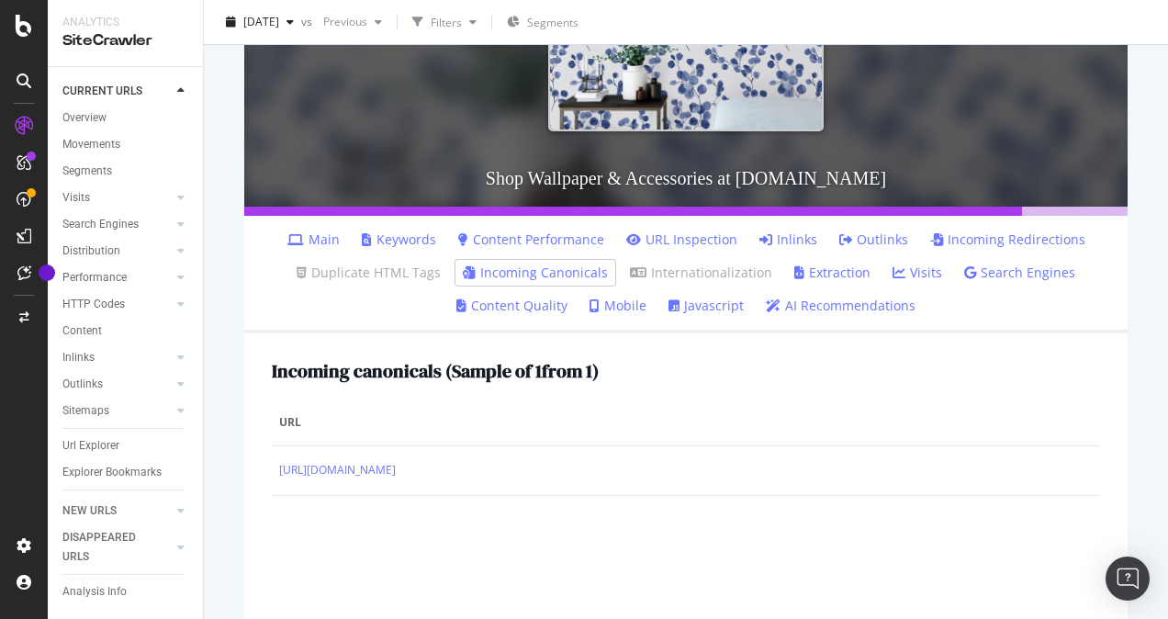
click at [873, 229] on li "Outlinks" at bounding box center [874, 240] width 84 height 26
click at [874, 235] on link "Outlinks" at bounding box center [873, 239] width 69 height 18
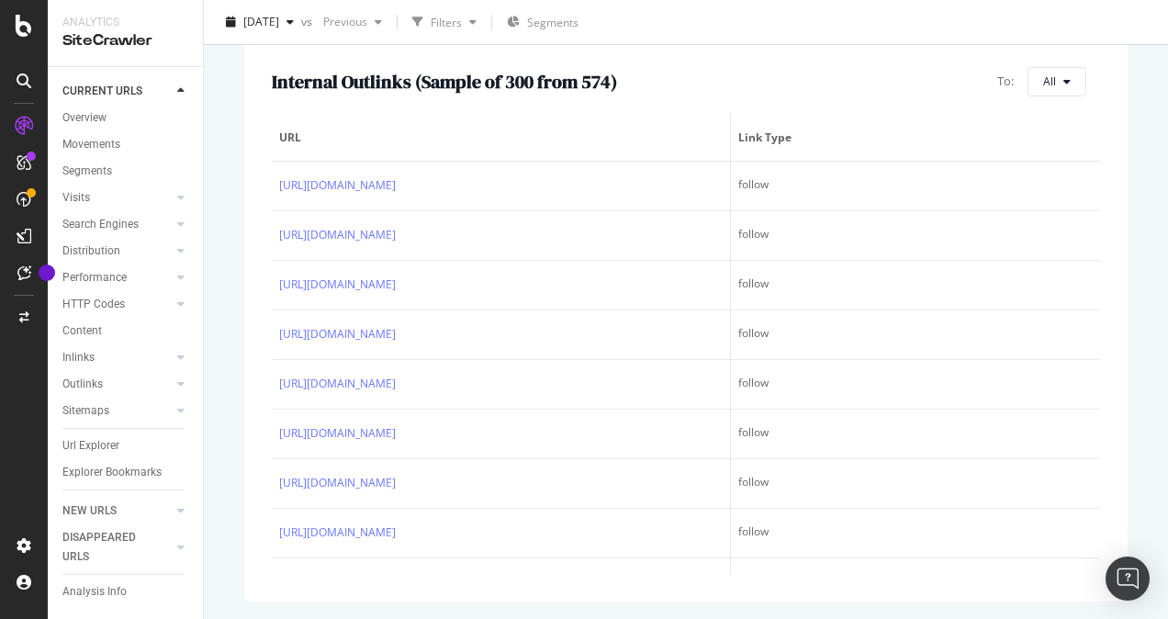
scroll to position [386, 0]
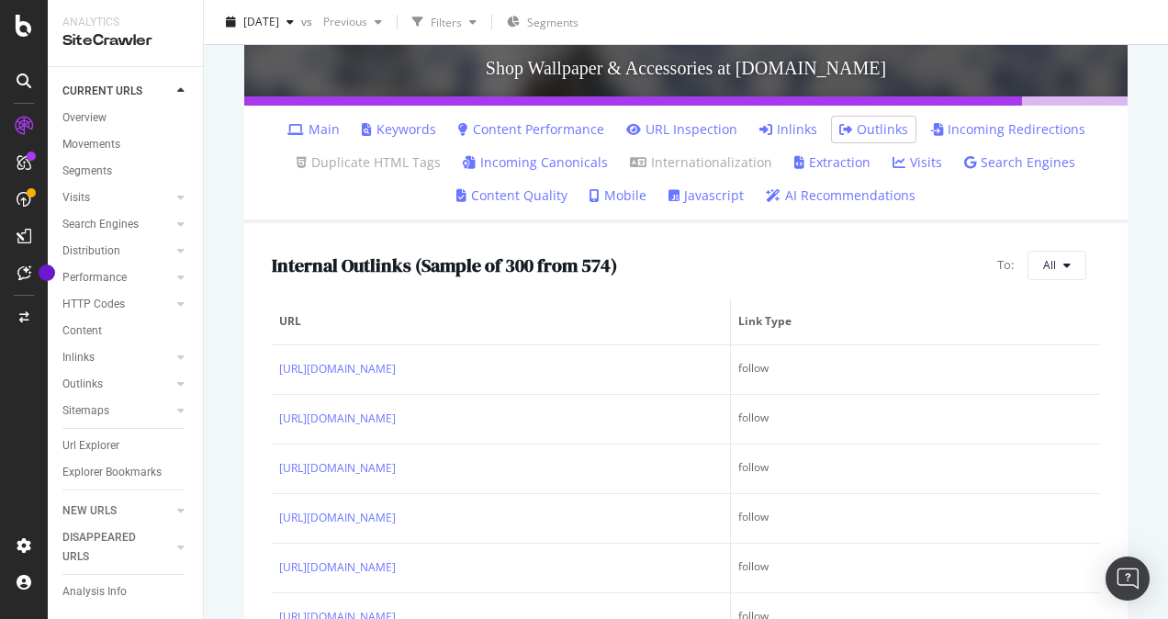
click at [1047, 163] on link "Search Engines" at bounding box center [1019, 162] width 111 height 18
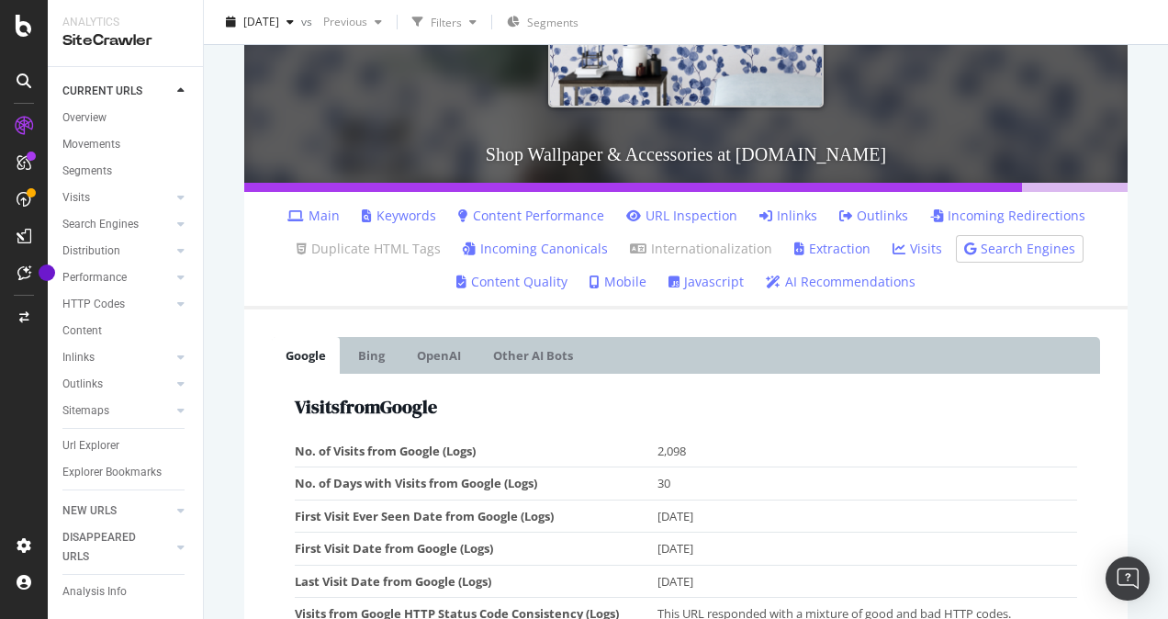
scroll to position [551, 0]
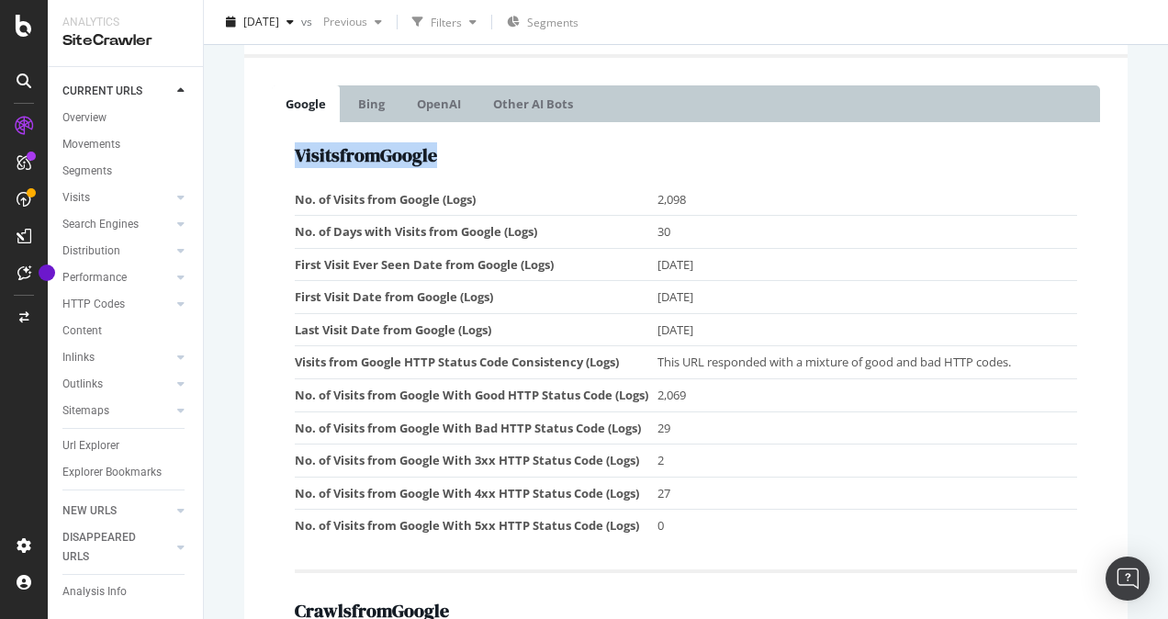
drag, startPoint x: 451, startPoint y: 152, endPoint x: 292, endPoint y: 154, distance: 158.9
click at [292, 154] on div "Visits from Google No. of Visits from Google (Logs) 2,098 No. of Days with Visi…" at bounding box center [686, 630] width 828 height 1017
drag, startPoint x: 663, startPoint y: 198, endPoint x: 689, endPoint y: 202, distance: 26.0
click at [689, 202] on td "2,098" at bounding box center [868, 200] width 420 height 32
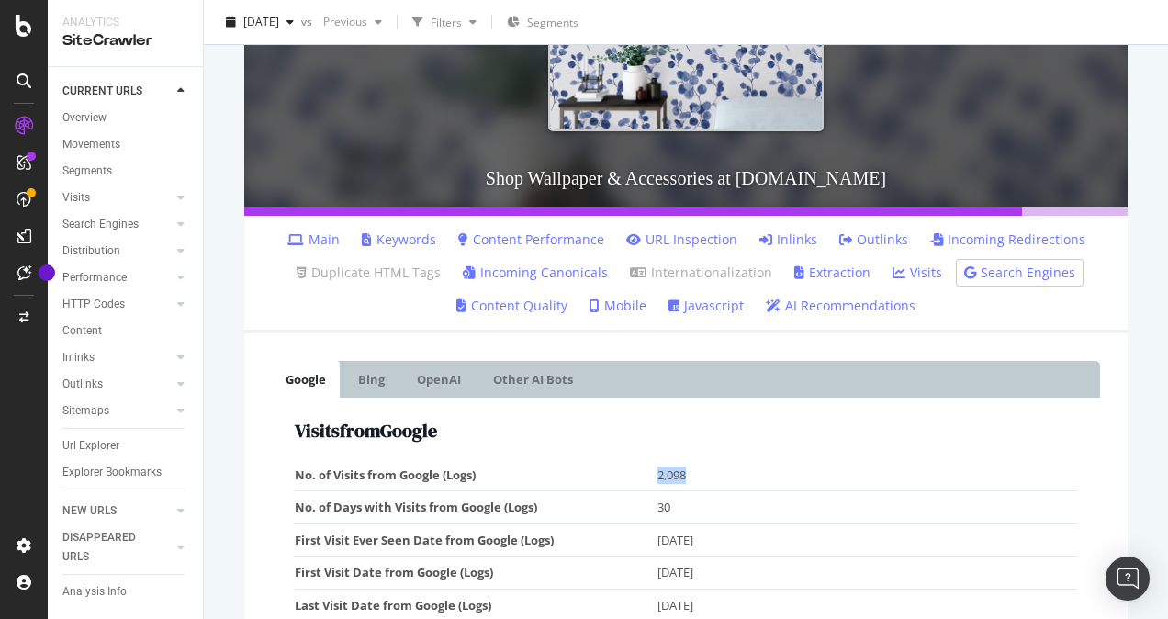
scroll to position [367, 0]
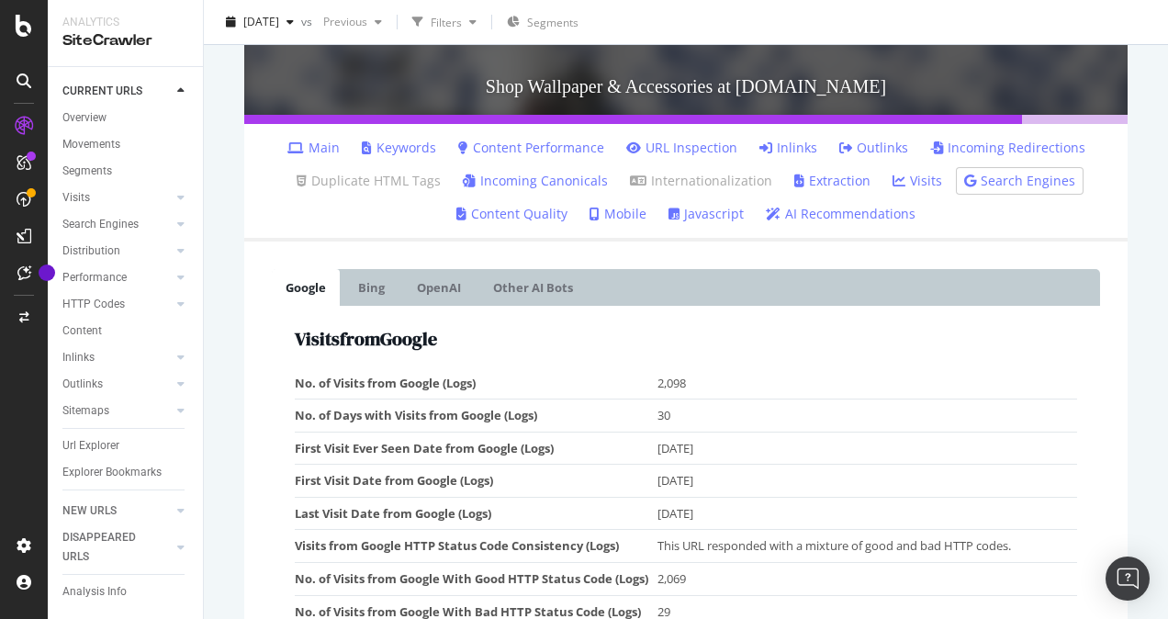
click at [419, 148] on link "Keywords" at bounding box center [399, 148] width 74 height 18
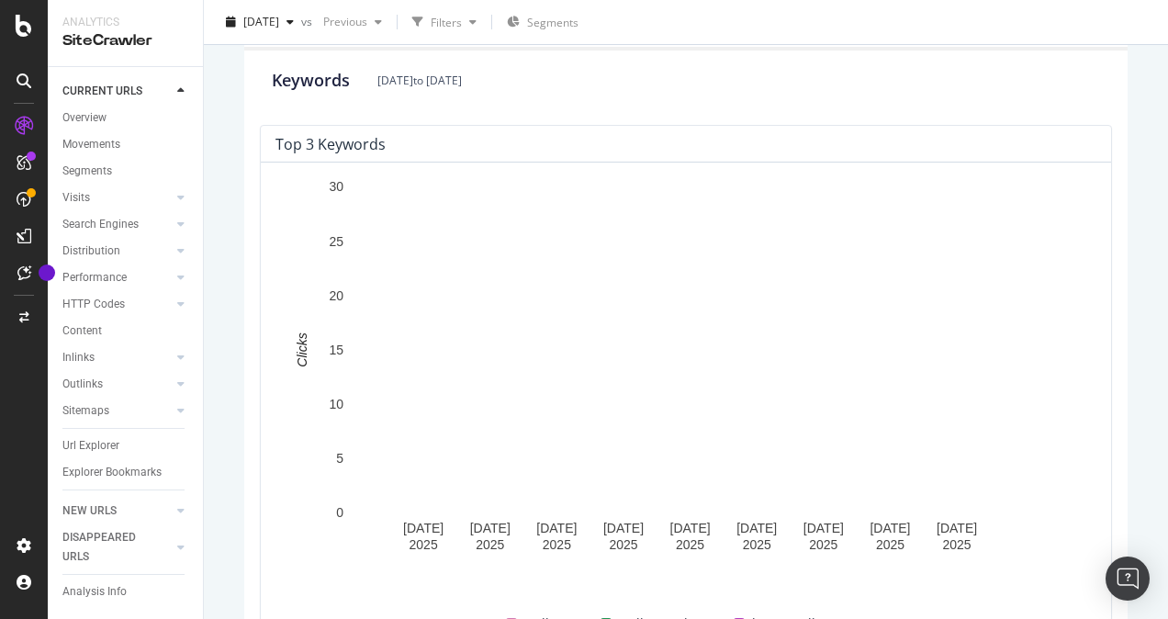
scroll to position [459, 0]
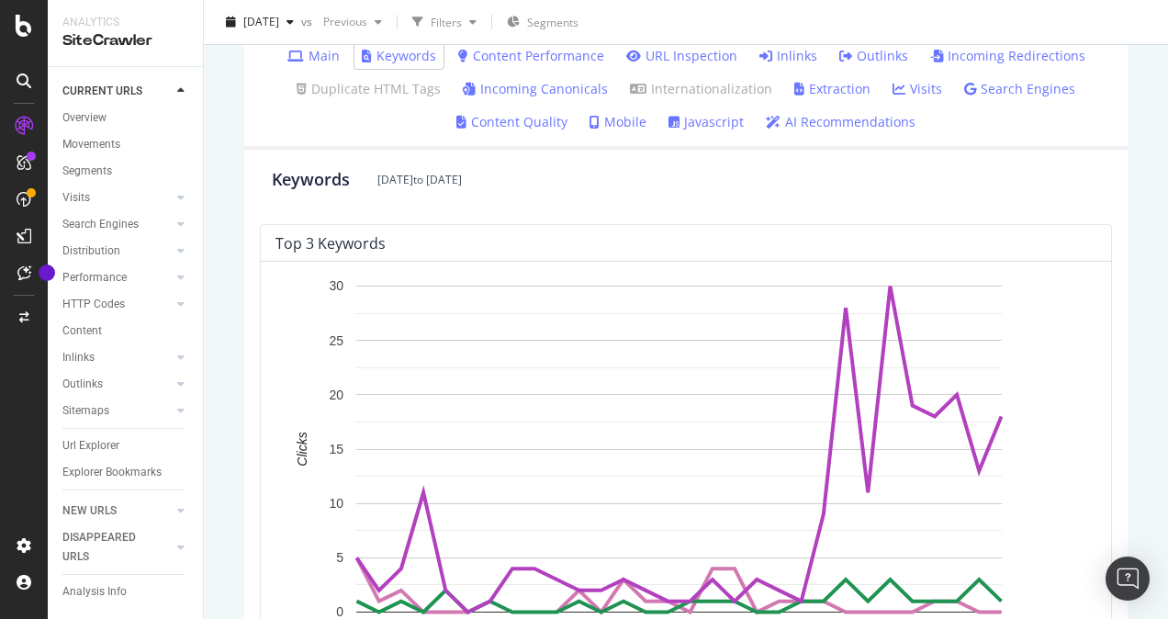
click at [310, 52] on link "Main" at bounding box center [313, 56] width 52 height 18
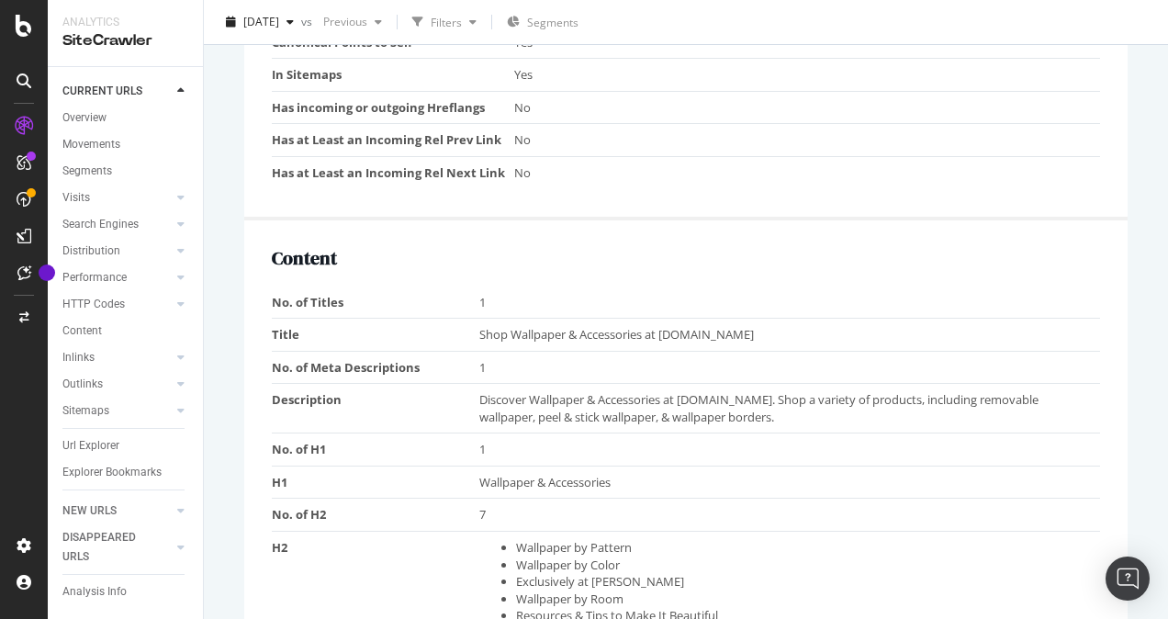
scroll to position [1653, 0]
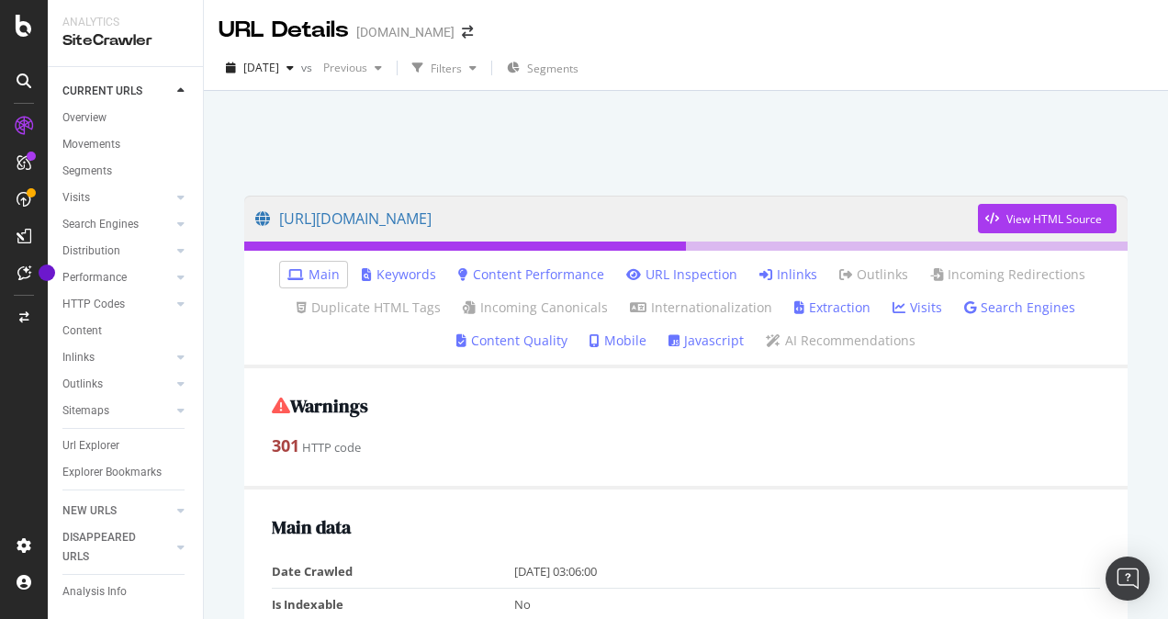
scroll to position [367, 0]
